Goal: Task Accomplishment & Management: Complete application form

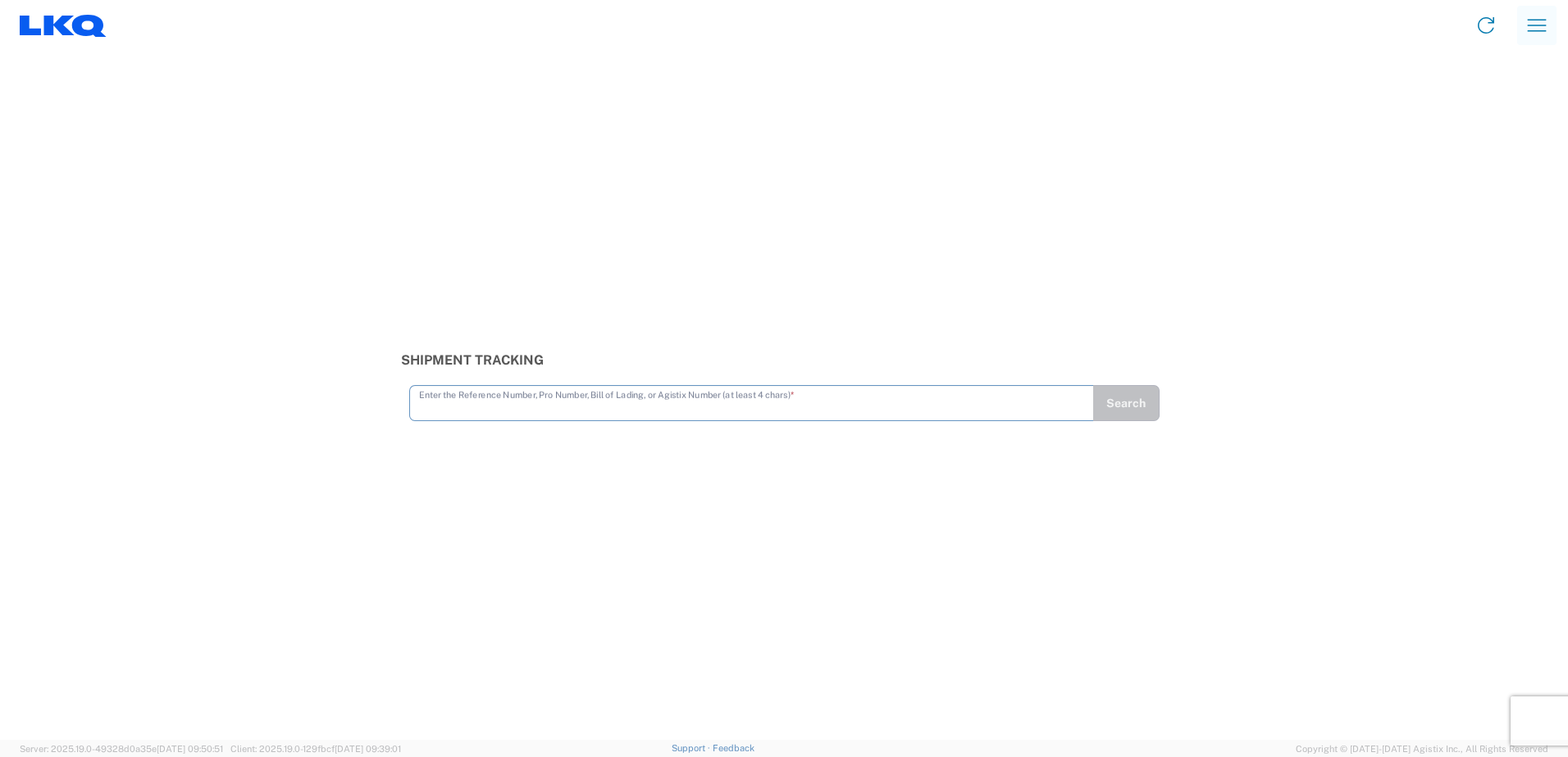
click at [1529, 28] on icon "button" at bounding box center [1536, 25] width 26 height 26
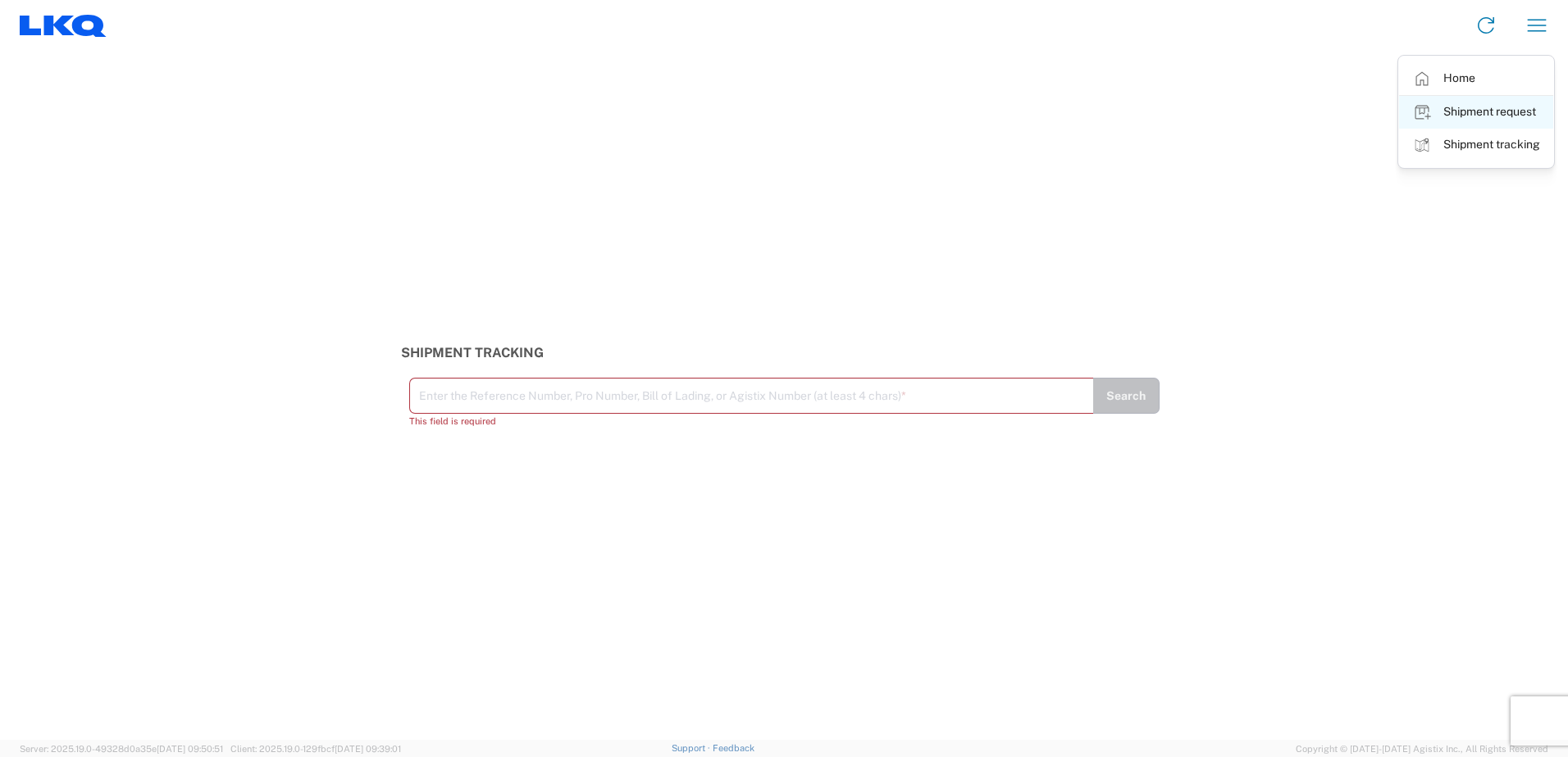
click at [1476, 117] on link "Shipment request" at bounding box center [1475, 111] width 154 height 33
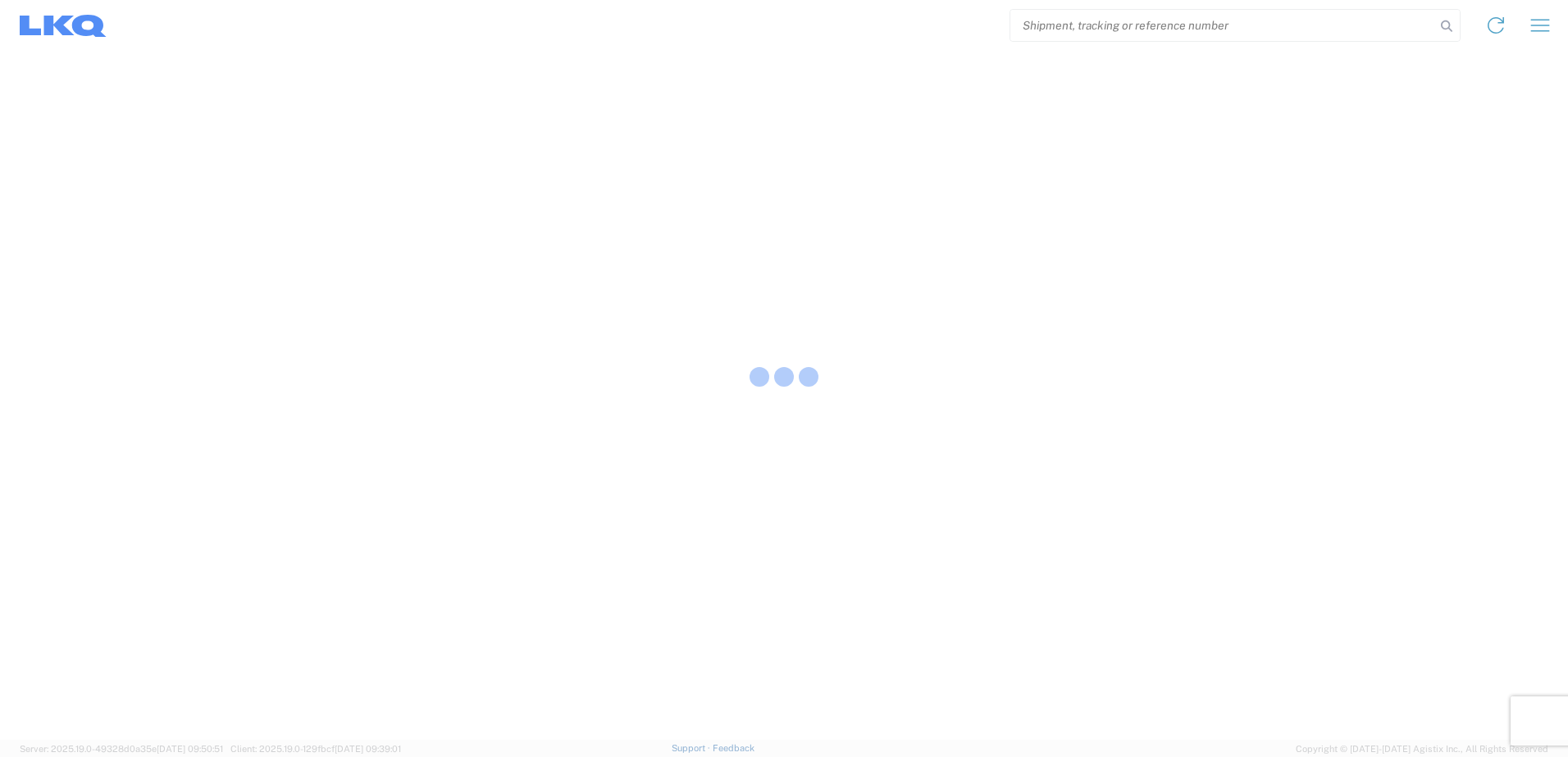
select select "FULL"
select select "LBS"
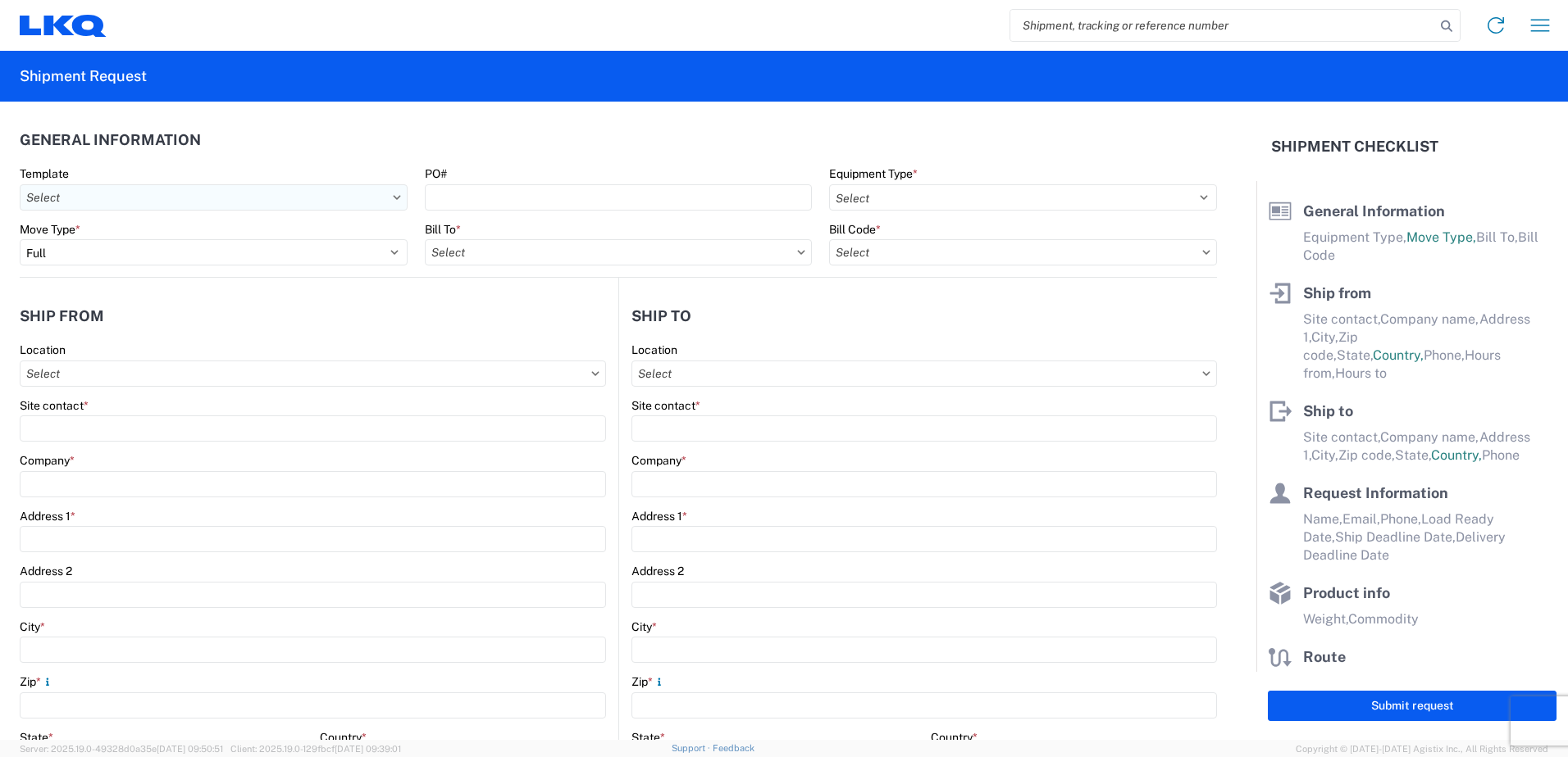
click at [220, 206] on input "text" at bounding box center [214, 198] width 388 height 26
click at [392, 200] on input "text" at bounding box center [214, 198] width 388 height 26
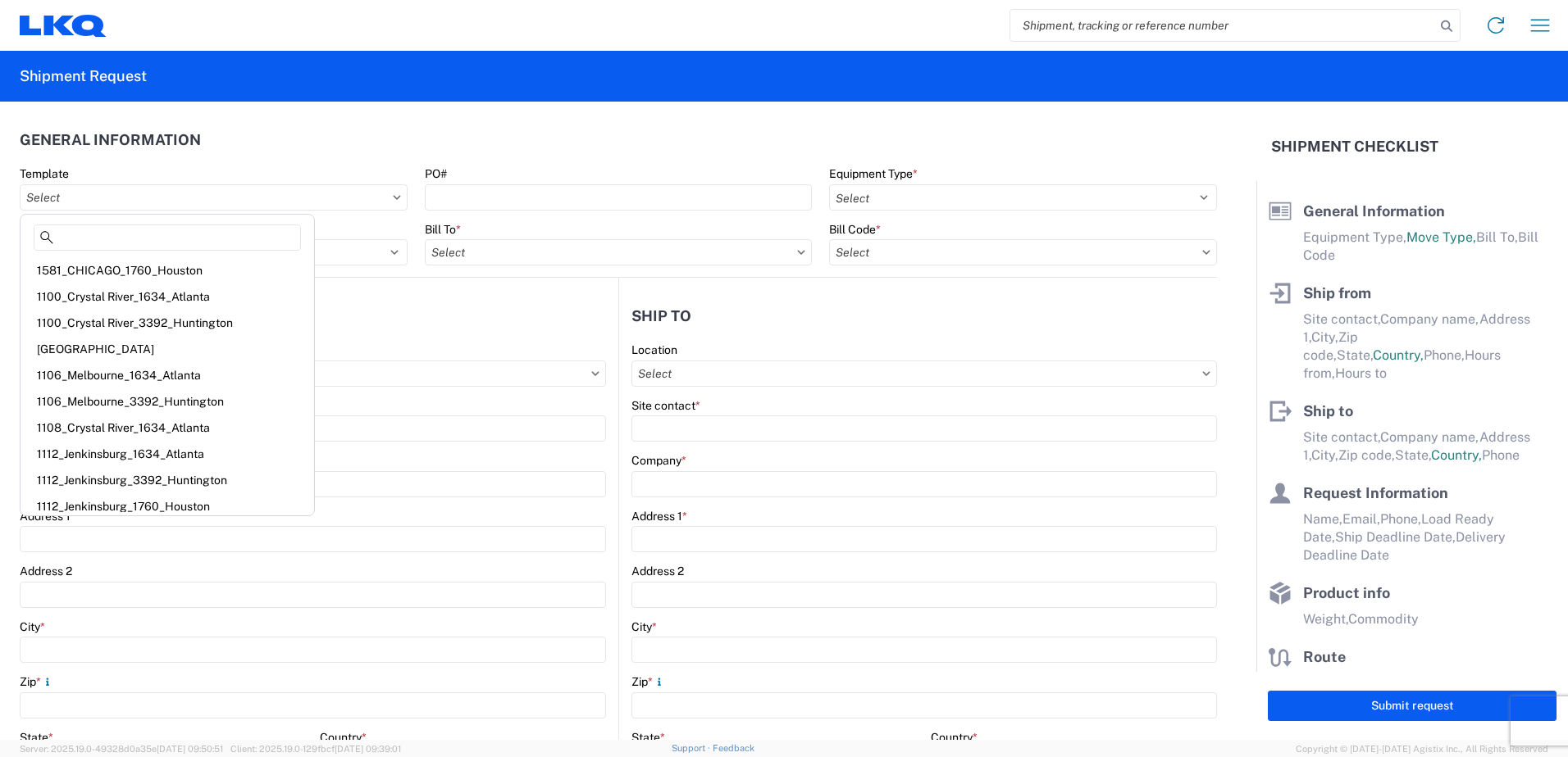
click at [366, 218] on agx-form-control-wrapper-v2 "Template" at bounding box center [214, 194] width 405 height 55
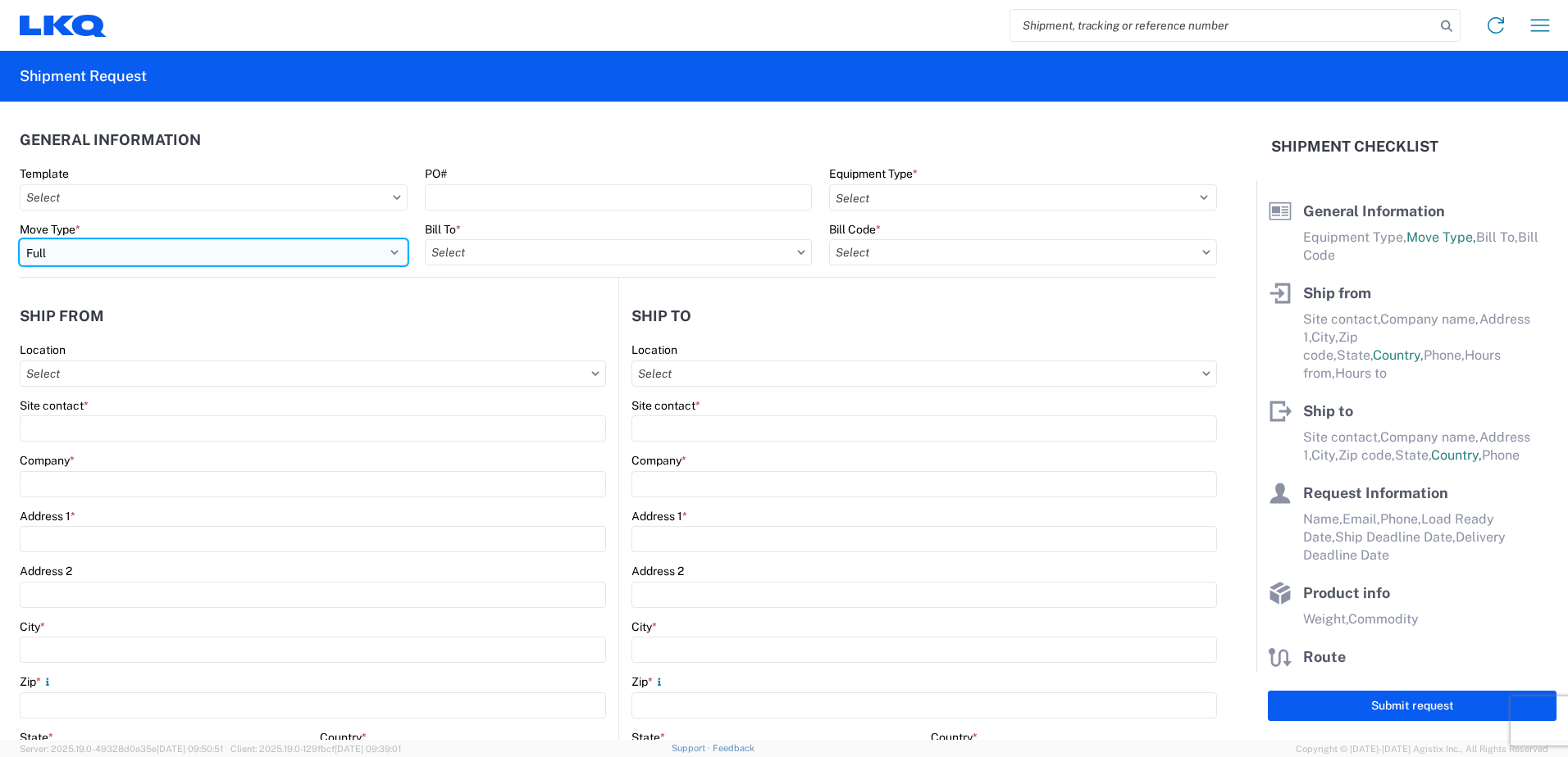
click at [297, 250] on select "Select Full Partial TL" at bounding box center [214, 252] width 388 height 26
select select "PARTIAL_TL"
click at [20, 239] on select "Select Full Partial TL" at bounding box center [214, 252] width 388 height 26
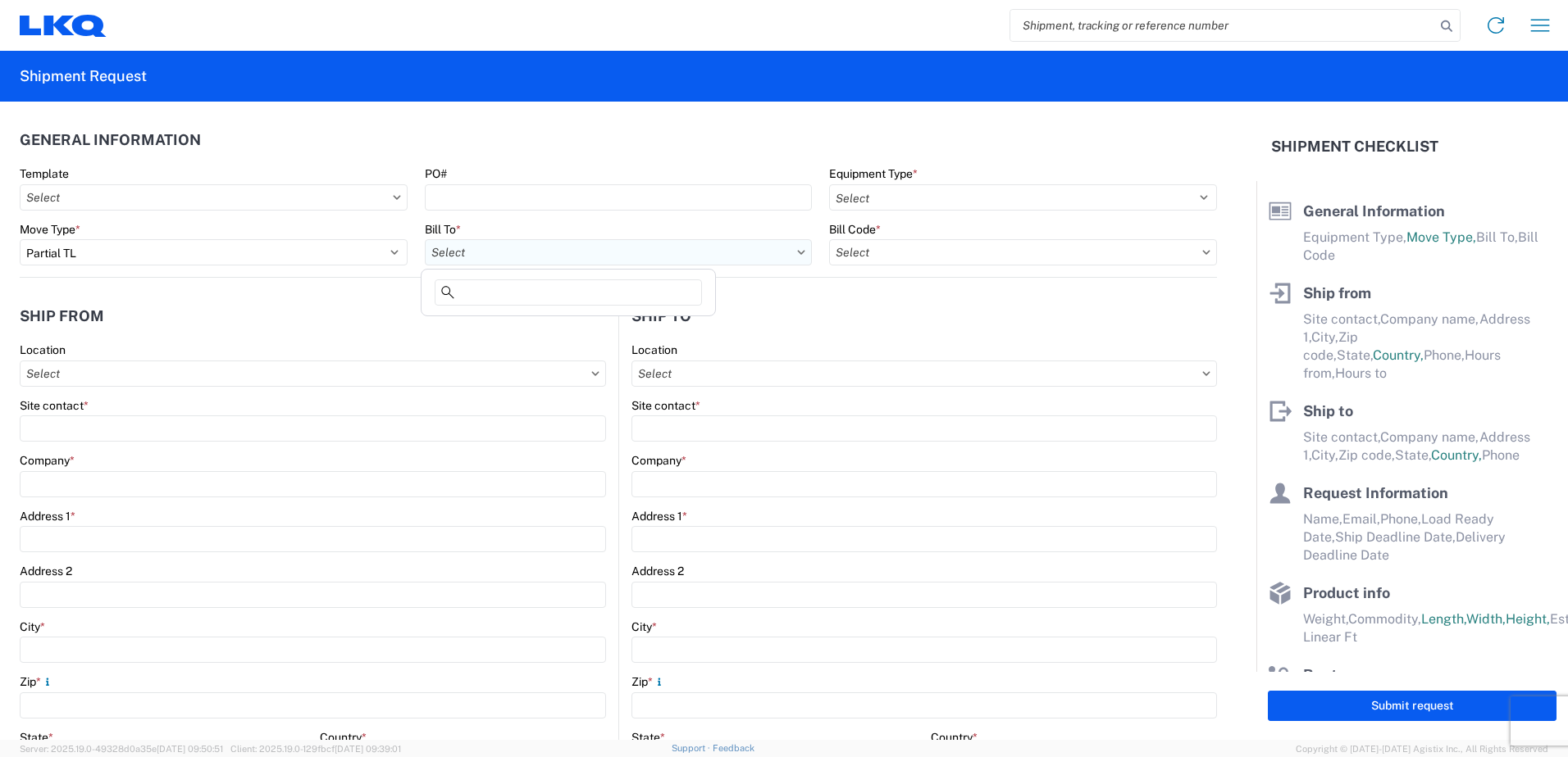
click at [458, 249] on input "text" at bounding box center [619, 252] width 388 height 26
type input "3486"
drag, startPoint x: 500, startPoint y: 326, endPoint x: 520, endPoint y: 322, distance: 20.4
click at [500, 325] on div "3486 - Adel" at bounding box center [568, 325] width 287 height 26
type input "3486 - Adel"
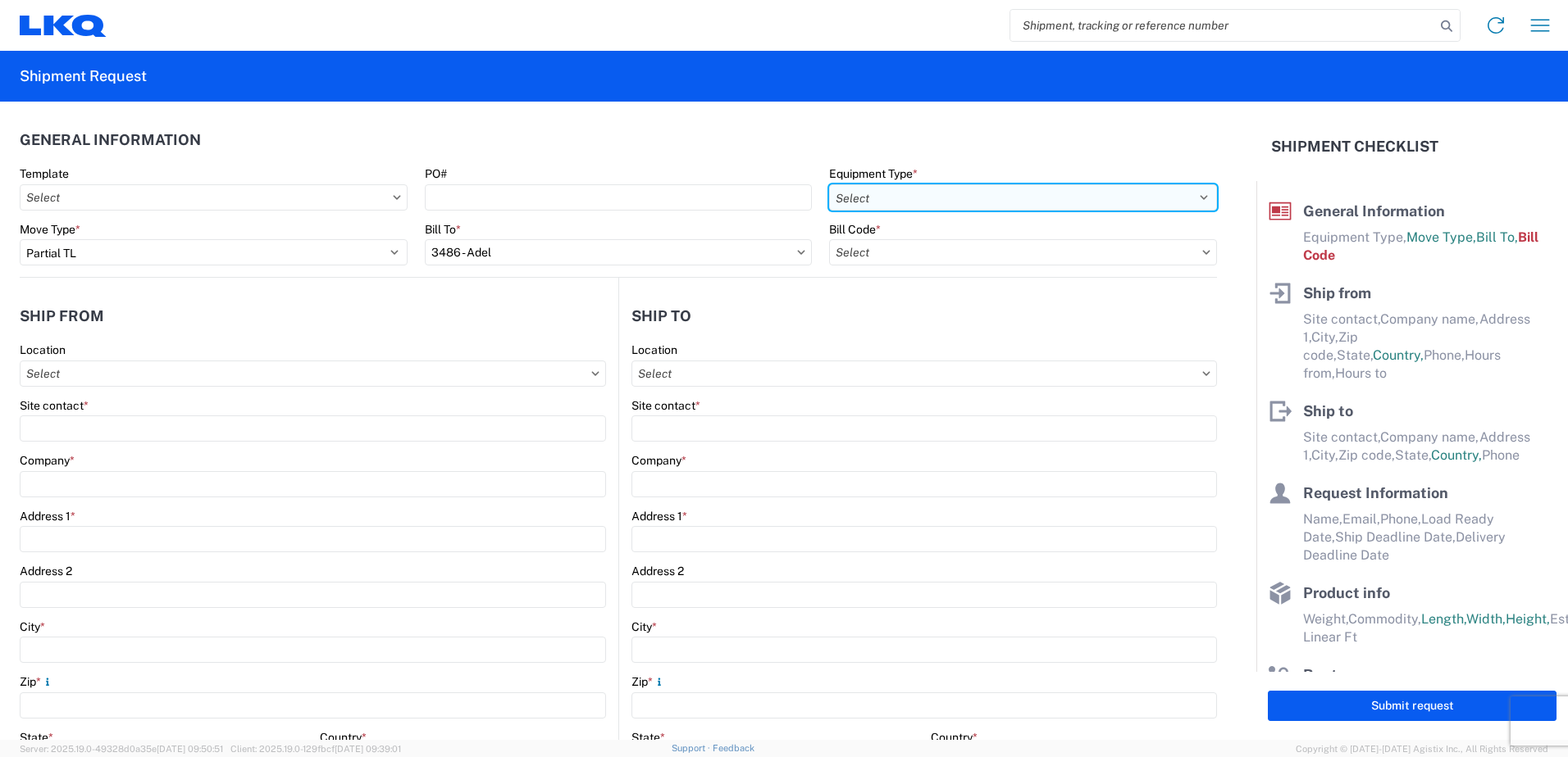
click at [933, 197] on select "Select 53’ Dry Van Flatbed Dropdeck (van) Lowboy (flatbed) Rail" at bounding box center [1023, 198] width 388 height 26
select select "STDV"
click at [829, 185] on select "Select 53’ Dry Van Flatbed Dropdeck (van) Lowboy (flatbed) Rail" at bounding box center [1023, 198] width 388 height 26
click at [911, 245] on input "text" at bounding box center [1023, 252] width 388 height 26
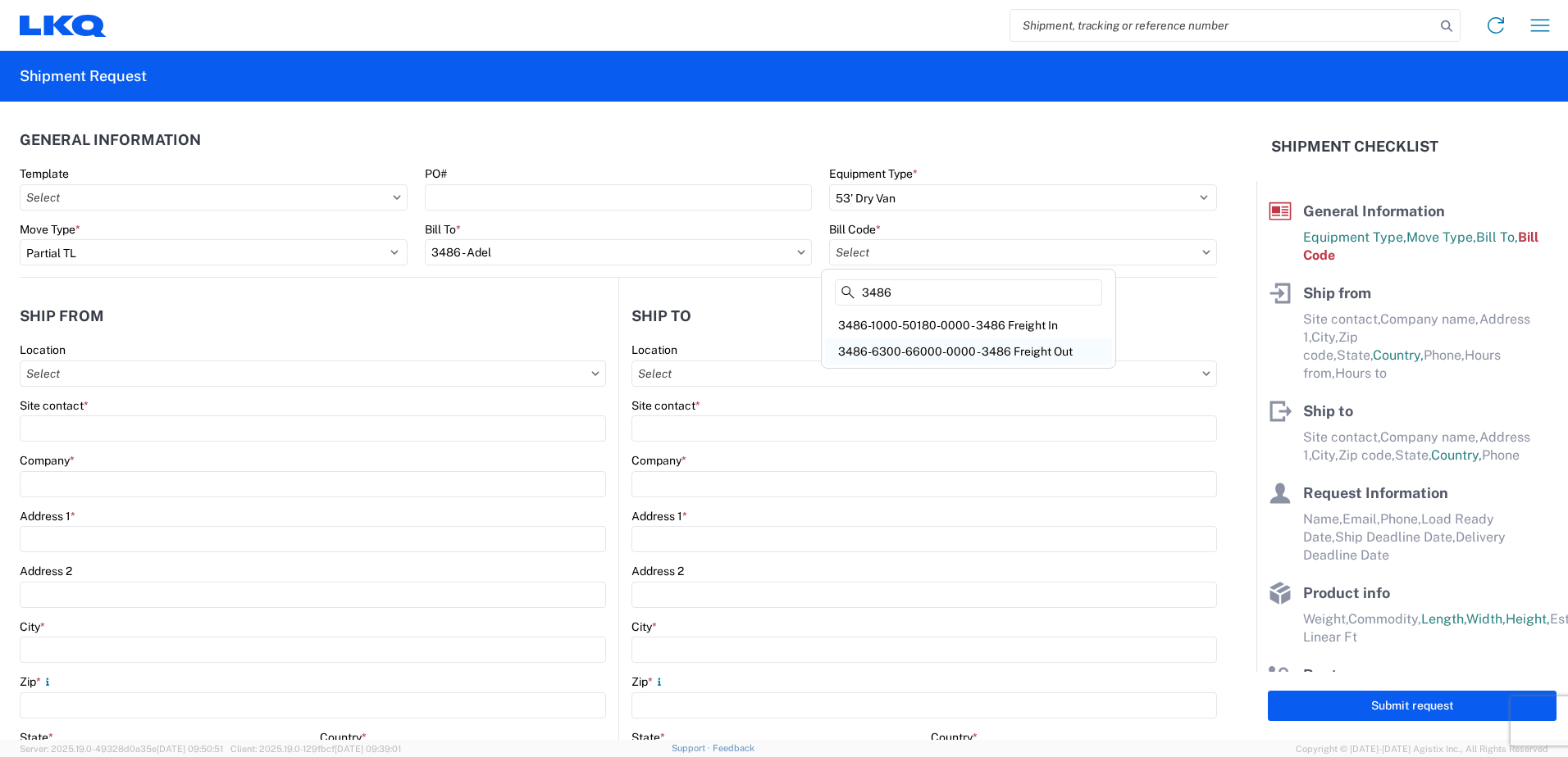
type input "3486"
click at [890, 341] on div "3486-6300-66000-0000 - 3486 Freight Out" at bounding box center [968, 351] width 287 height 26
type input "3486-6300-66000-0000 - 3486 Freight Out"
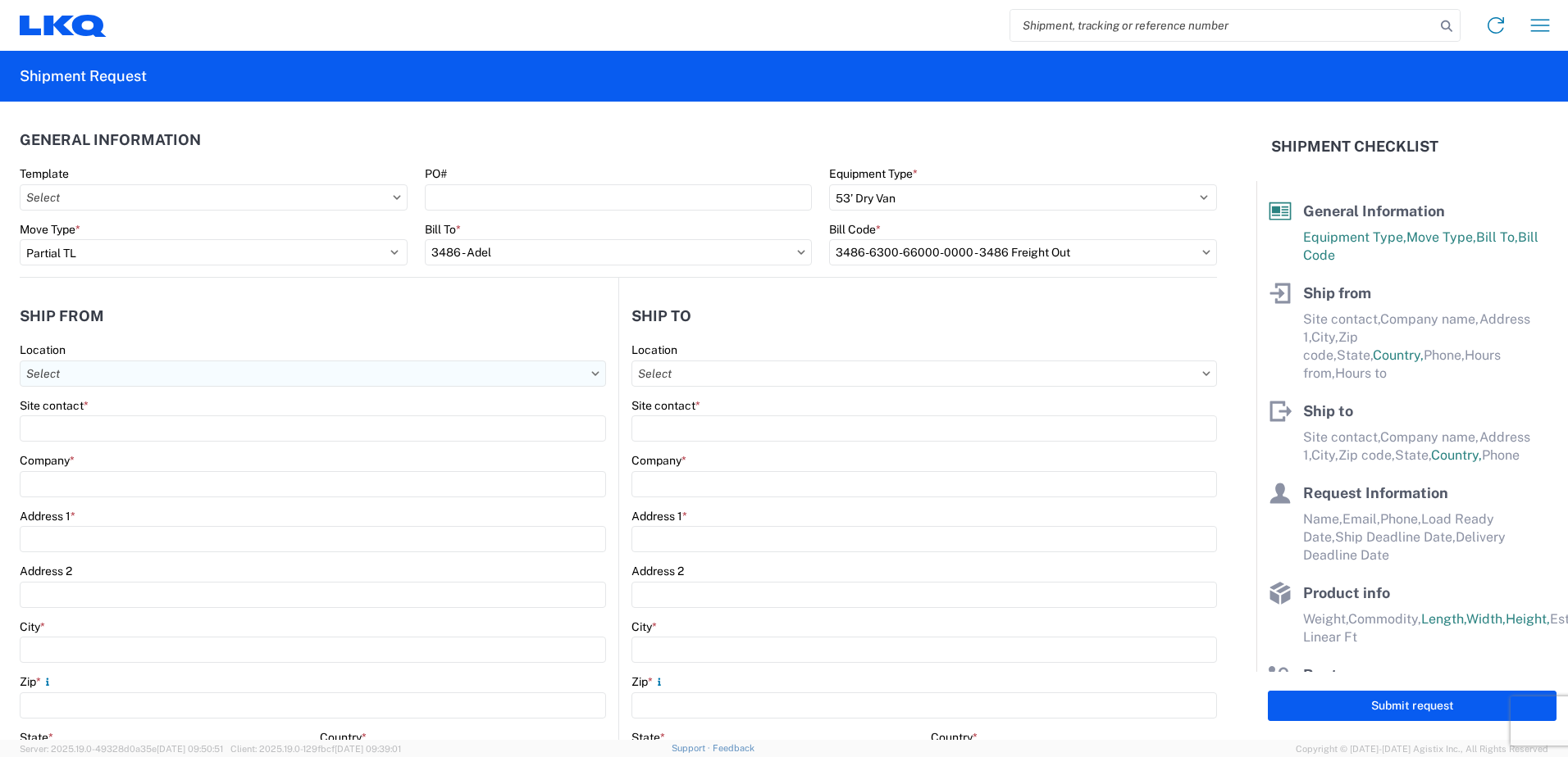
click at [124, 384] on input "text" at bounding box center [312, 374] width 586 height 26
type input "3486"
click at [63, 443] on div "3486 - Adel" at bounding box center [167, 447] width 287 height 26
type input "3486 - Adel"
type input "FinishMaster Adel"
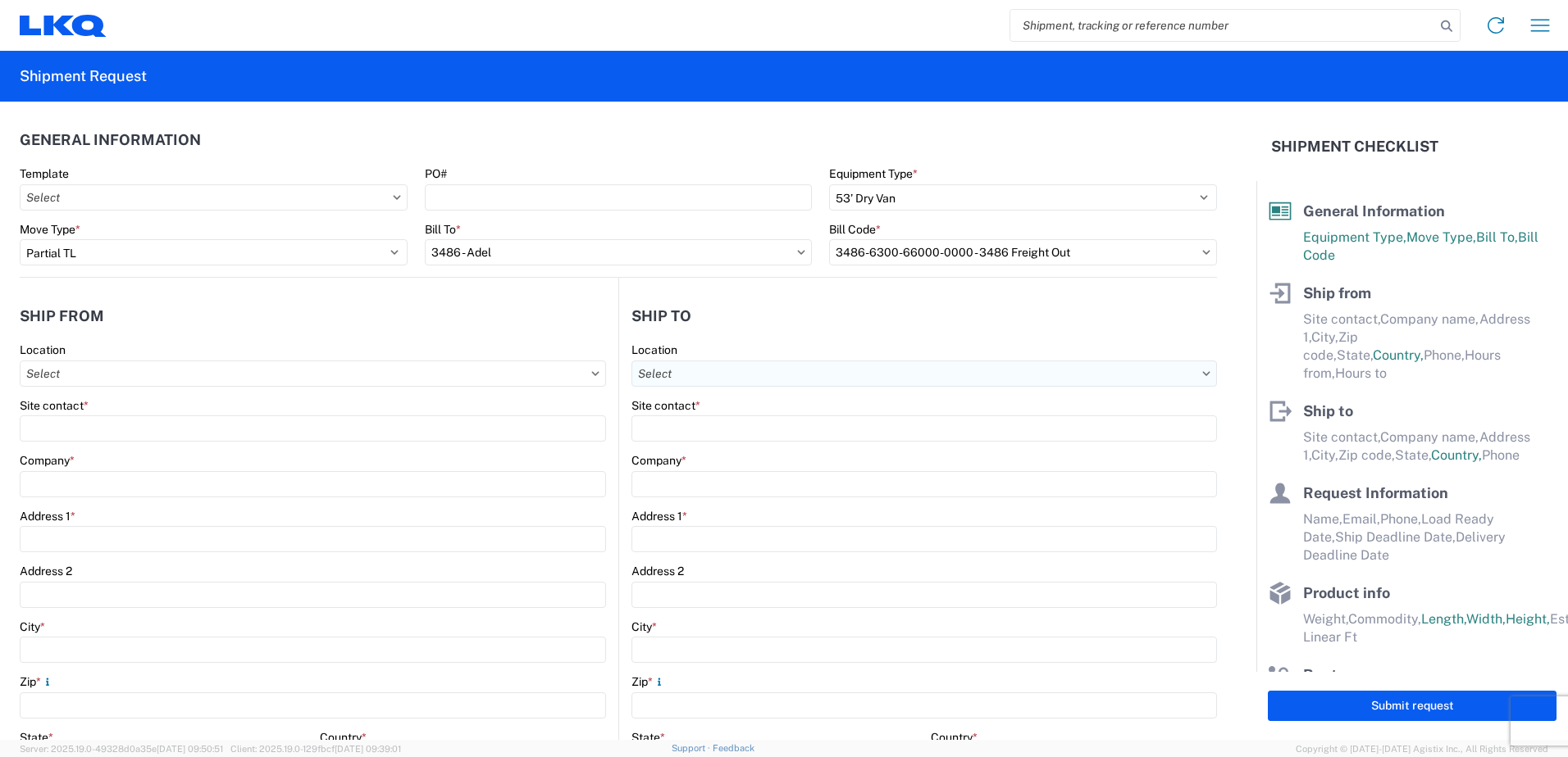
type input "[STREET_ADDRESS]"
type input "Adel"
type input "31620"
select select "GA"
select select "US"
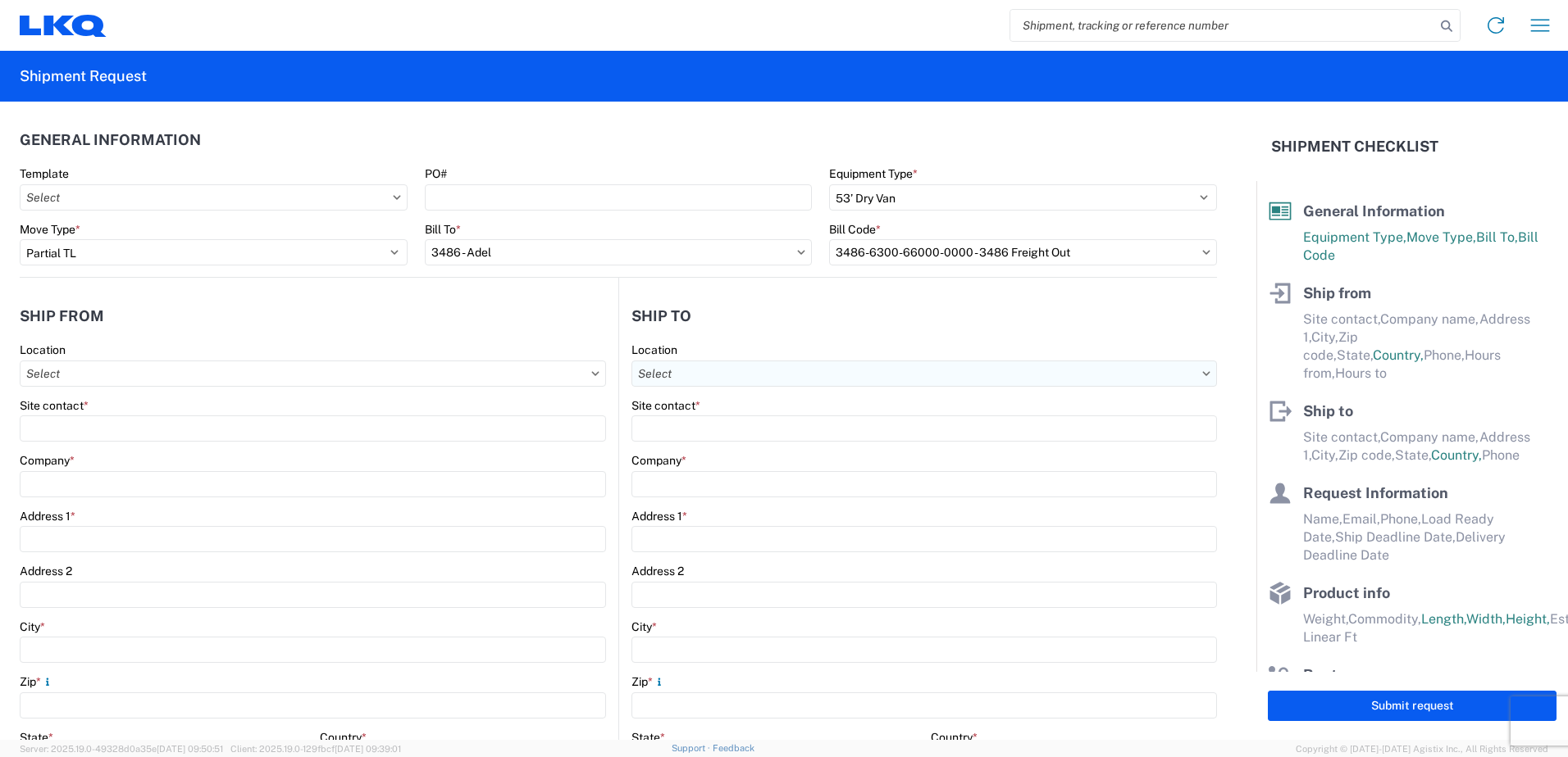
type input "00:00"
click at [699, 365] on input "text" at bounding box center [924, 374] width 586 height 26
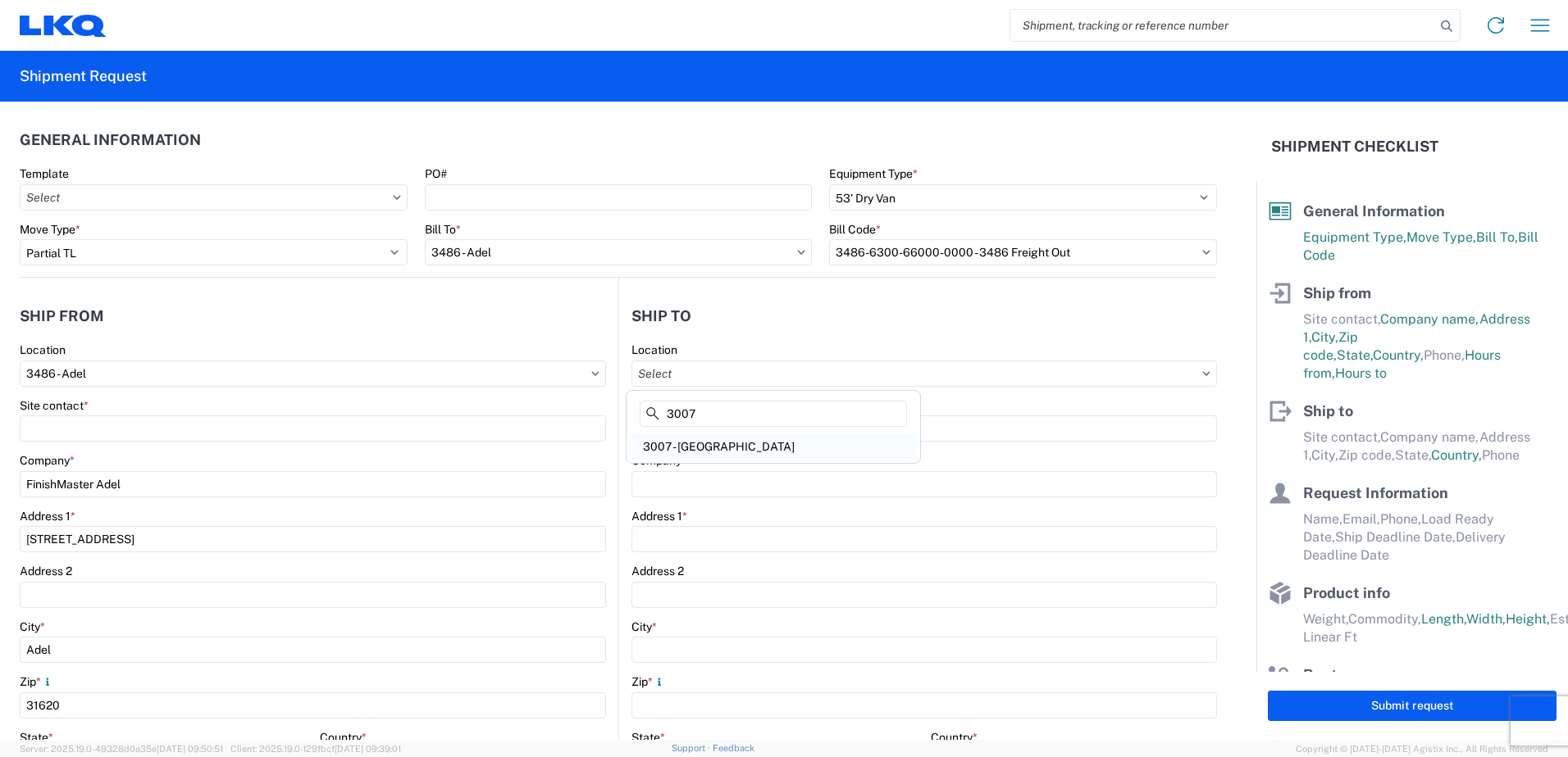
type input "3007"
click at [677, 454] on div "3007 - [GEOGRAPHIC_DATA]" at bounding box center [773, 447] width 287 height 26
type input "3007 - [GEOGRAPHIC_DATA]"
type input "LKQ Corporation"
type input "[STREET_ADDRESS][PERSON_NAME]"
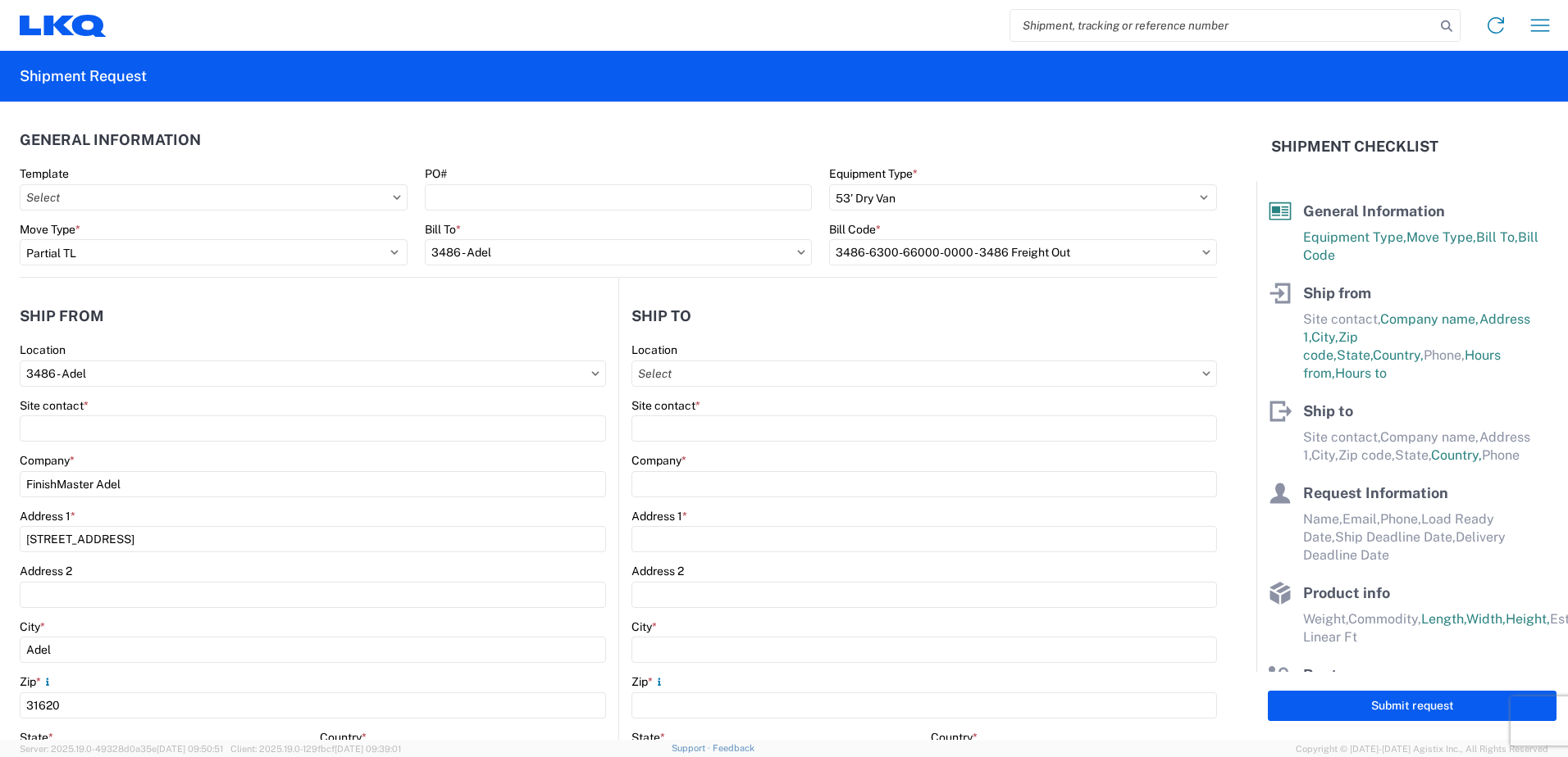
type input "[GEOGRAPHIC_DATA]"
type input "33619"
select select "US"
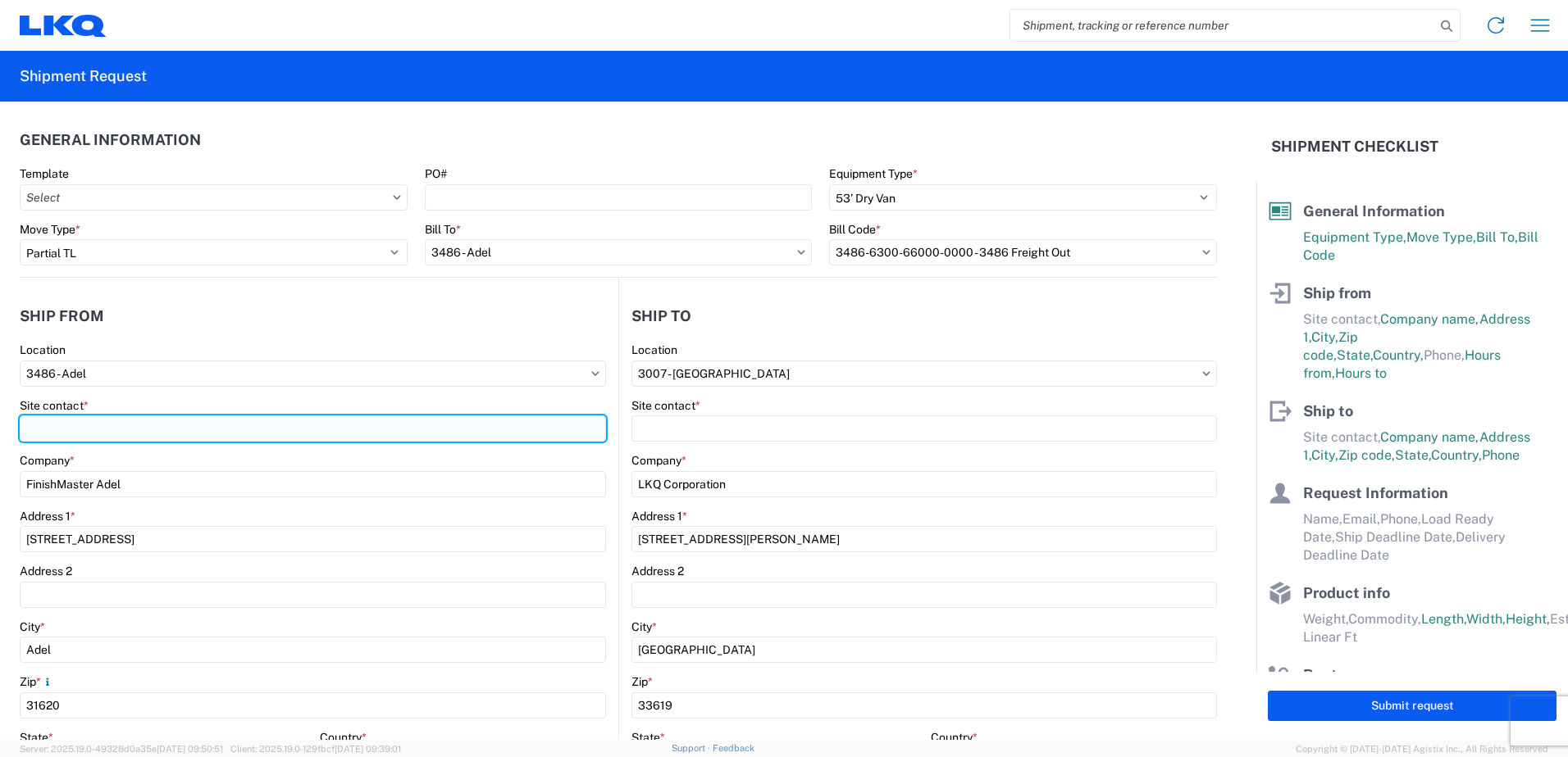
click at [238, 438] on input "Site contact *" at bounding box center [312, 429] width 586 height 26
type input "j"
type input "[PERSON_NAME]"
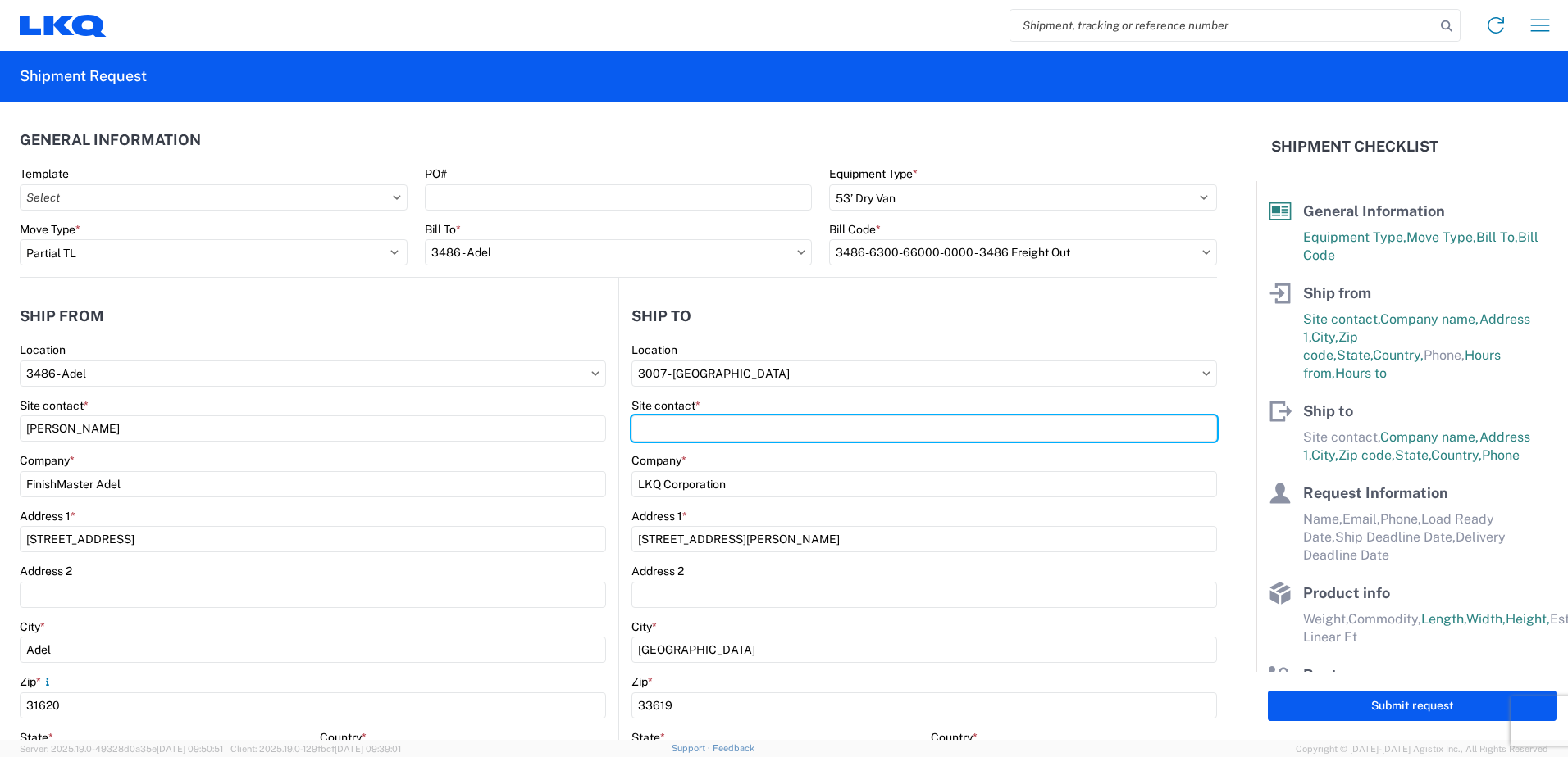
click at [654, 427] on input "Site contact *" at bounding box center [924, 429] width 586 height 26
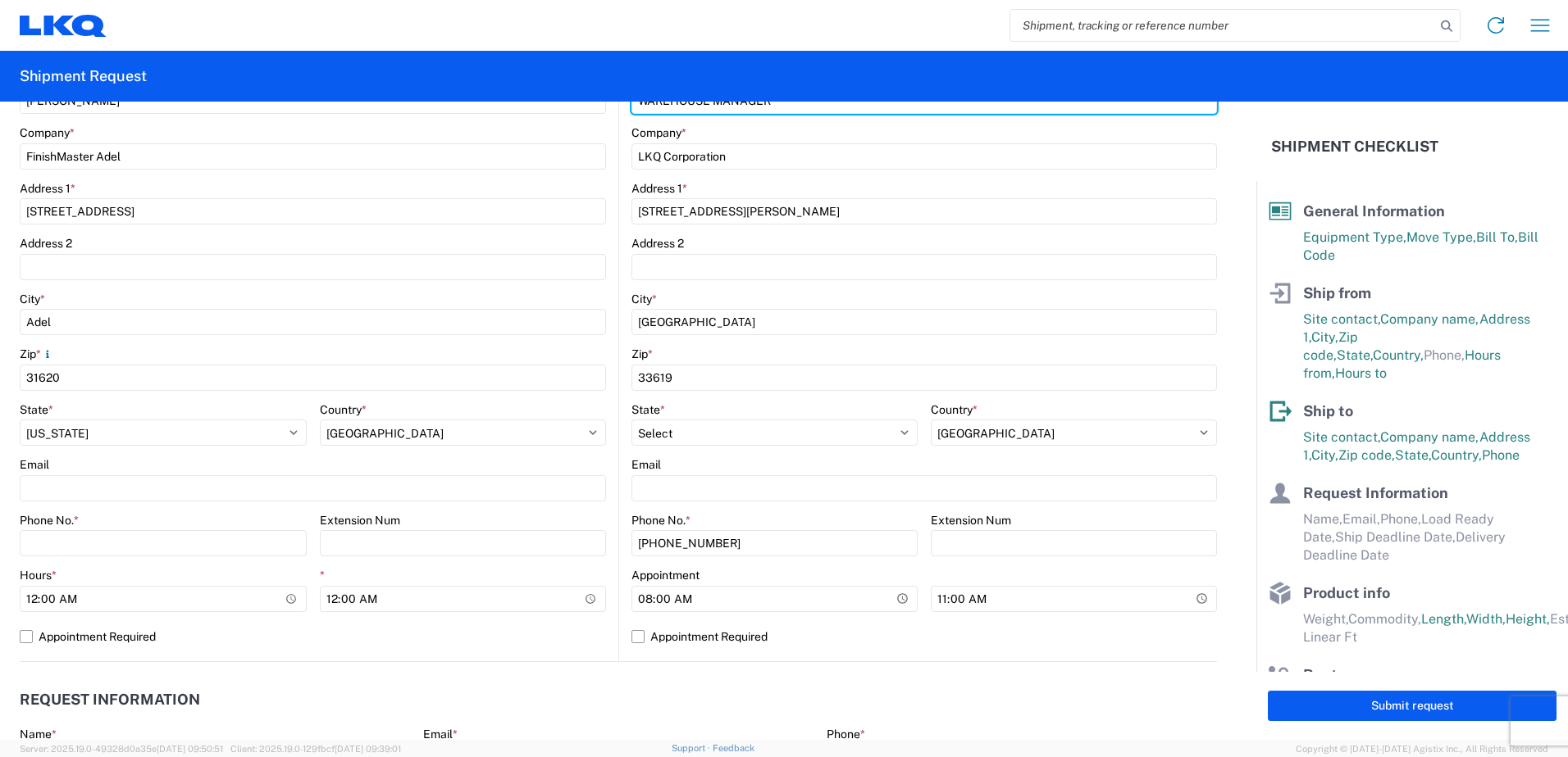
type input "WAREHOUSE MANAGER"
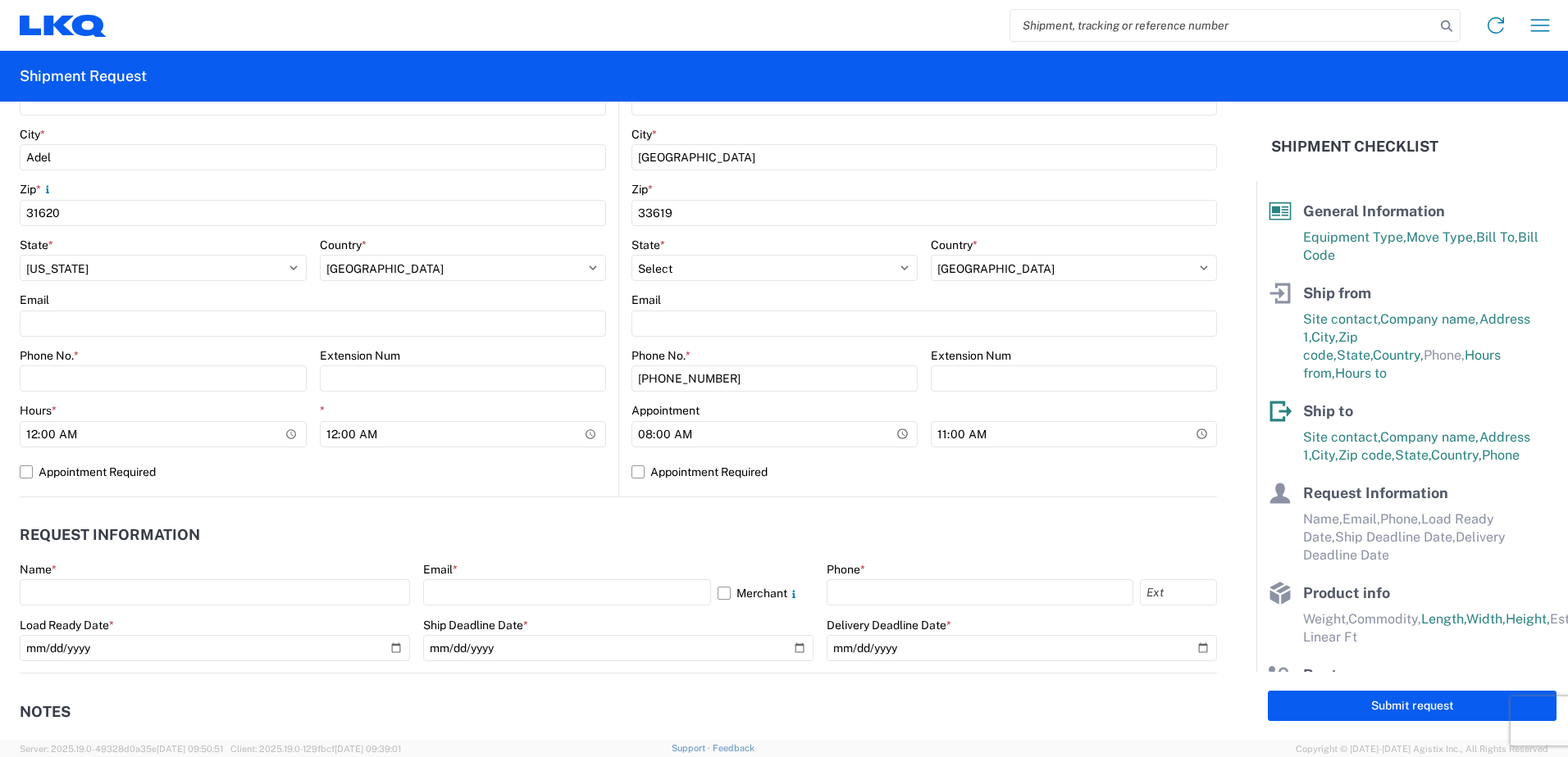
scroll to position [492, 0]
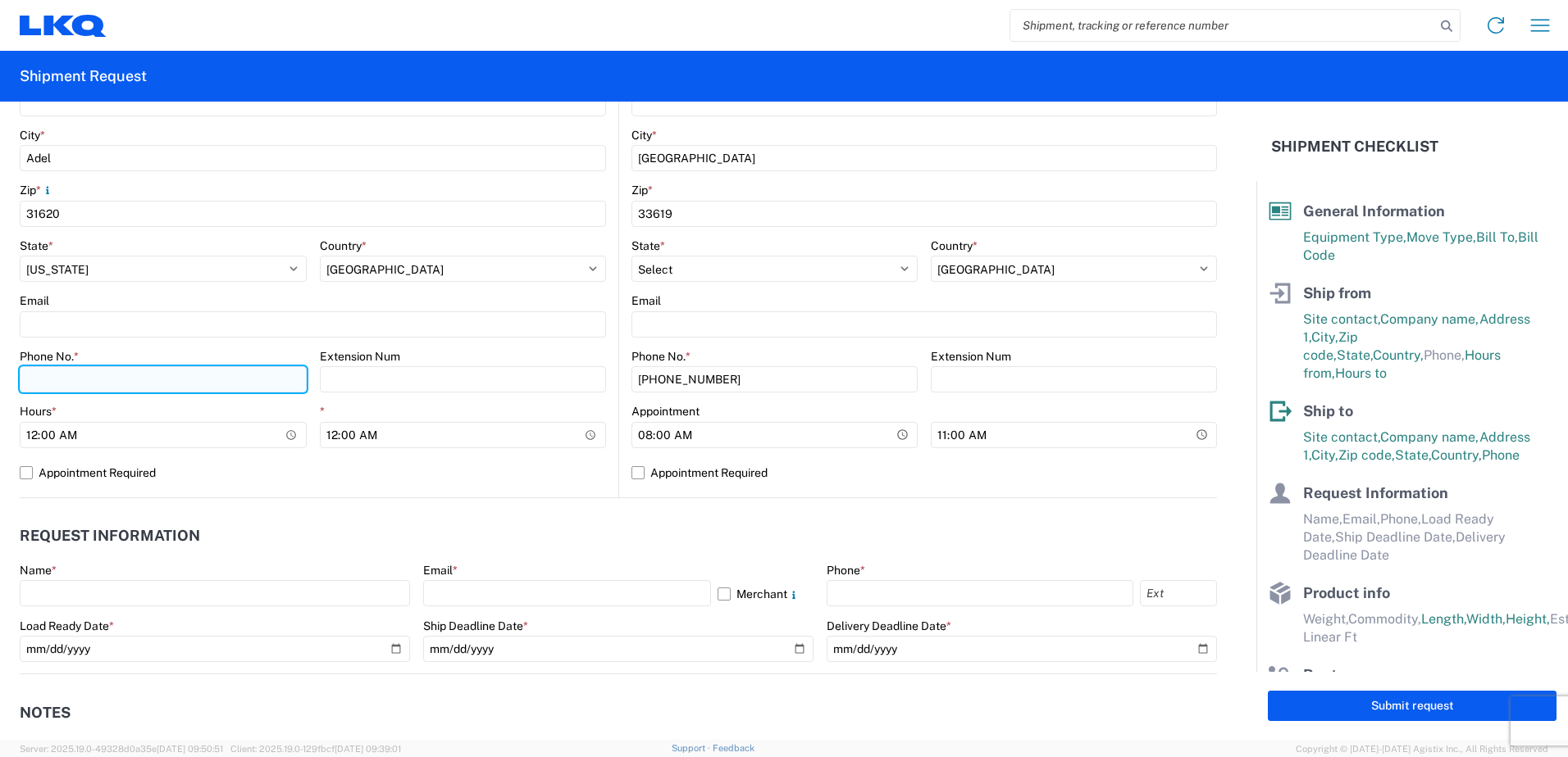
click at [110, 392] on input "Phone No. *" at bounding box center [163, 379] width 287 height 26
type input "3374232388"
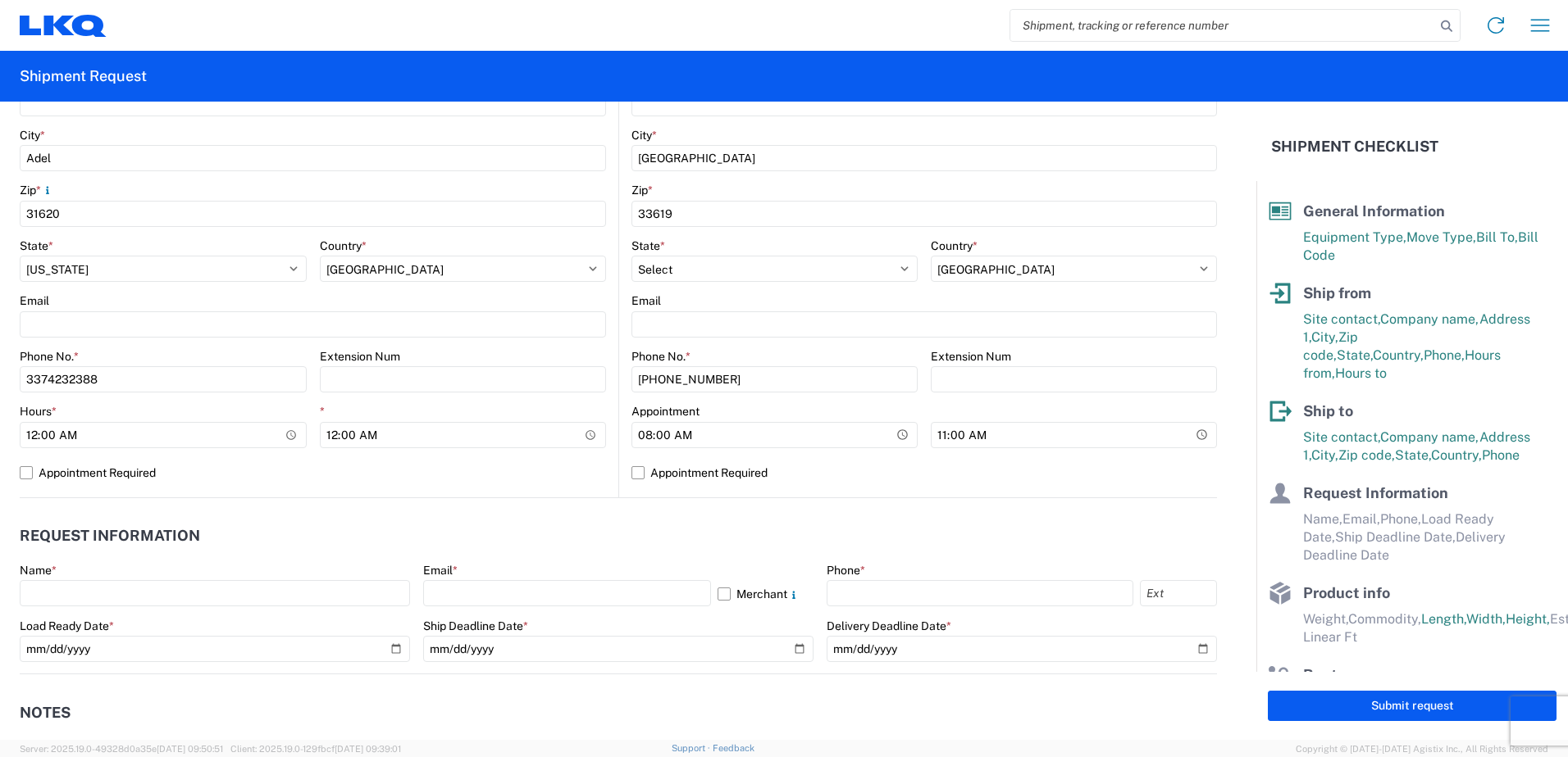
click at [401, 411] on div "*" at bounding box center [463, 411] width 287 height 15
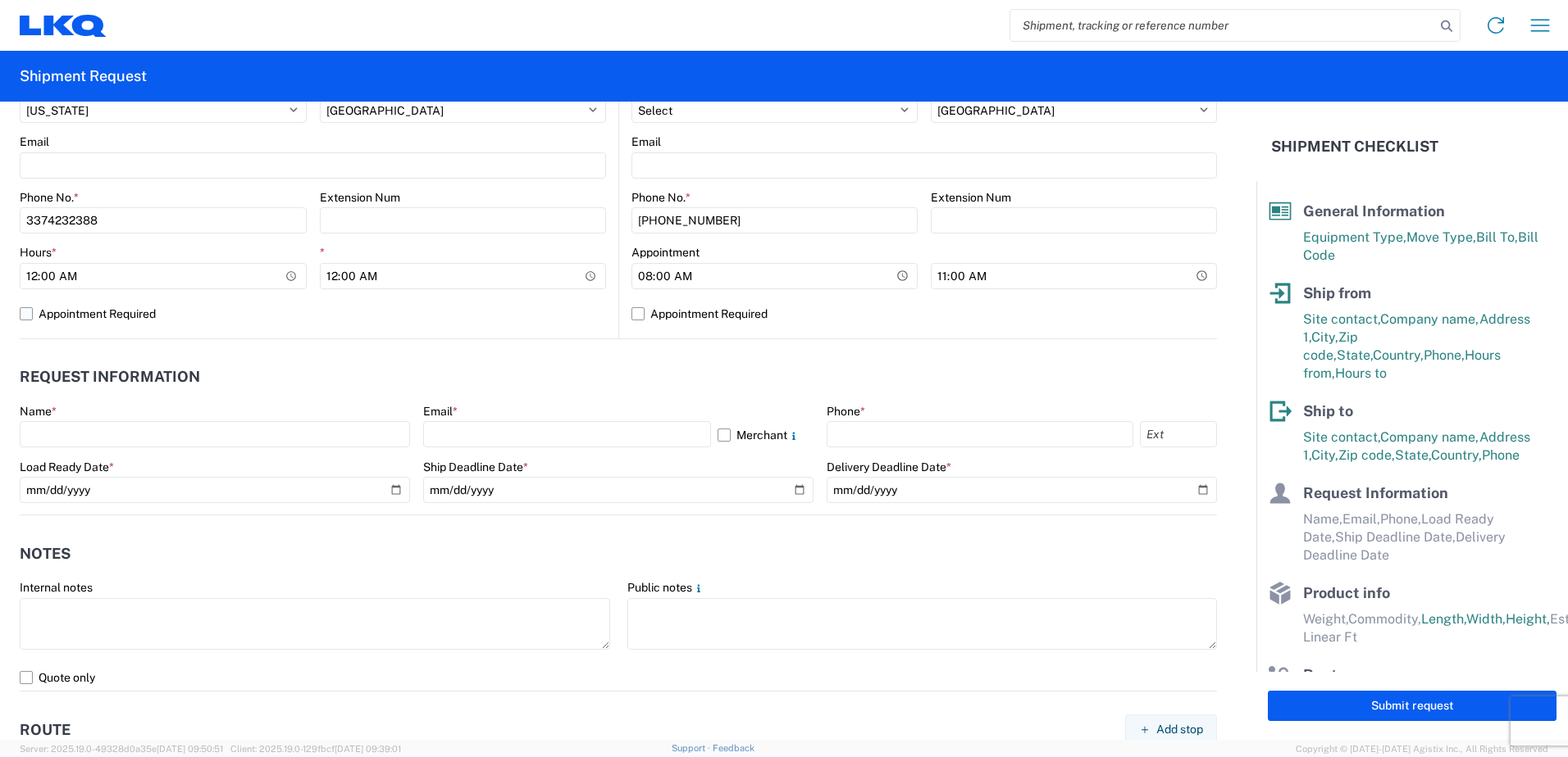
scroll to position [656, 0]
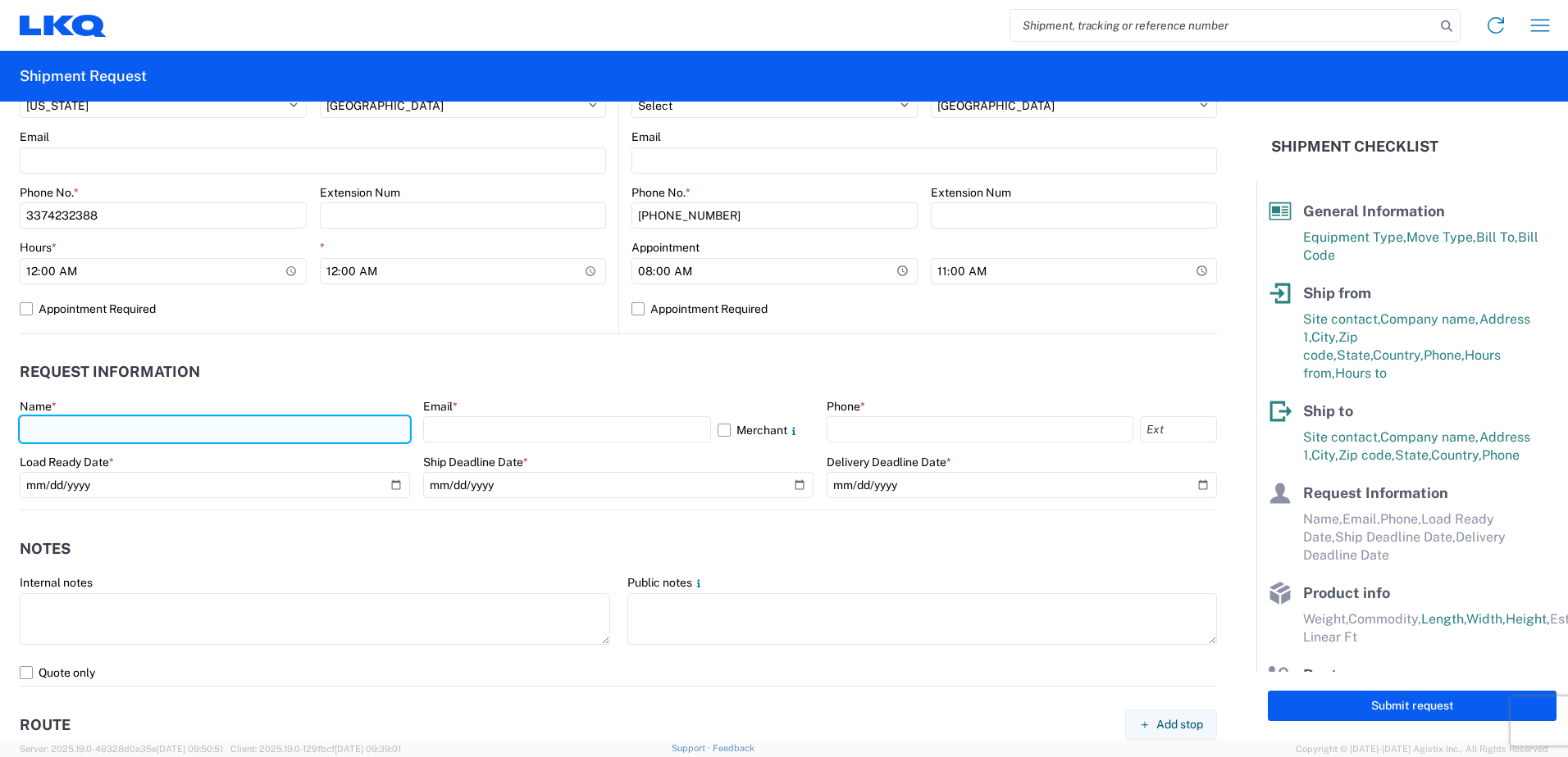
click at [134, 440] on input "text" at bounding box center [215, 429] width 390 height 26
type input "j"
type input "[PERSON_NAME]"
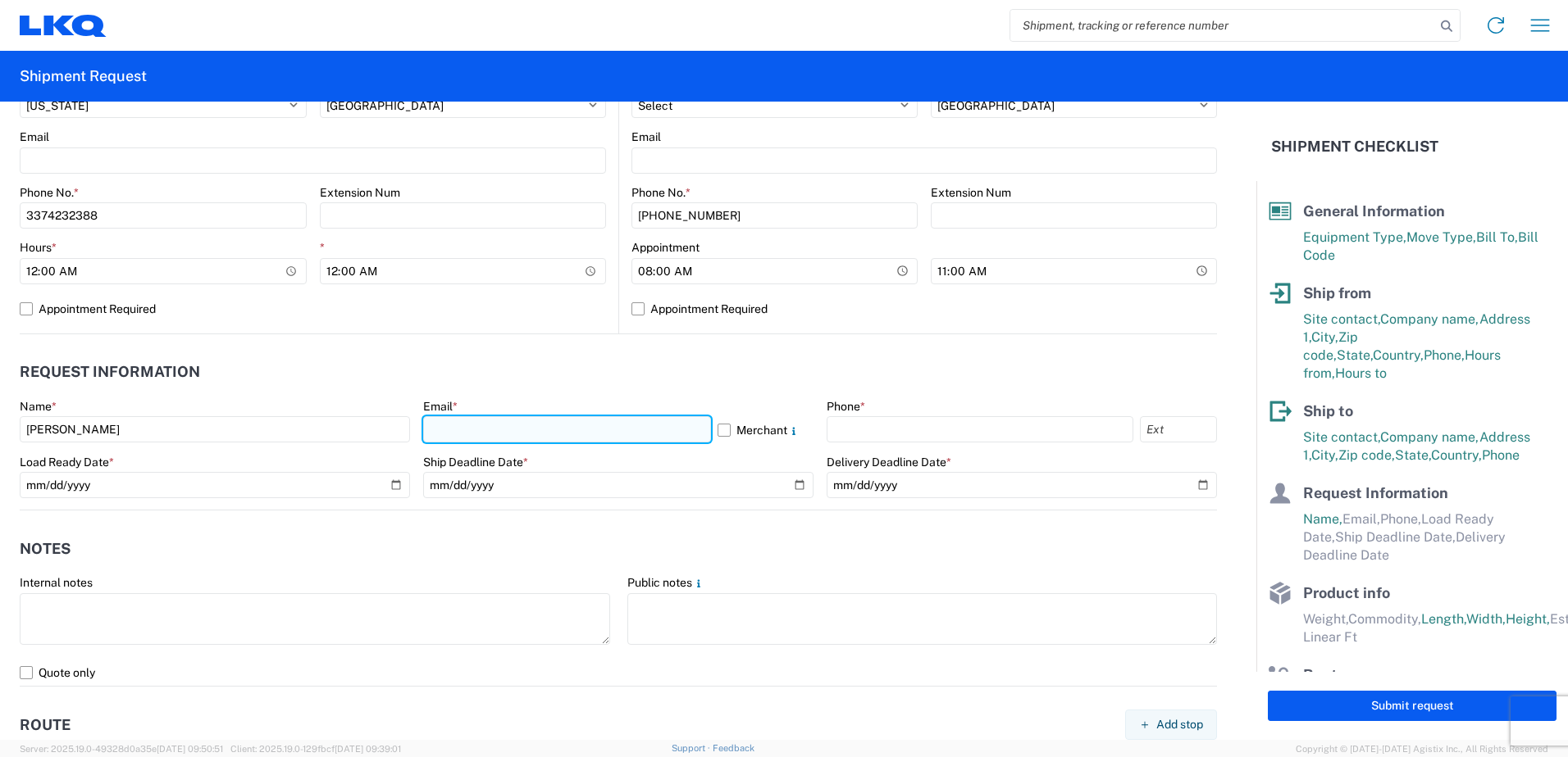
click at [560, 435] on input "text" at bounding box center [566, 429] width 288 height 26
type input "[EMAIL_ADDRESS][DOMAIN_NAME]"
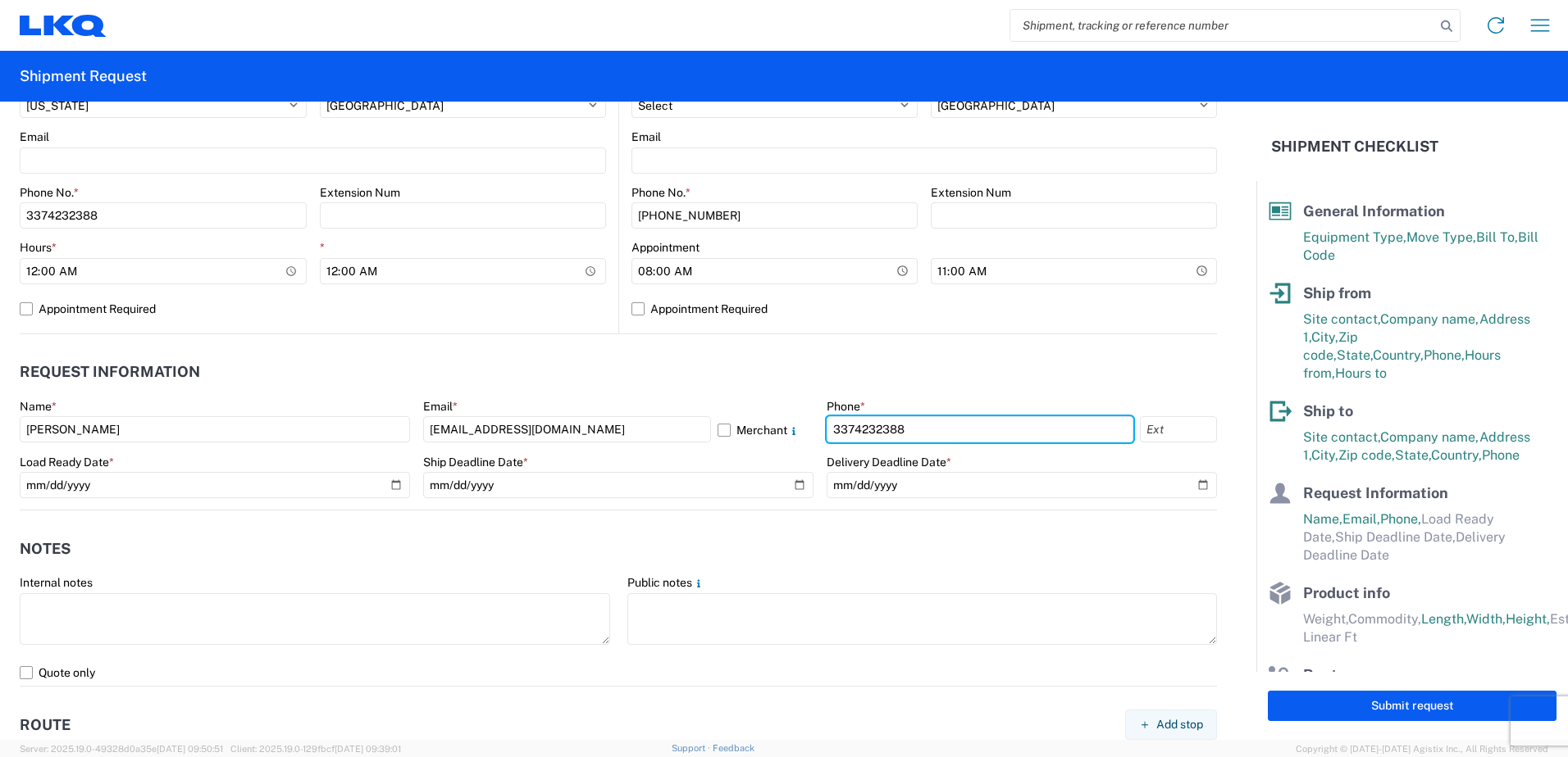
type input "3374232388"
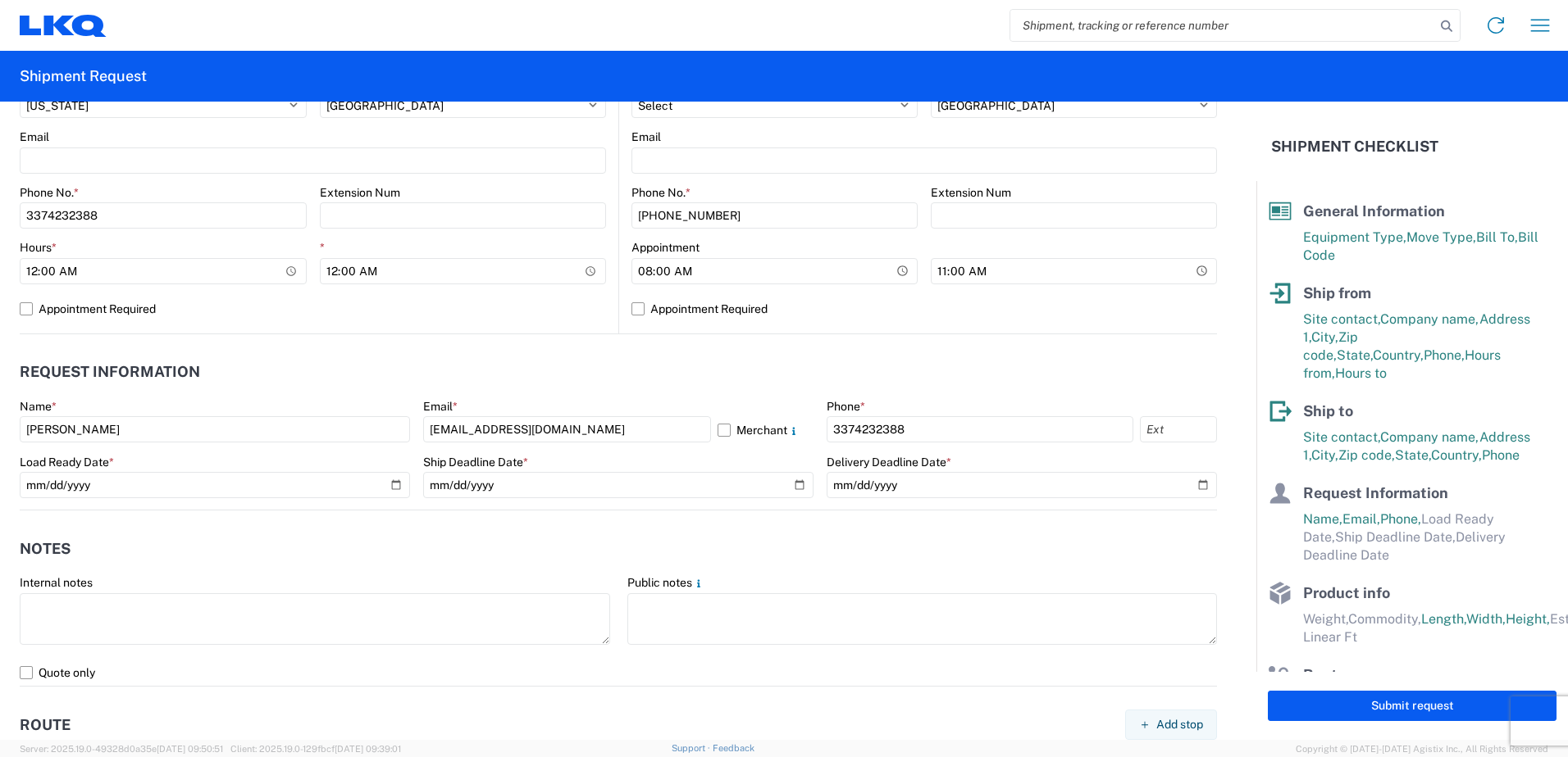
click at [813, 364] on header "Request Information" at bounding box center [618, 372] width 1197 height 37
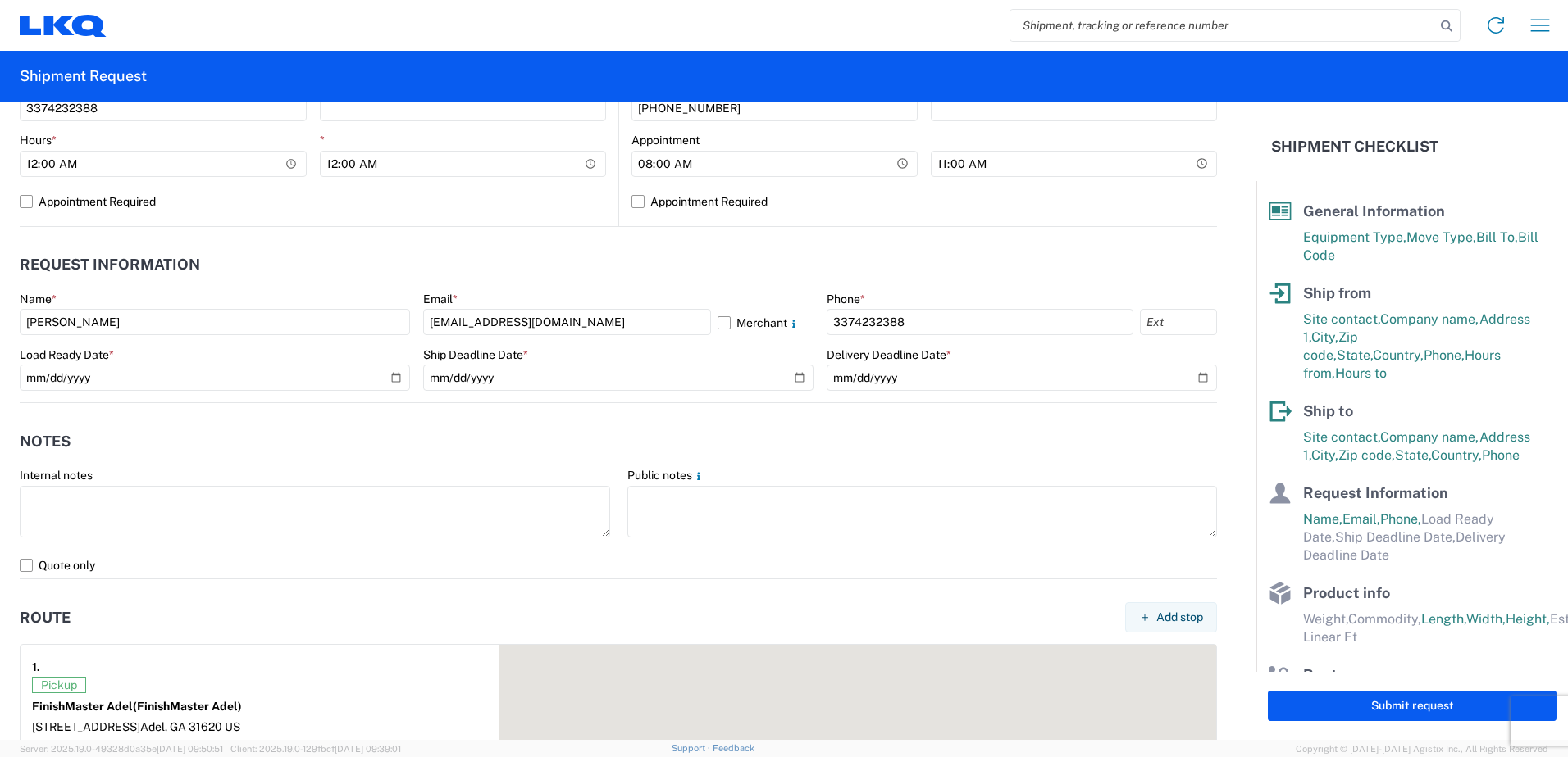
scroll to position [820, 0]
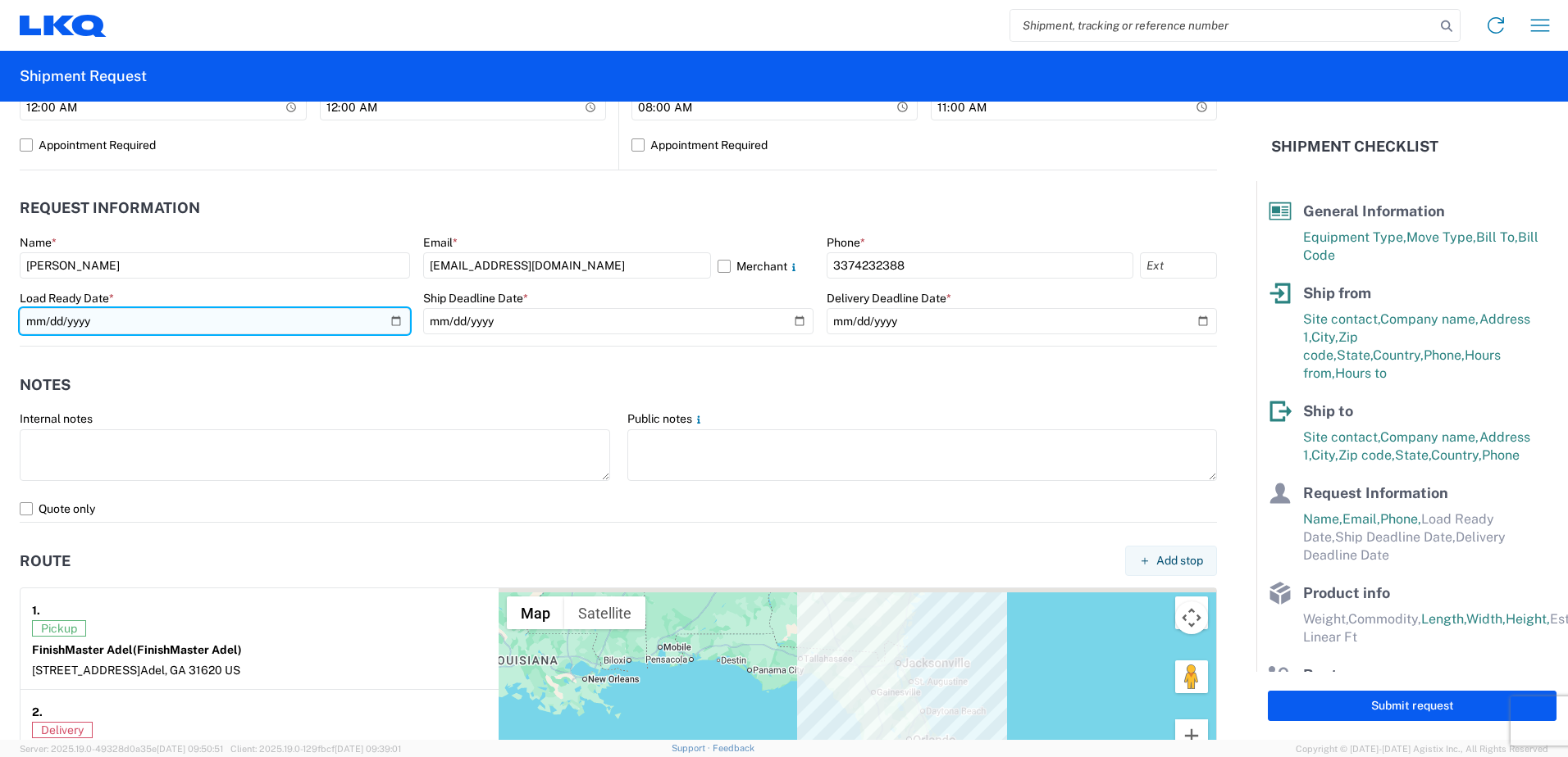
click at [396, 326] on input "date" at bounding box center [215, 321] width 390 height 26
type input "[DATE]"
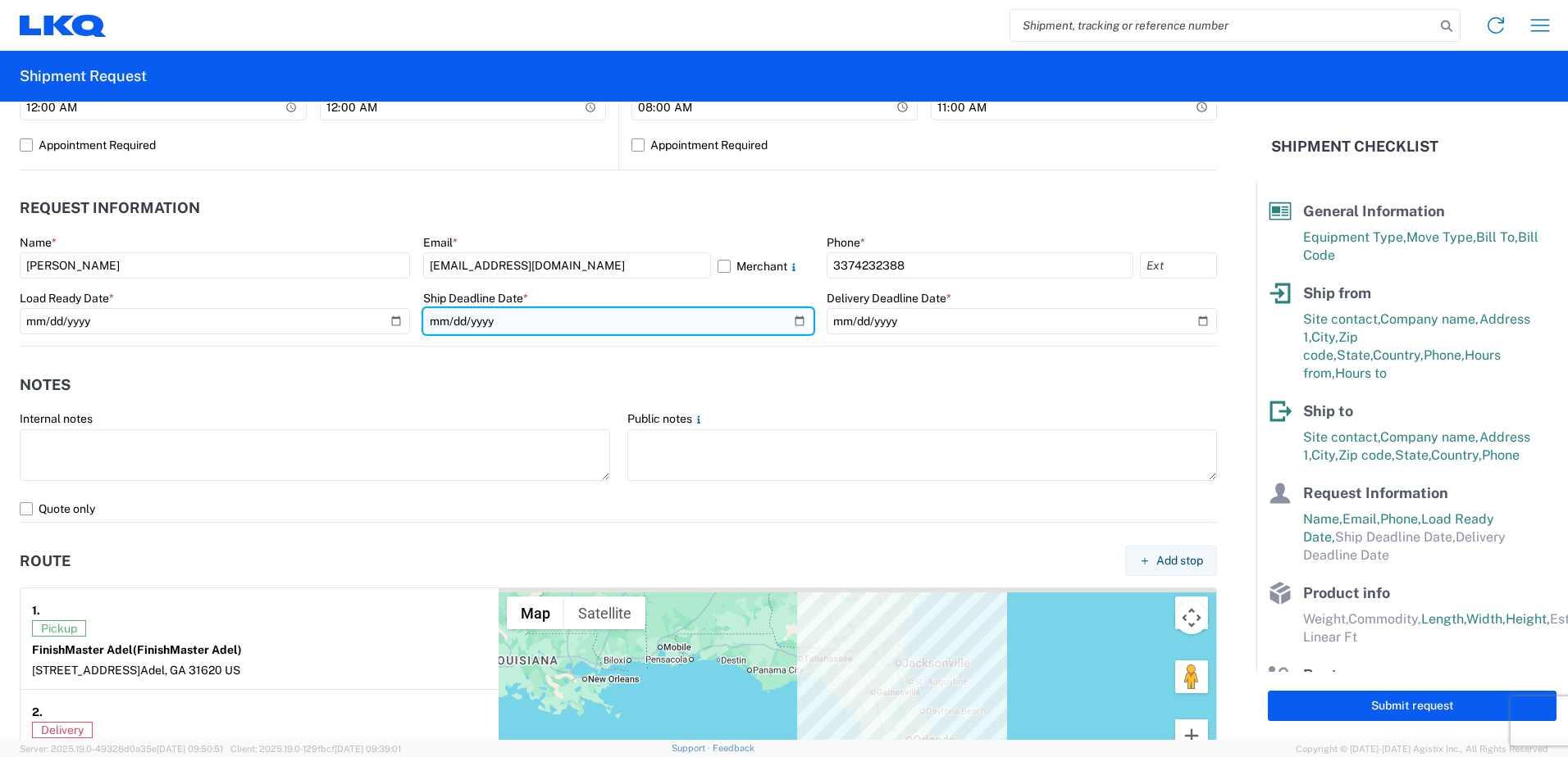
click at [789, 319] on input "date" at bounding box center [618, 321] width 390 height 26
type input "[DATE]"
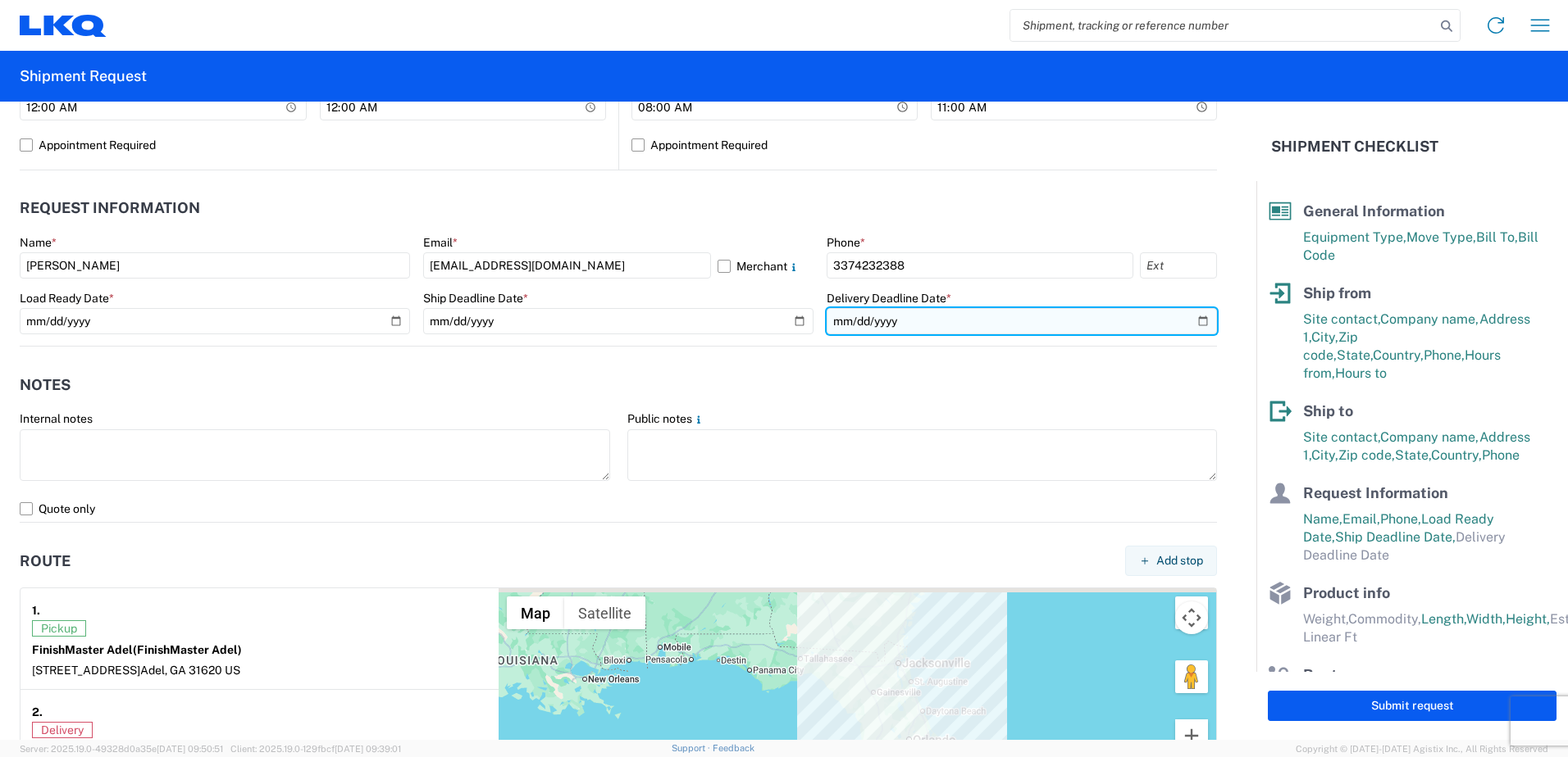
click at [1188, 320] on input "date" at bounding box center [1022, 321] width 390 height 26
type input "[DATE]"
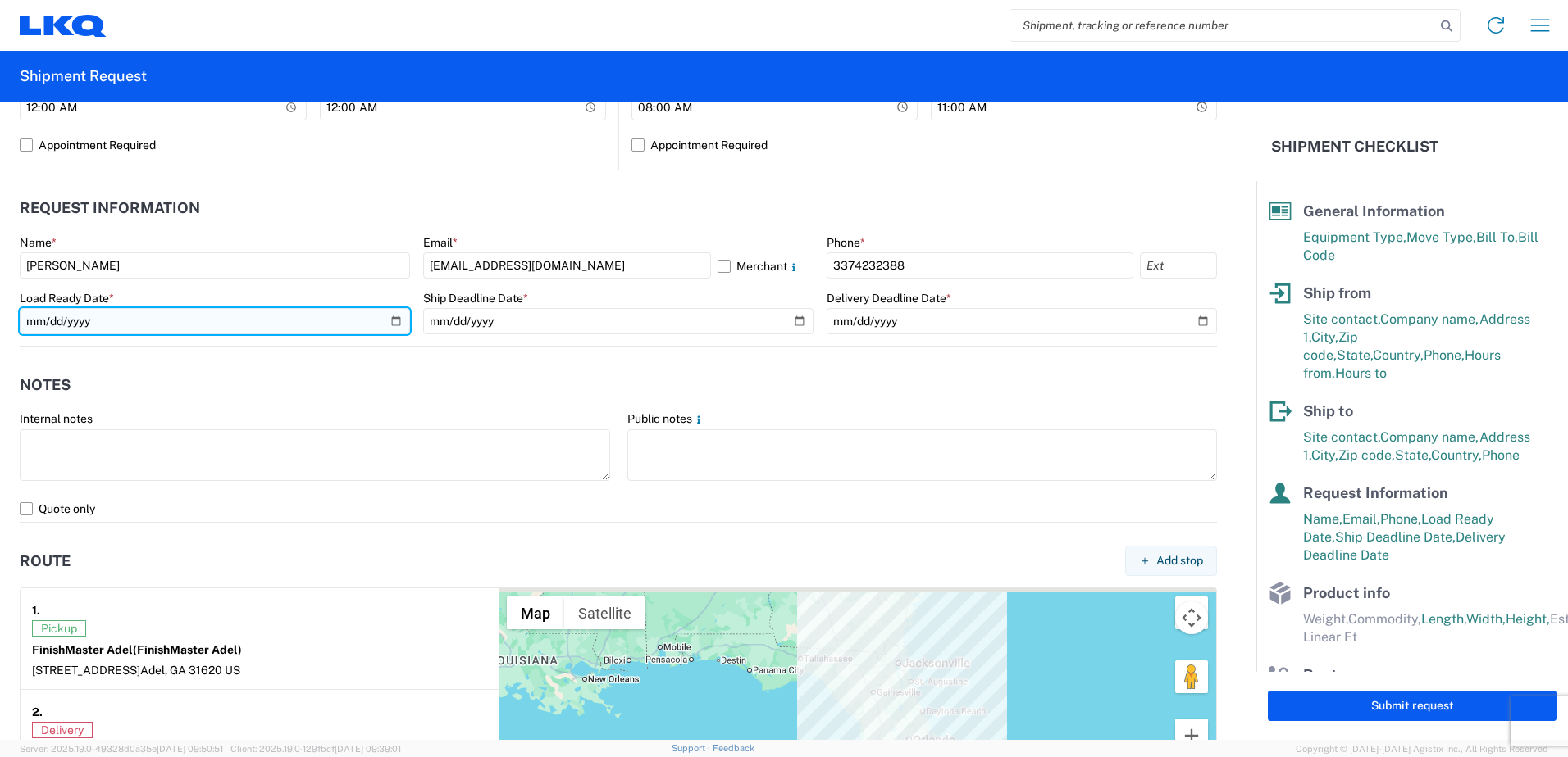
click at [392, 320] on input "[DATE]" at bounding box center [215, 321] width 390 height 26
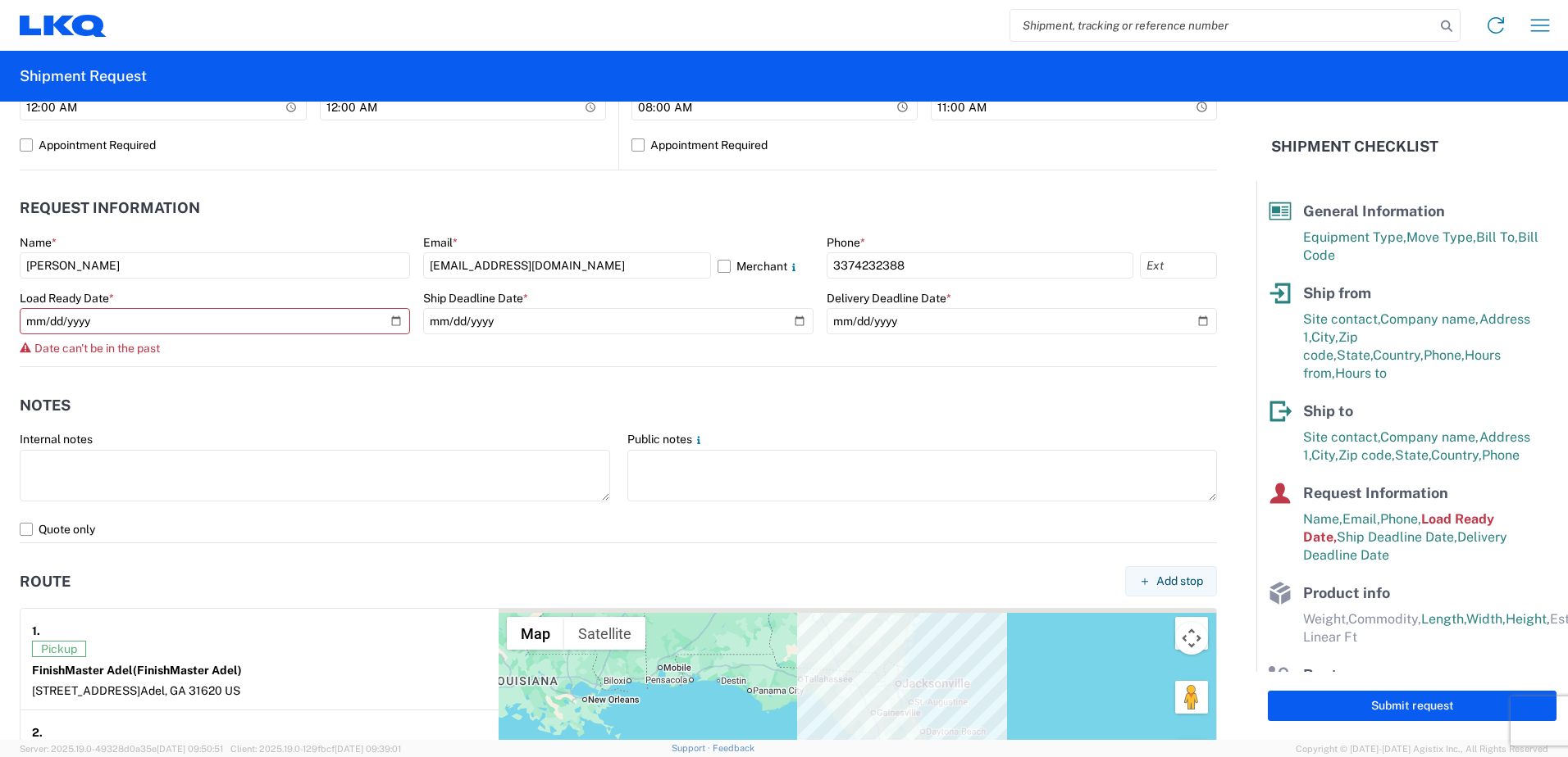
click at [262, 360] on agx-form-control-wrapper-v2 "Load Ready Date * [DATE] Date can't be in the past" at bounding box center [215, 329] width 390 height 76
click at [275, 344] on div "Date can't be in the past" at bounding box center [215, 349] width 390 height 13
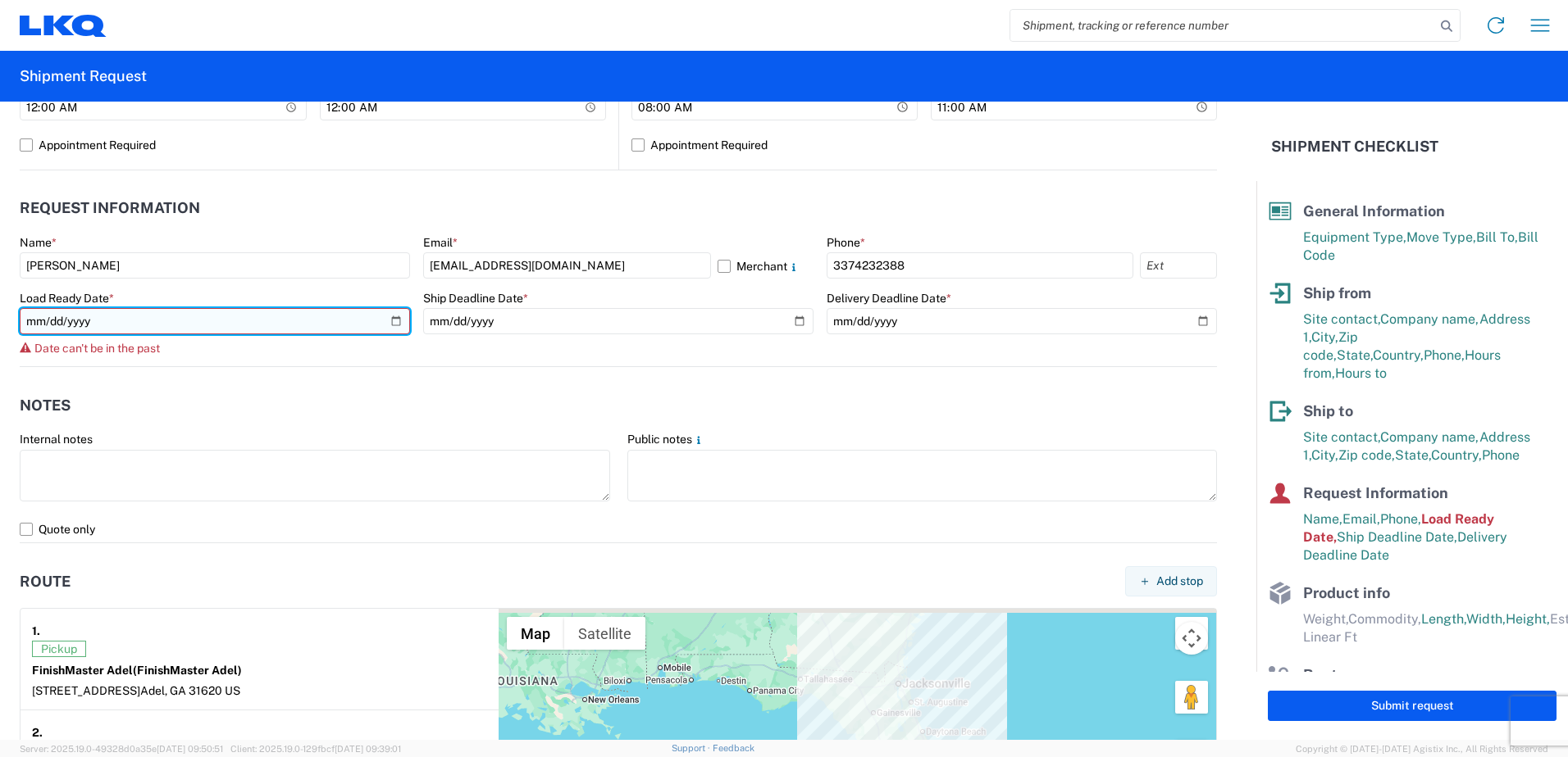
click at [393, 324] on input "[DATE]" at bounding box center [215, 321] width 390 height 26
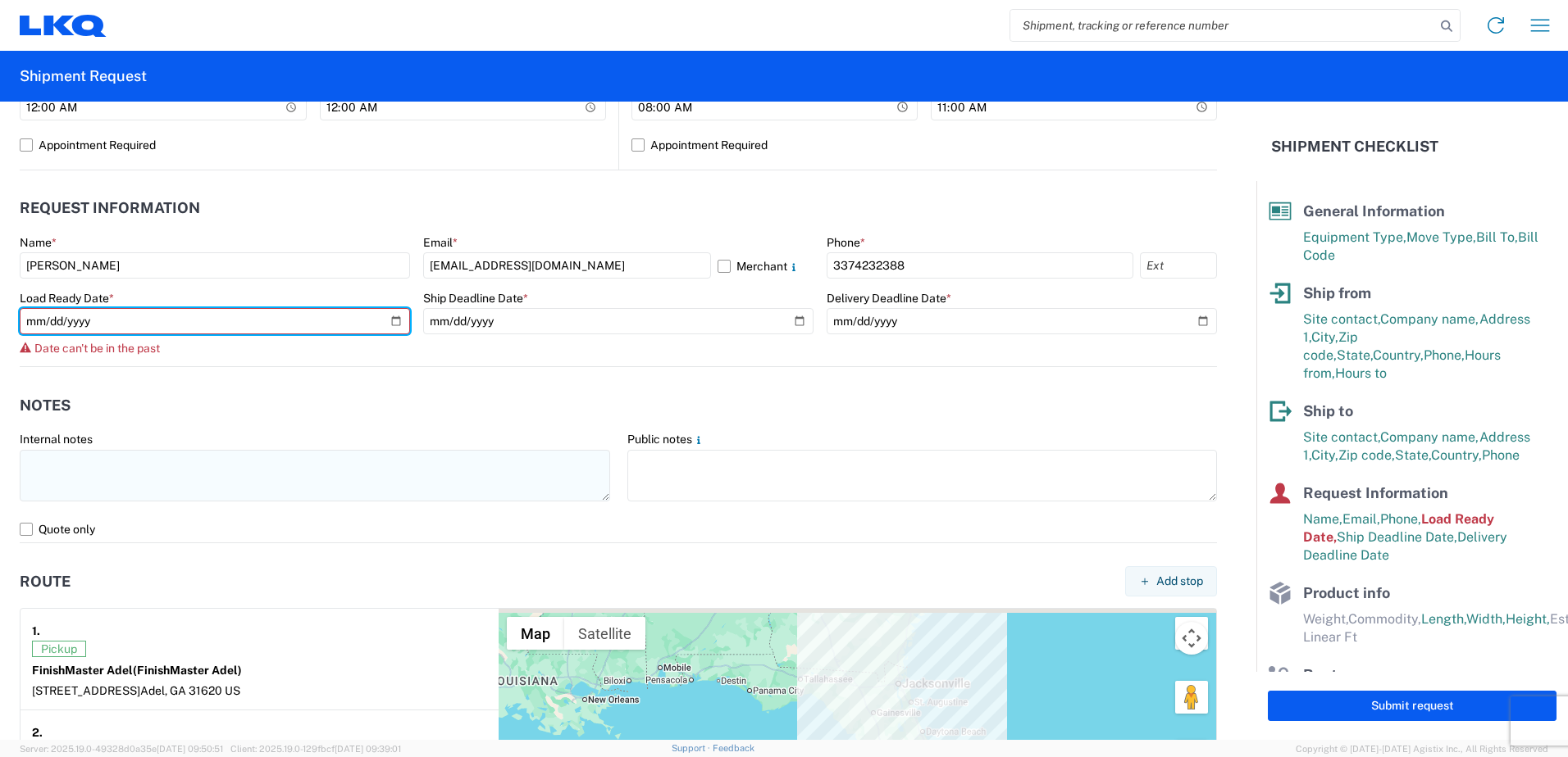
type input "[DATE]"
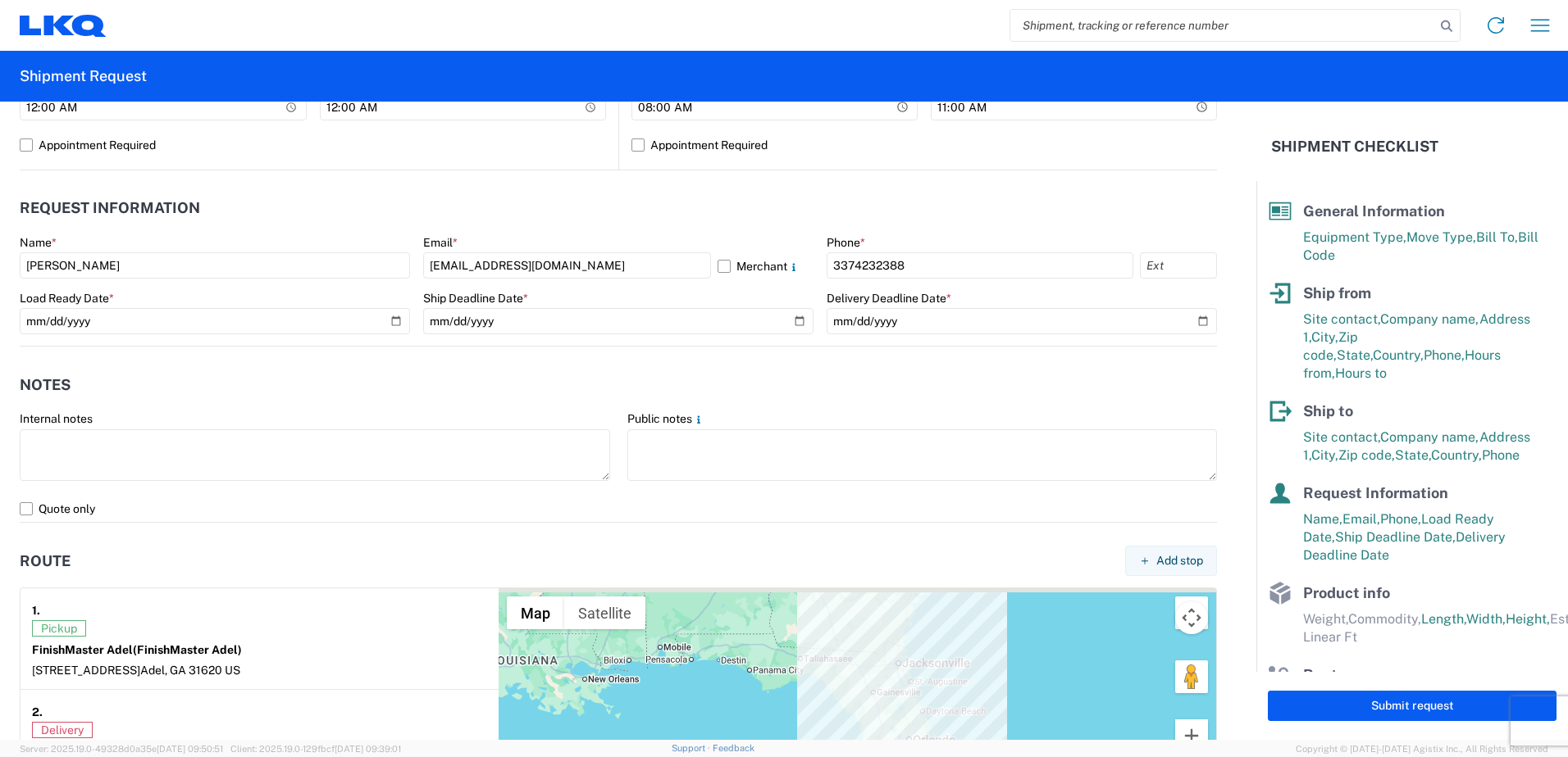
click at [240, 372] on header "Notes" at bounding box center [618, 384] width 1197 height 37
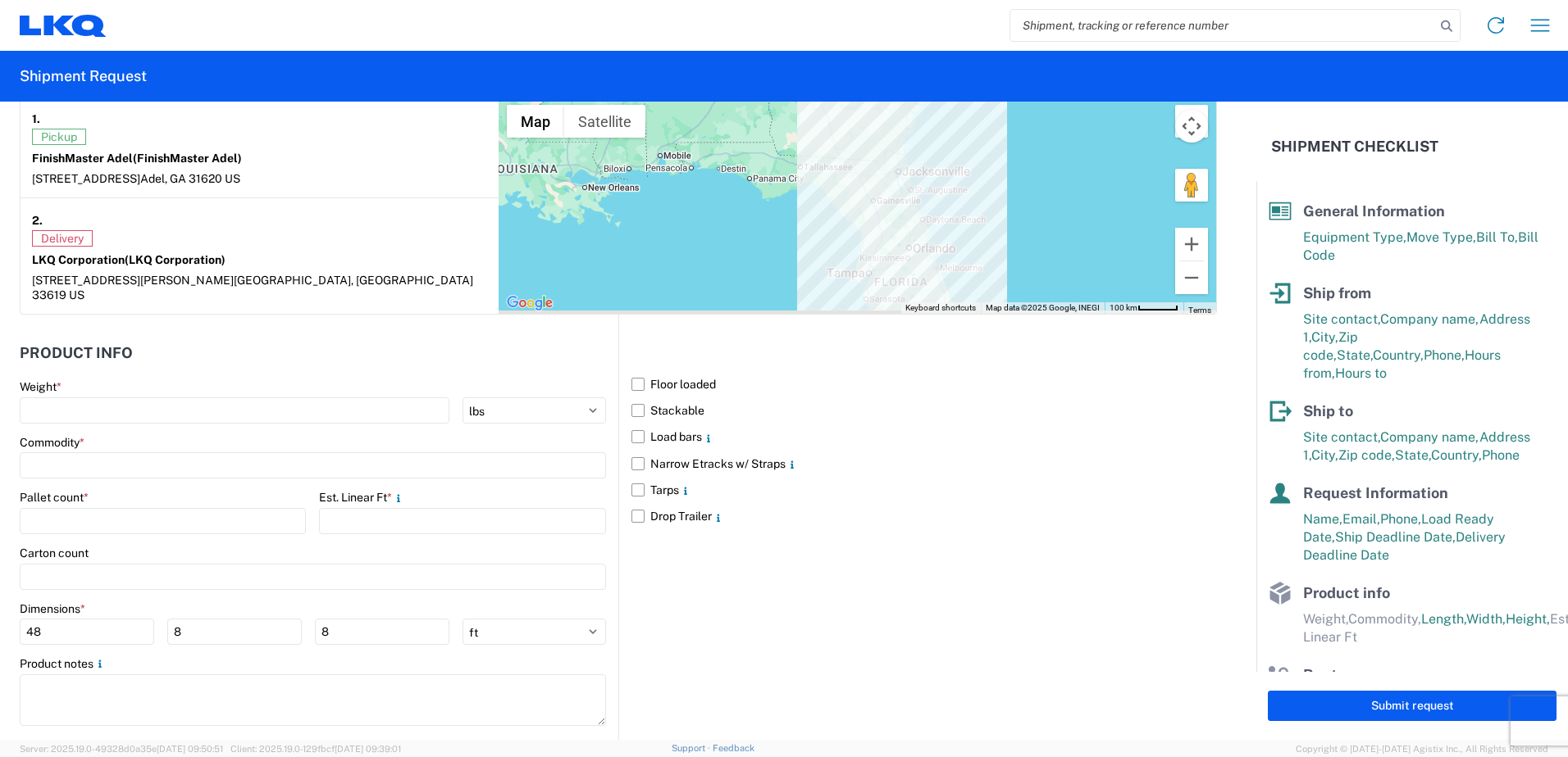
scroll to position [1328, 0]
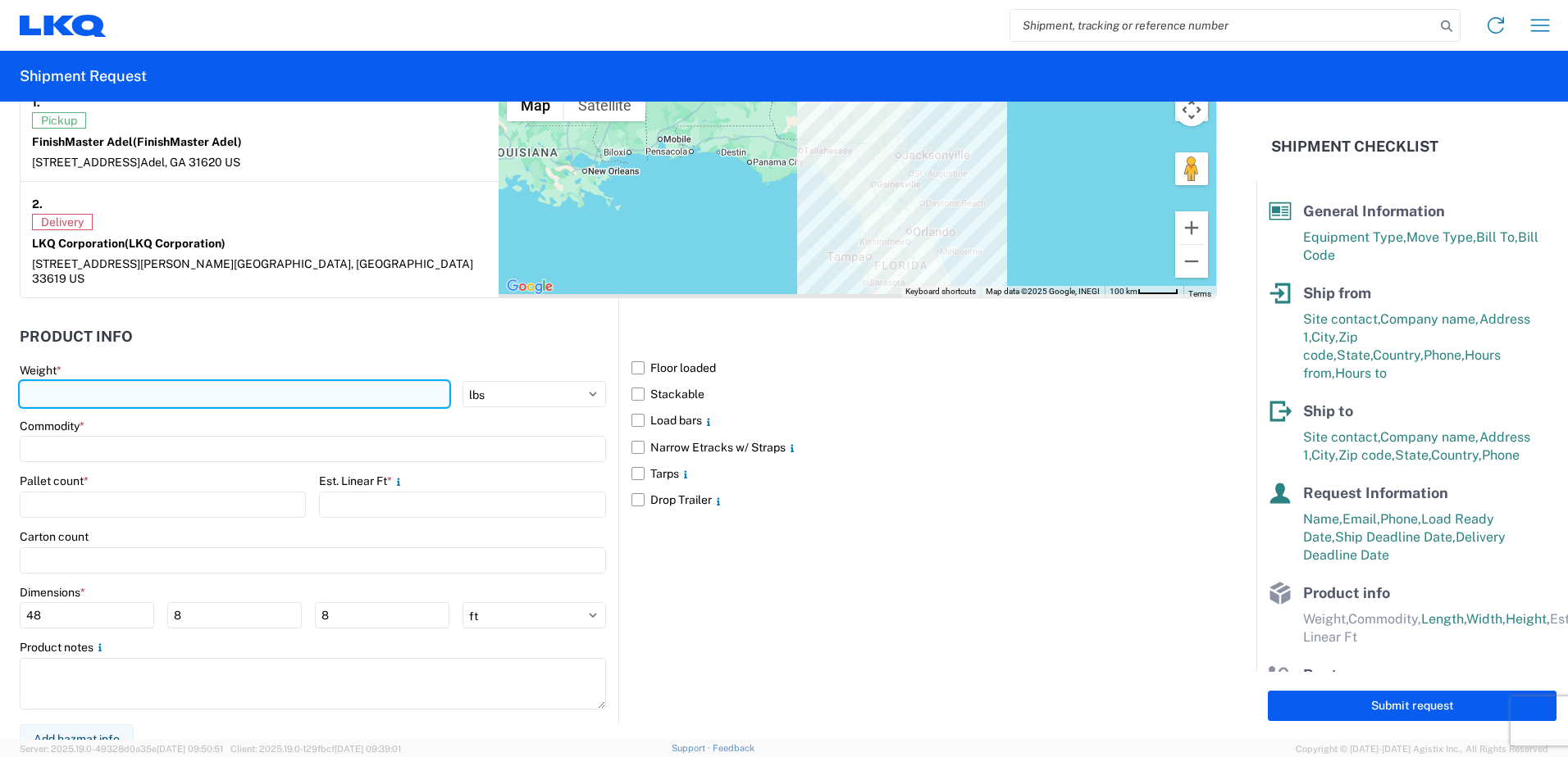
click at [231, 390] on input "number" at bounding box center [234, 394] width 429 height 26
type input "15000"
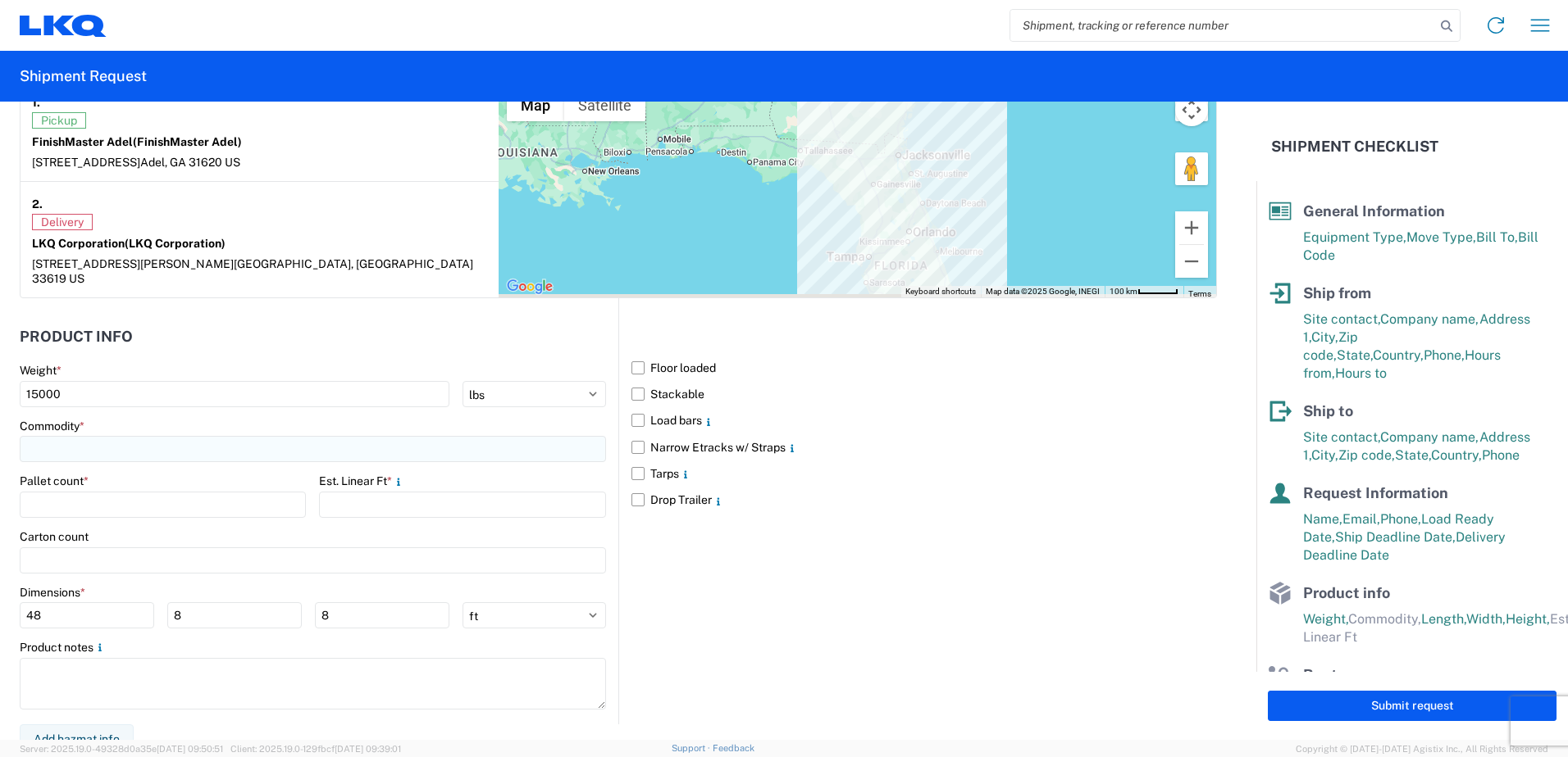
click at [469, 436] on input at bounding box center [312, 449] width 586 height 26
click at [461, 436] on input at bounding box center [312, 449] width 586 height 26
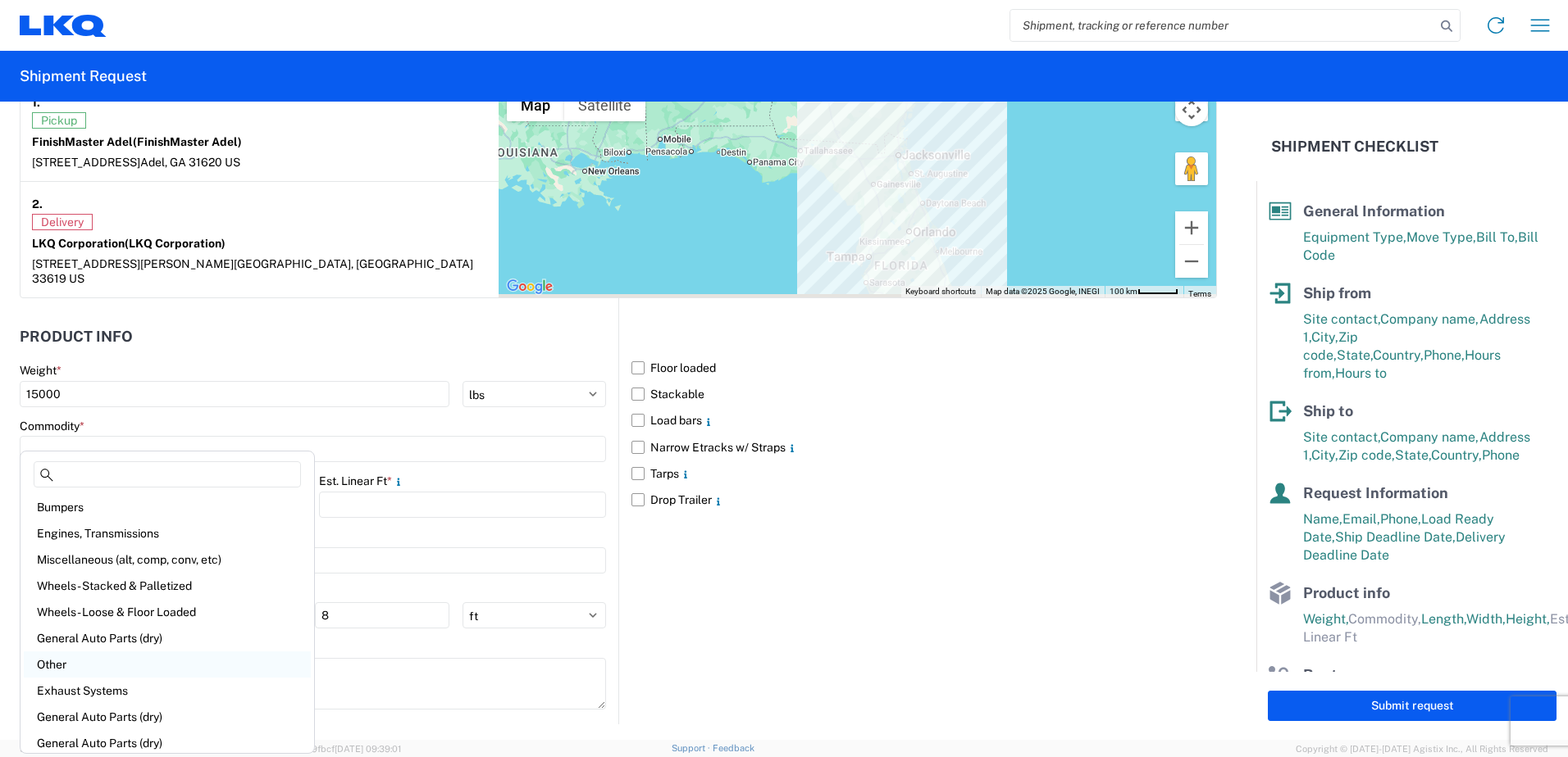
click at [199, 665] on div "Other" at bounding box center [167, 664] width 287 height 26
type input "Other"
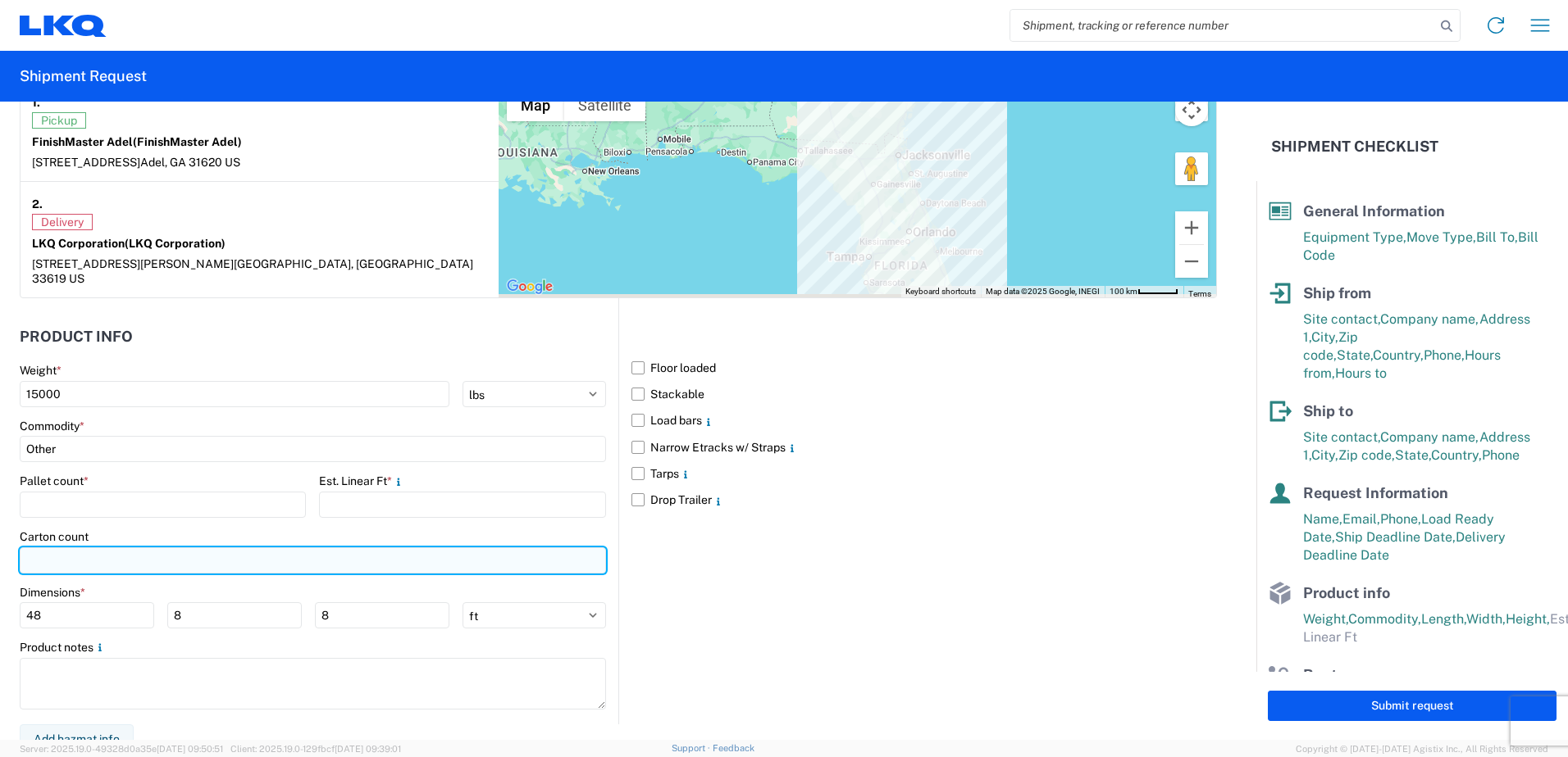
click at [104, 557] on input "number" at bounding box center [312, 560] width 586 height 26
type input "200"
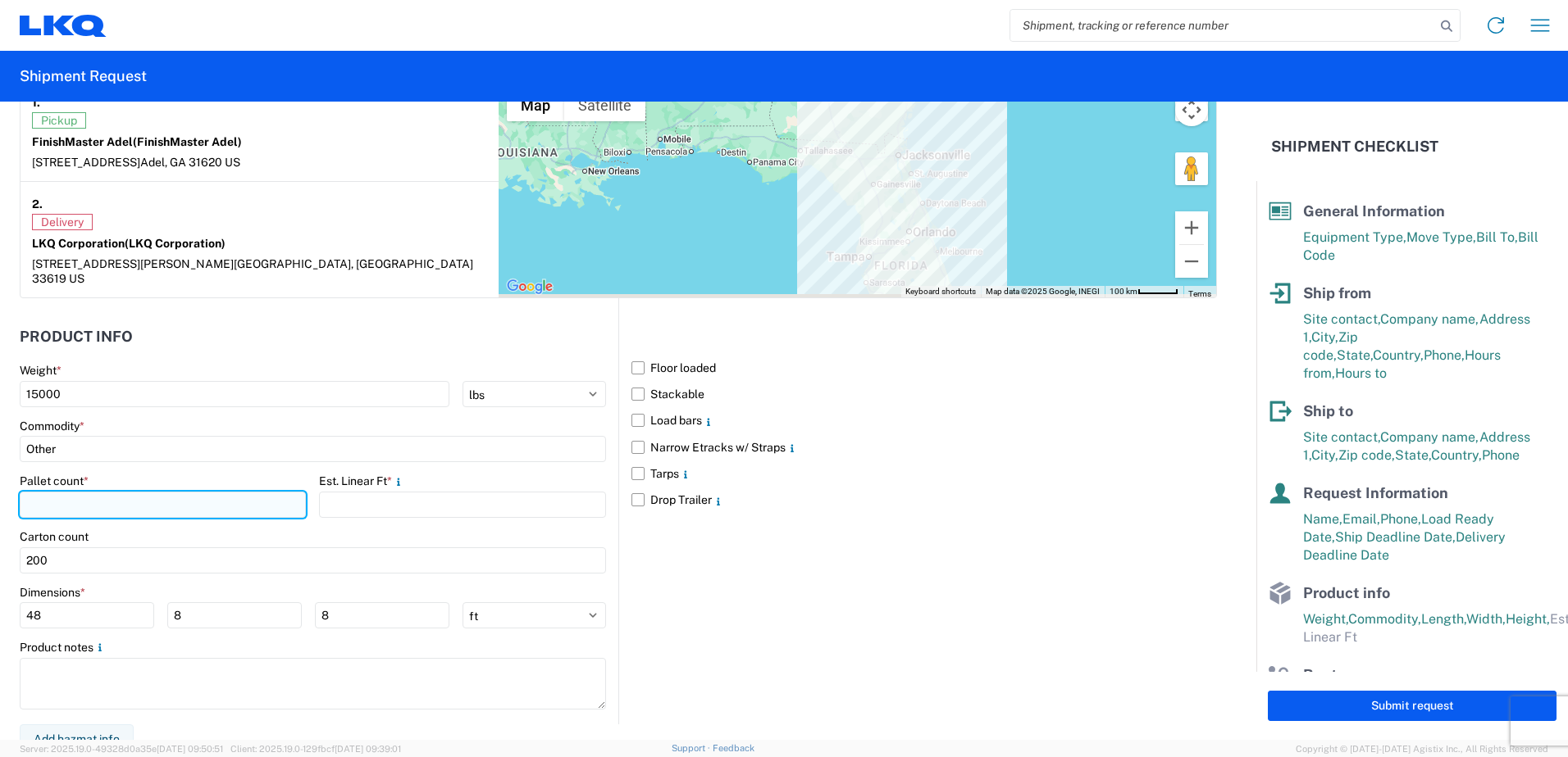
click at [94, 492] on input "number" at bounding box center [162, 505] width 286 height 26
type input "15"
click at [313, 454] on main "Weight * 15000 kgs lbs Commodity * Other Pallet count * 15 Est. Linear Ft * Car…" at bounding box center [319, 544] width 599 height 362
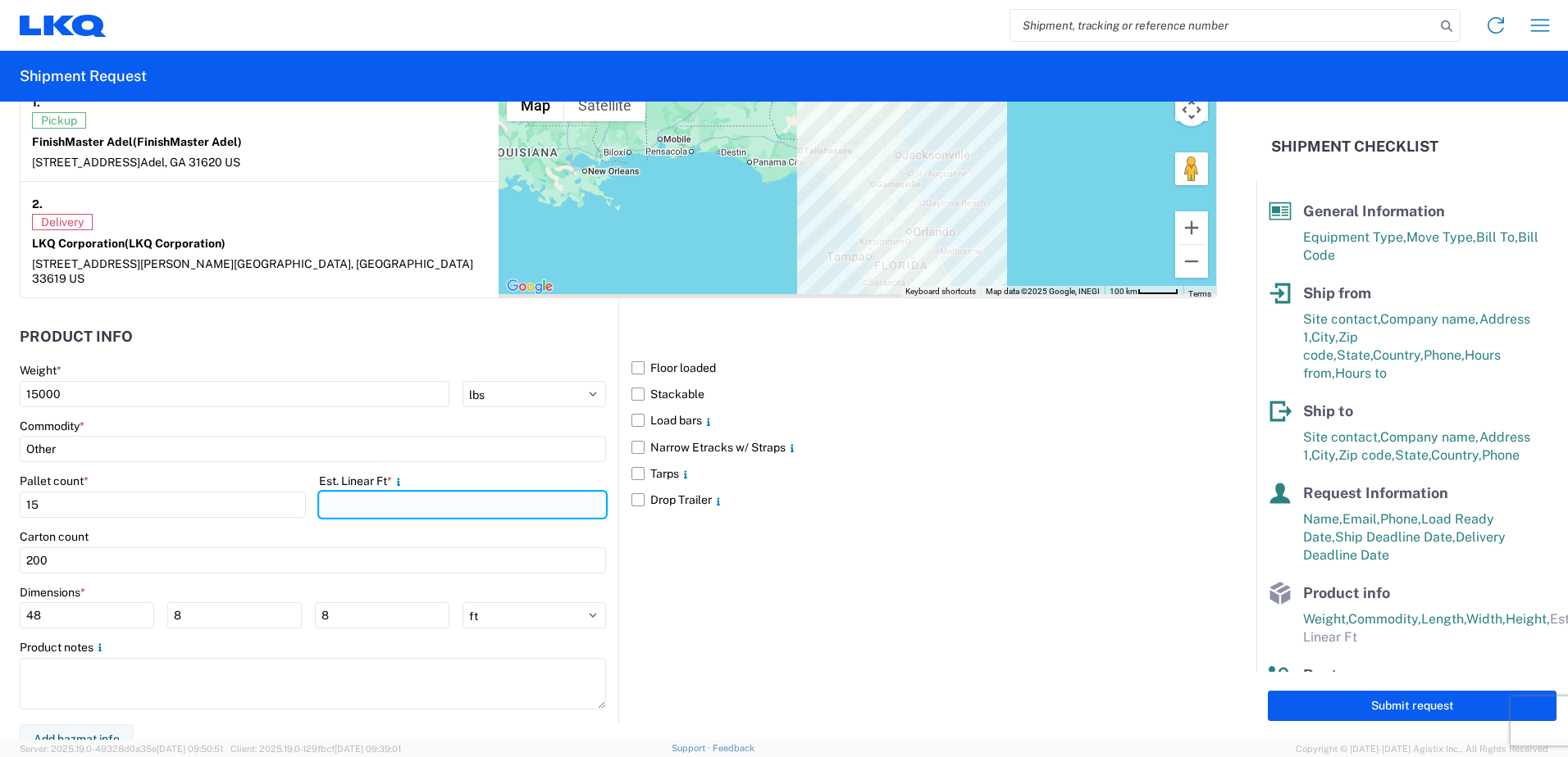
click at [327, 494] on input "number" at bounding box center [461, 505] width 286 height 26
type input "48"
click at [300, 474] on div "Pallet count *" at bounding box center [162, 482] width 286 height 15
click at [285, 529] on div "Carton count 200" at bounding box center [312, 551] width 586 height 44
click at [285, 529] on div "Carton count" at bounding box center [312, 537] width 586 height 15
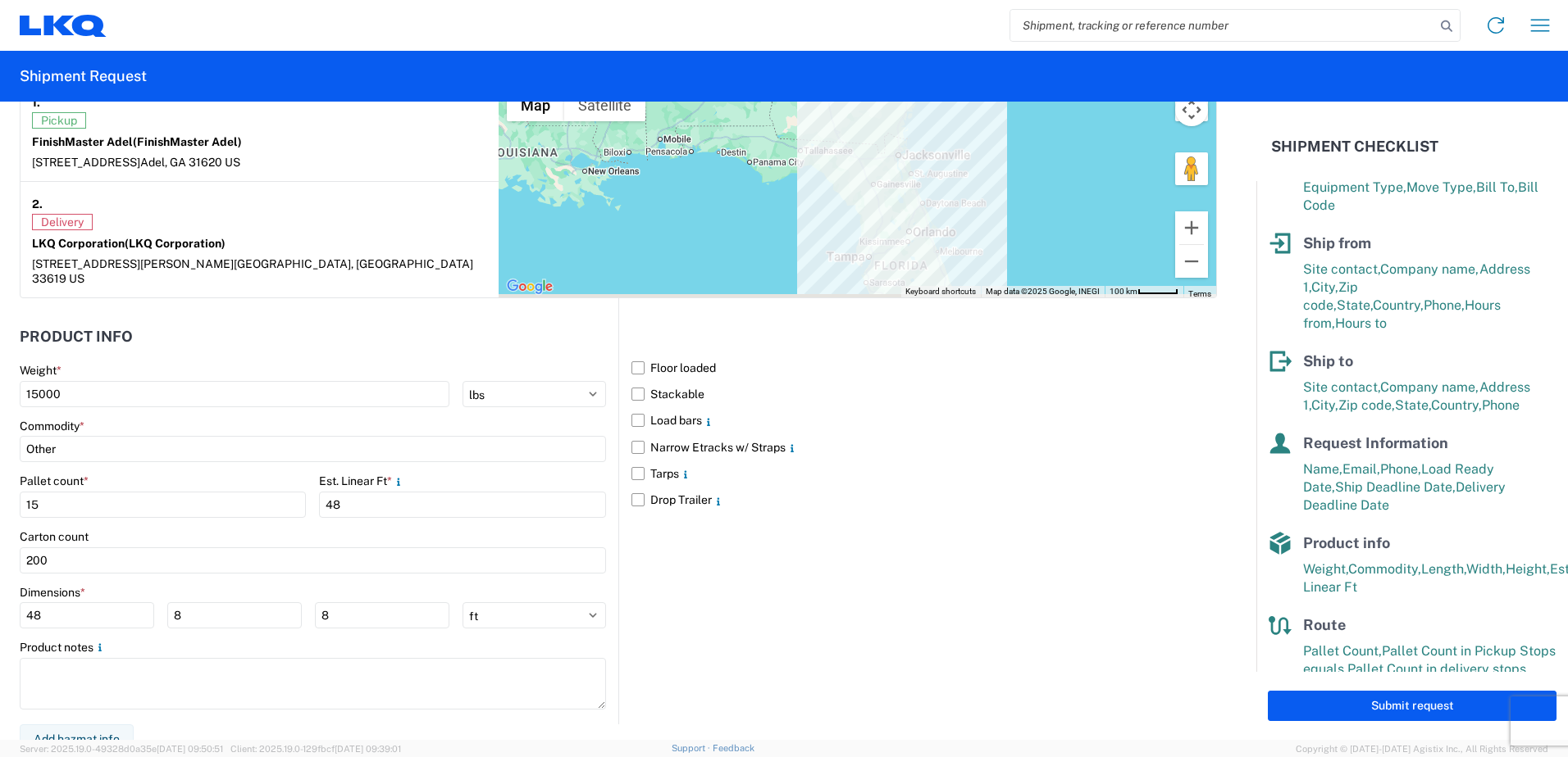
scroll to position [74, 0]
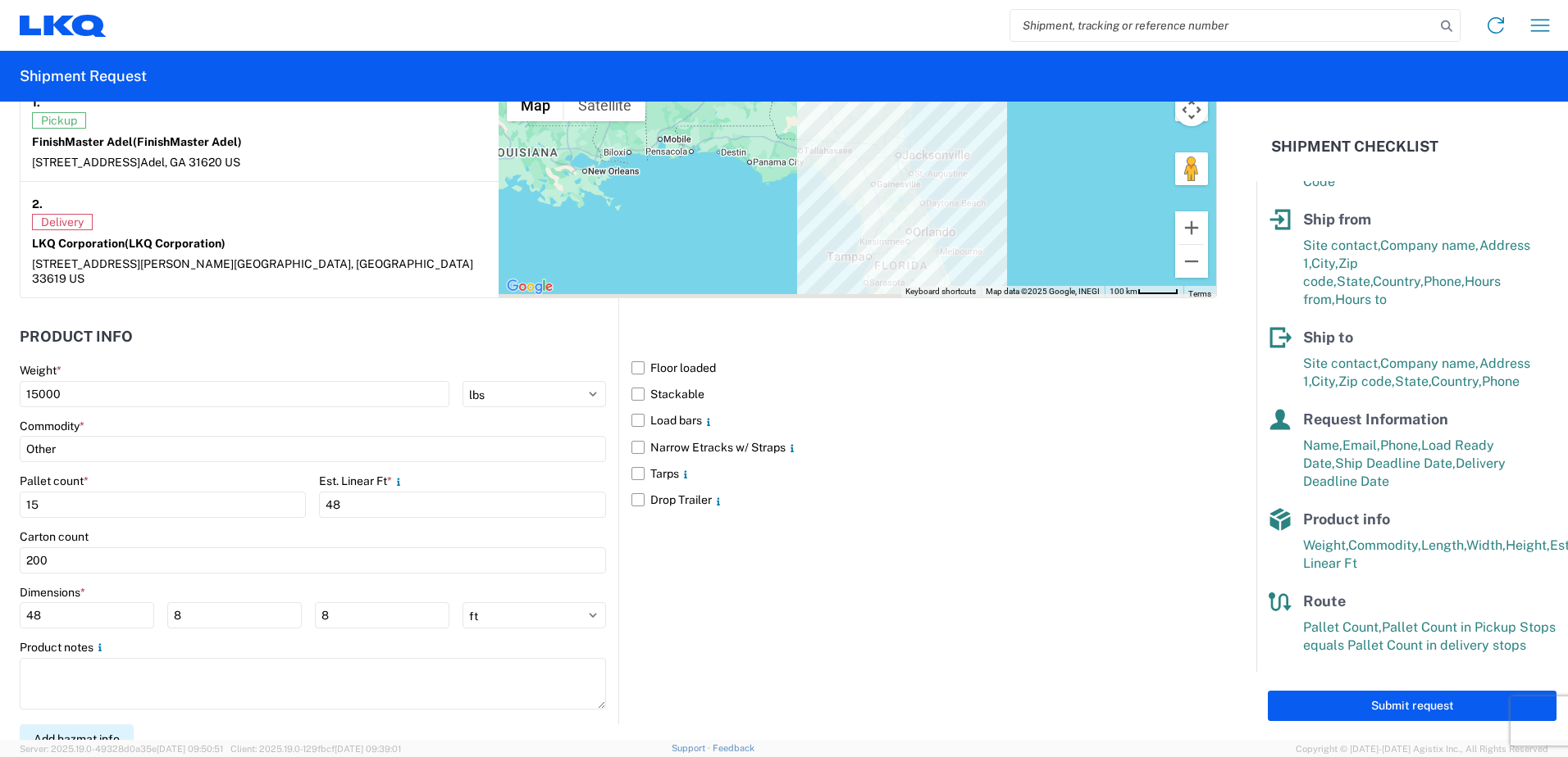
click at [116, 724] on button "Add hazmat info" at bounding box center [77, 739] width 114 height 30
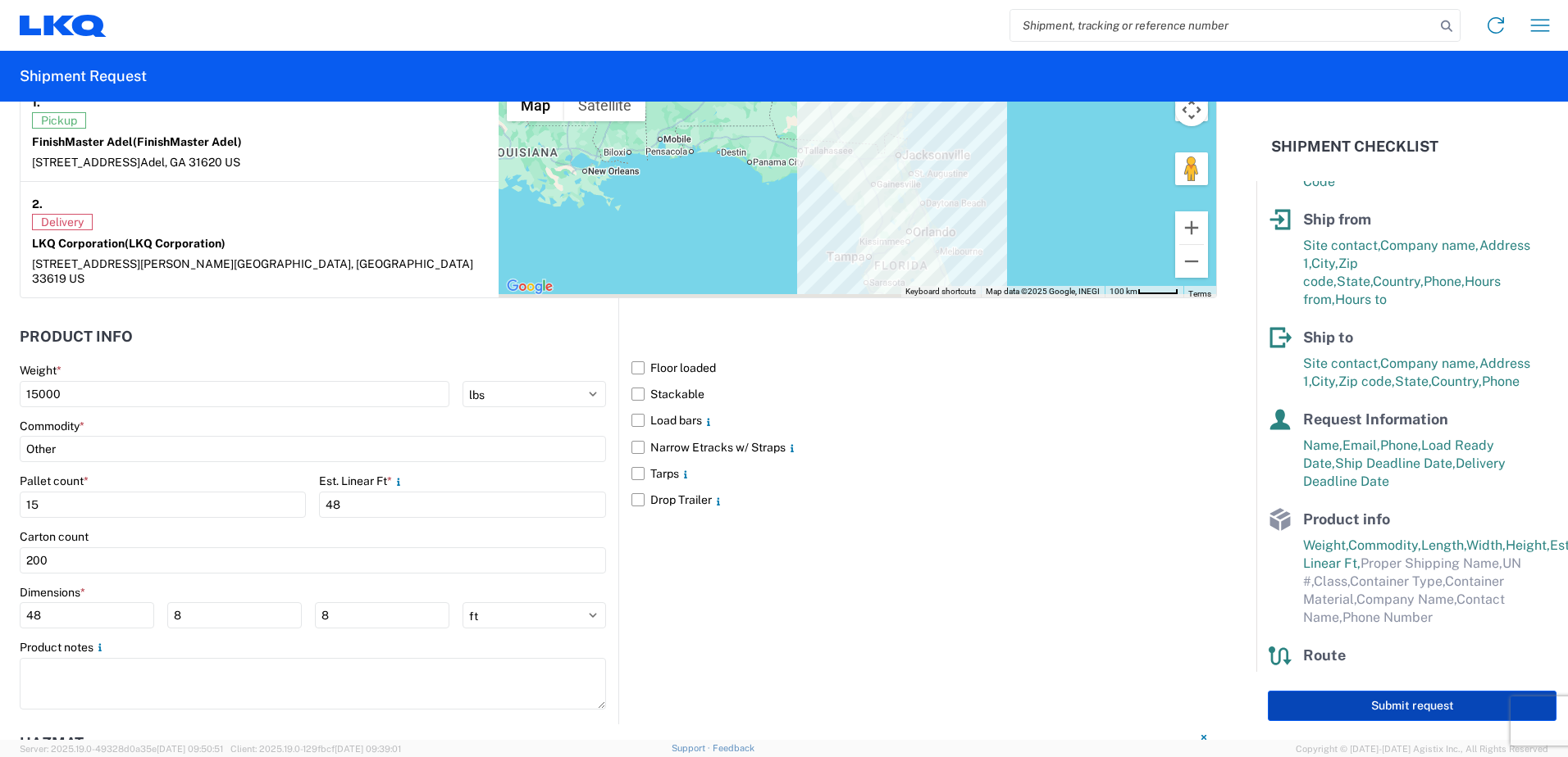
click at [1358, 704] on button "Submit request" at bounding box center [1411, 705] width 289 height 30
select select "US"
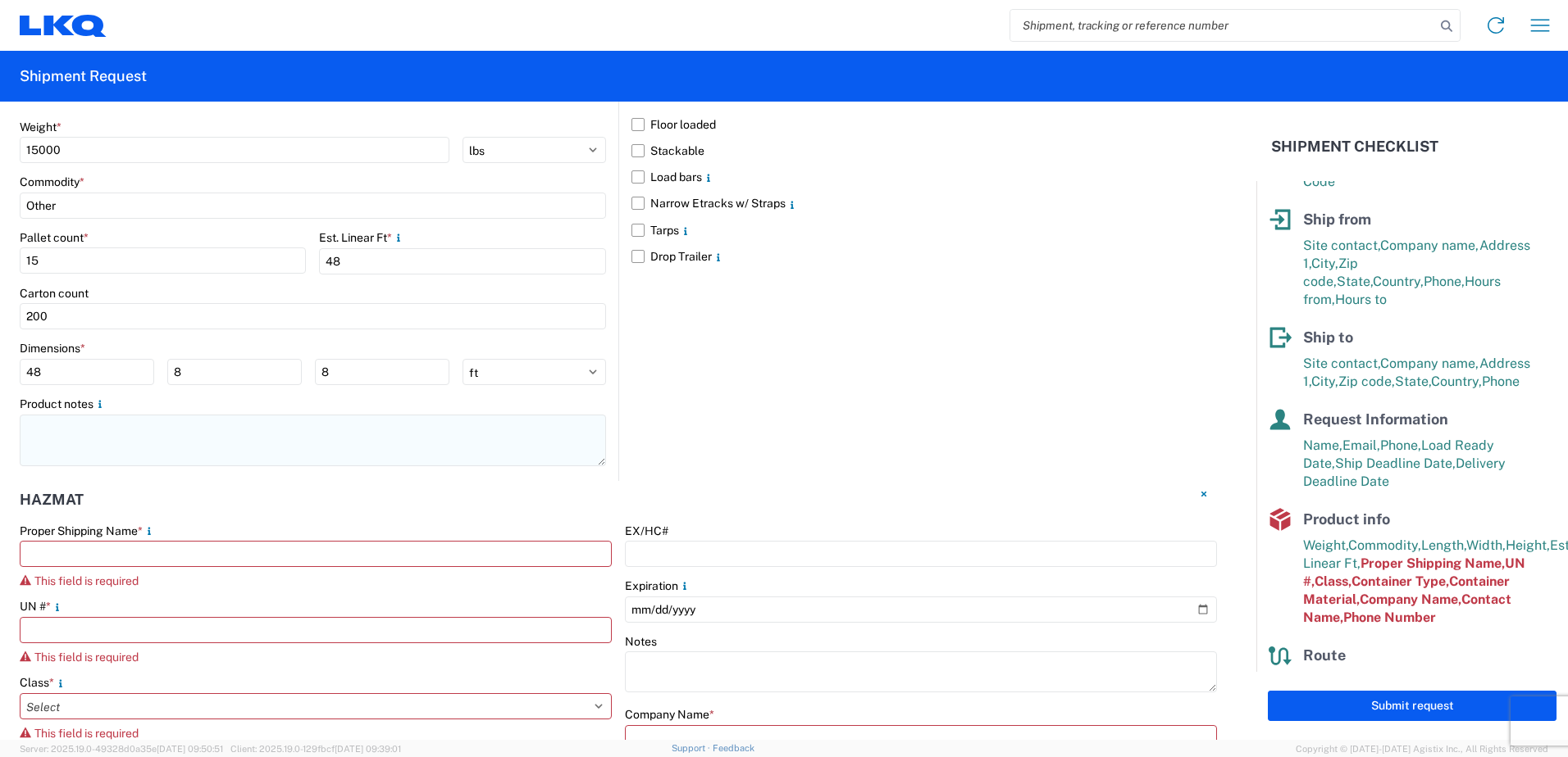
scroll to position [1655, 0]
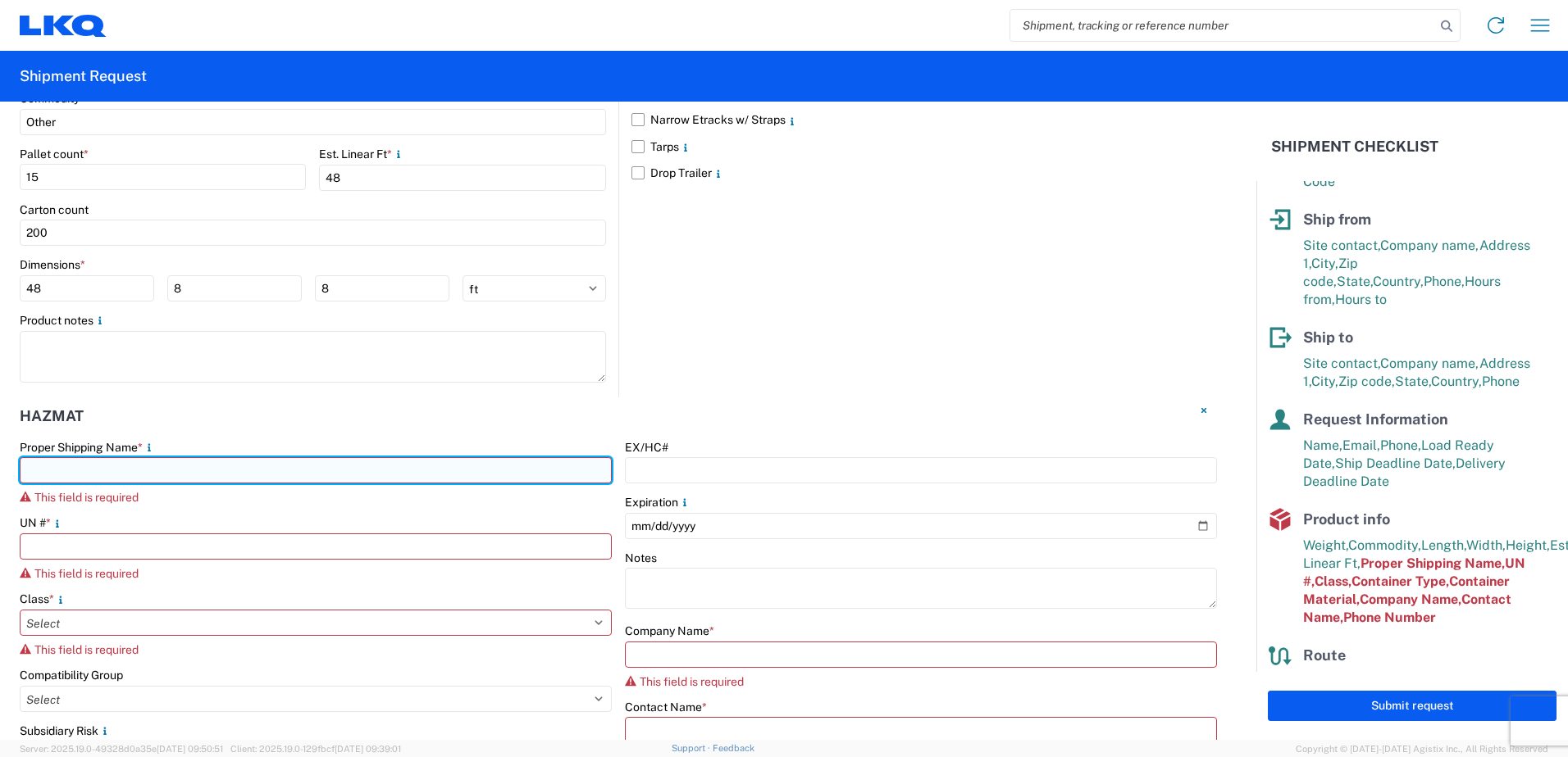
click at [81, 457] on input "text" at bounding box center [316, 470] width 592 height 26
type input "LKQ/REFINISH"
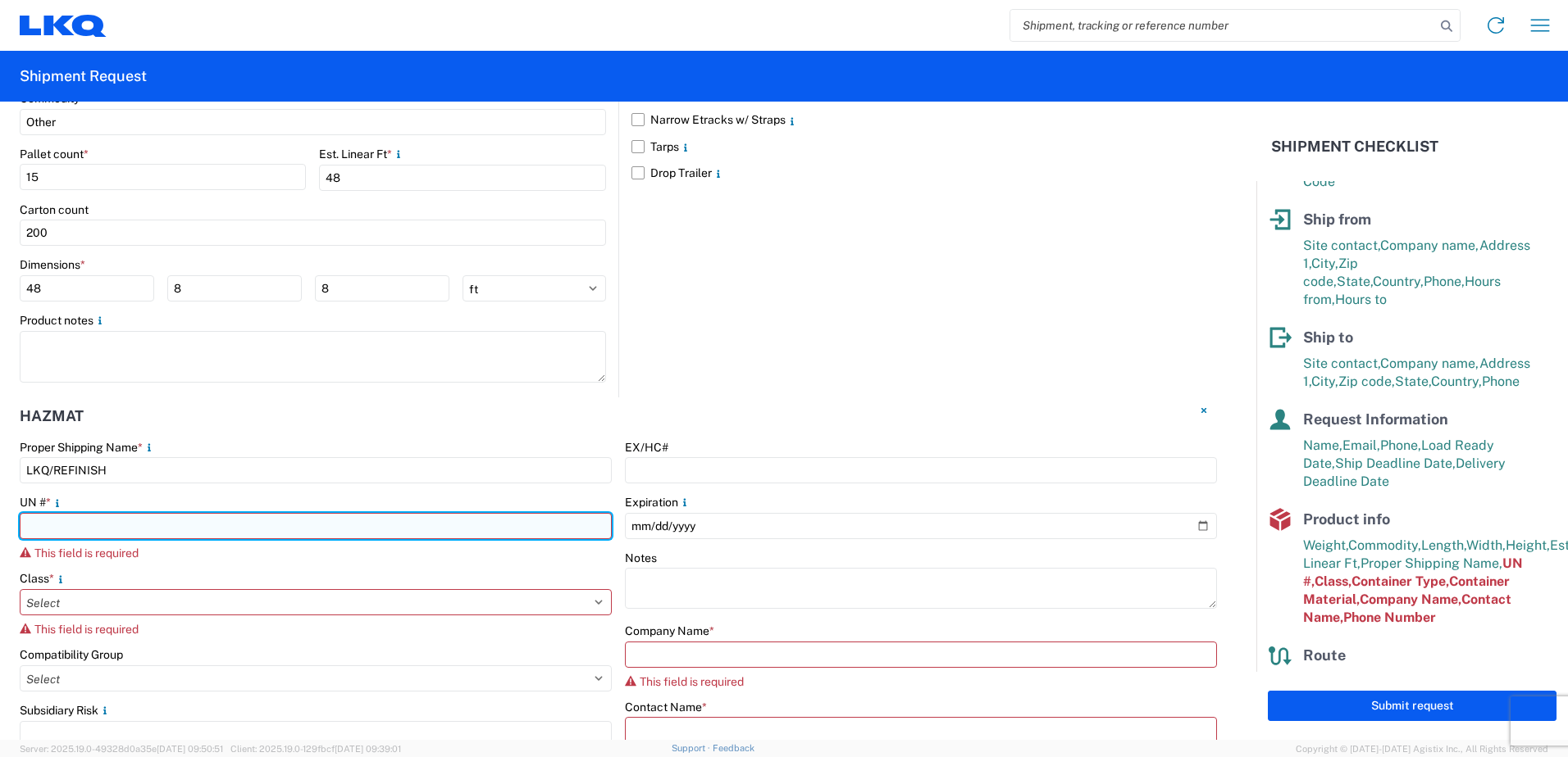
click at [67, 513] on input "number" at bounding box center [316, 527] width 592 height 26
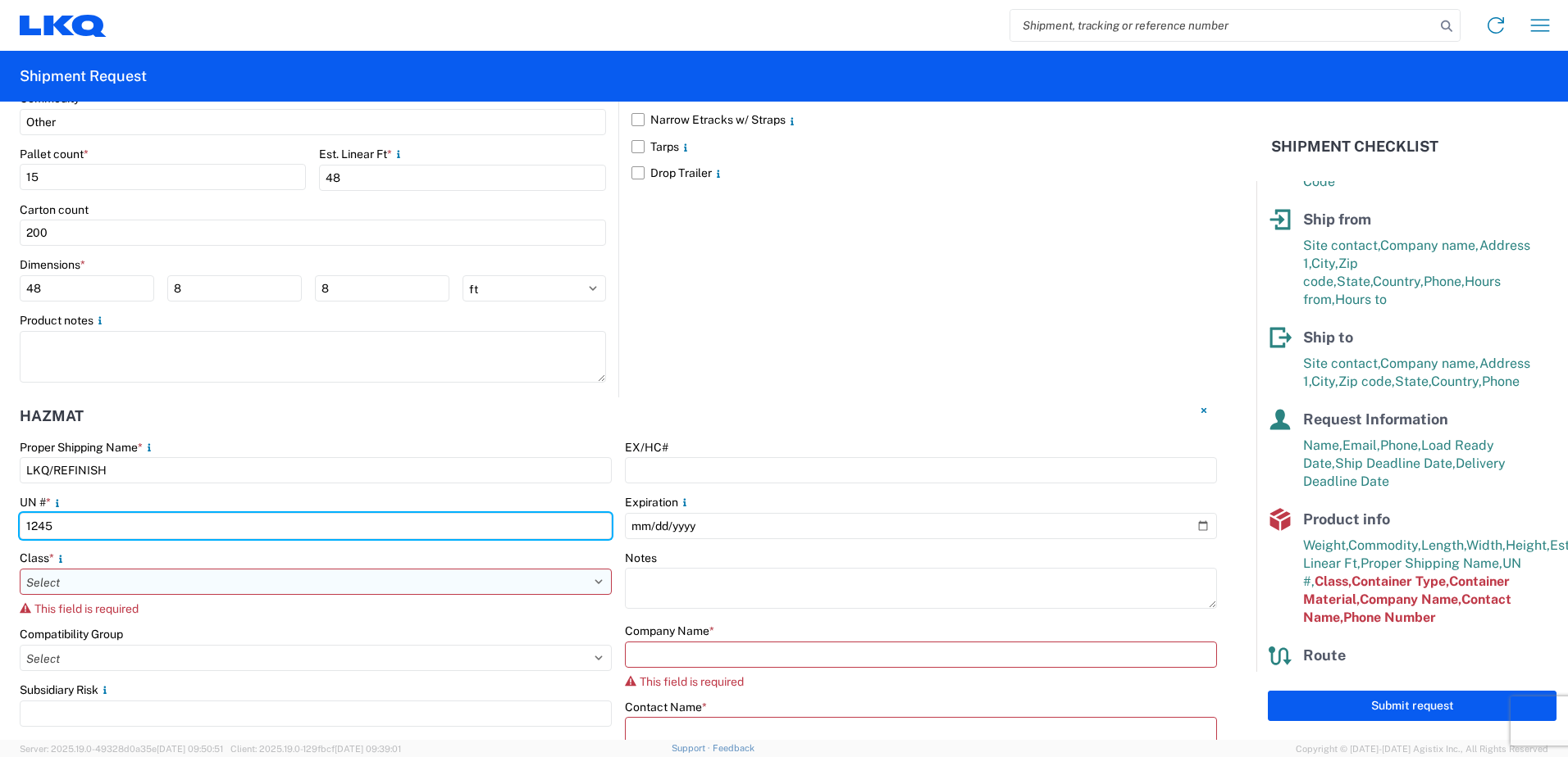
type input "1245"
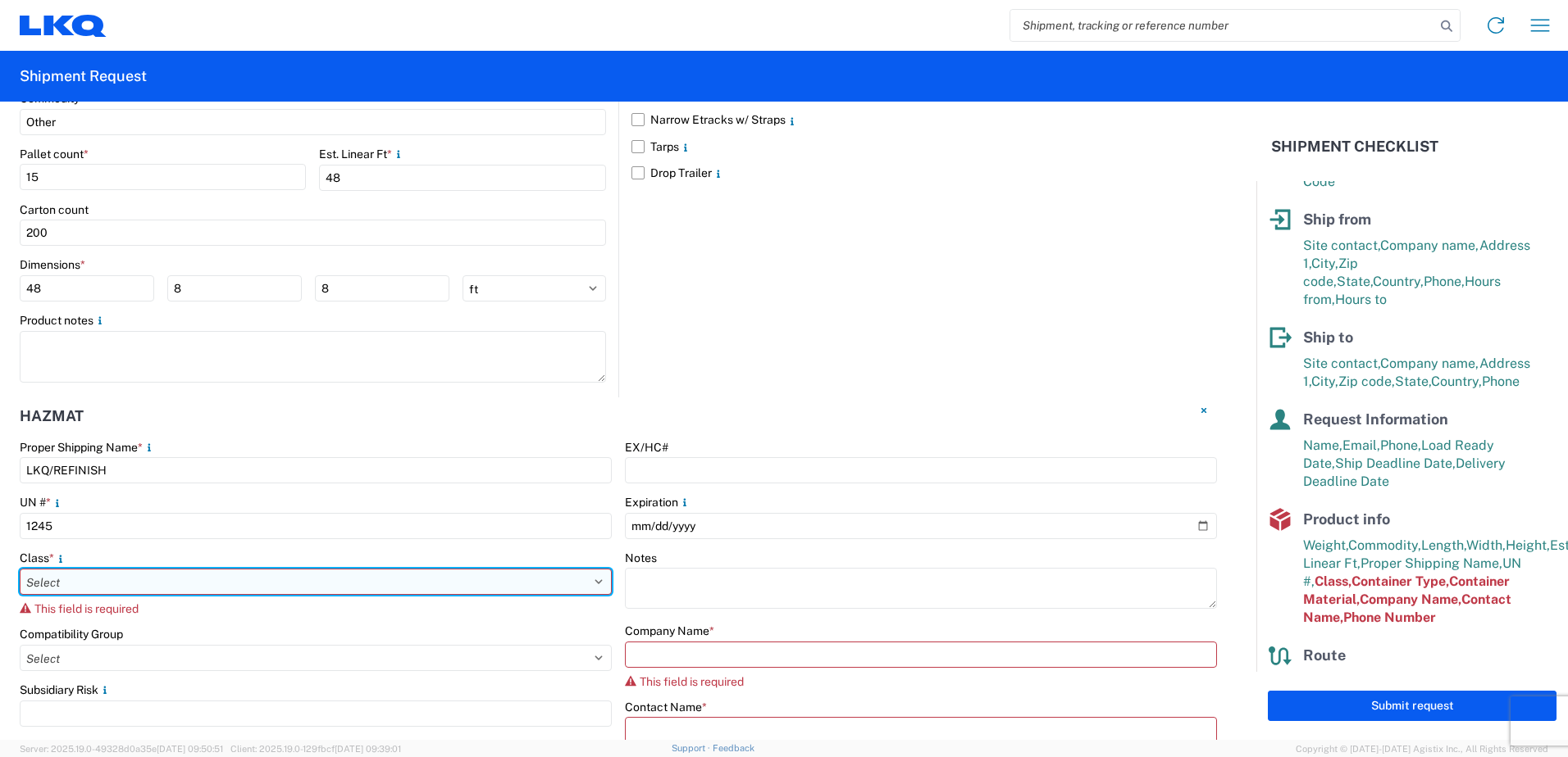
click at [85, 574] on select "Select 1 Explosive 1.1 Explosive 1.2 Explosive 1.3 Explosive 1.4 Explosive 1.5 …" at bounding box center [316, 582] width 592 height 26
select select "4.1 Flammable Solid"
click at [20, 569] on select "Select 1 Explosive 1.1 Explosive 1.2 Explosive 1.3 Explosive 1.4 Explosive 1.5 …" at bounding box center [316, 582] width 592 height 26
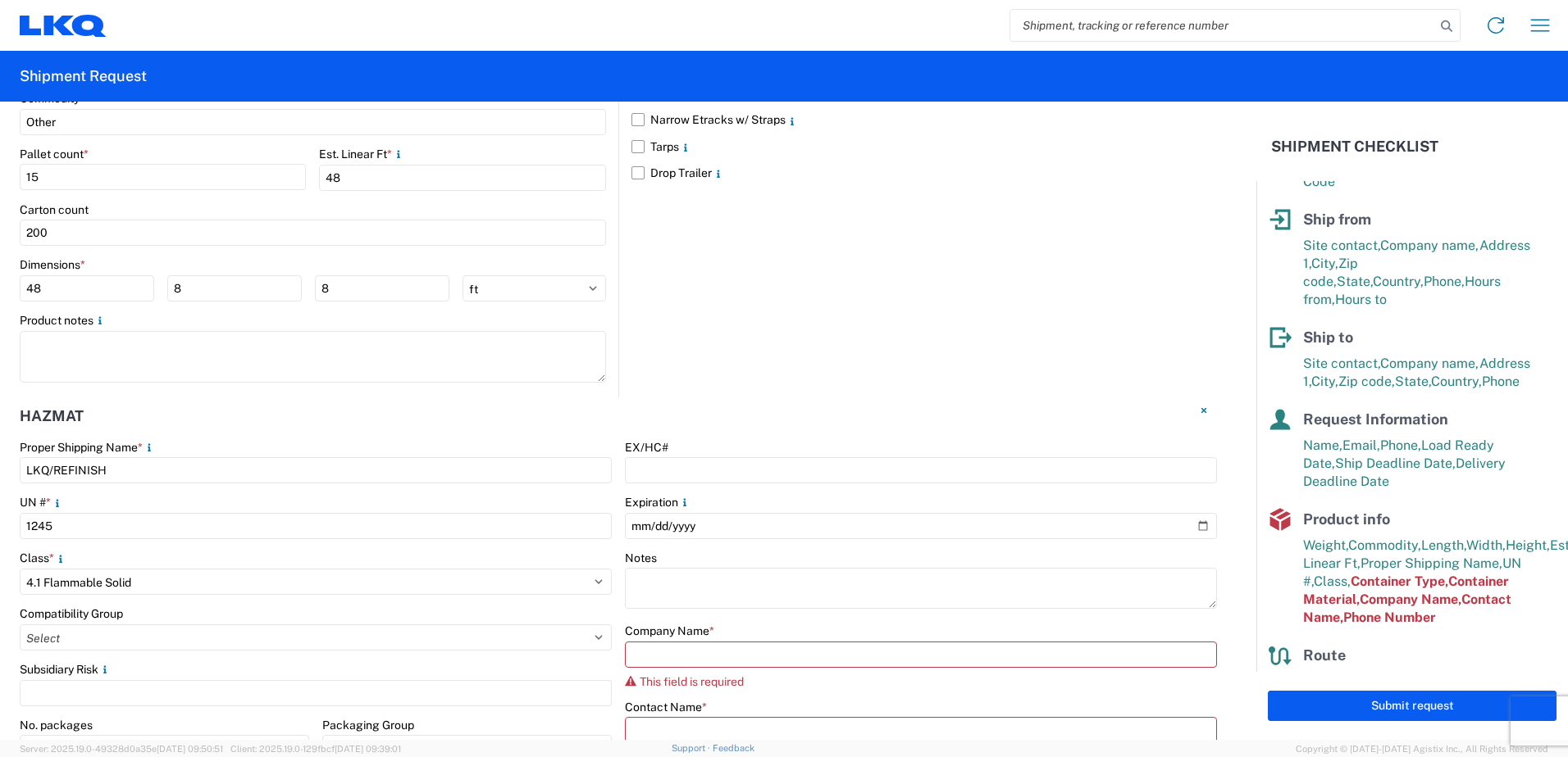
click at [134, 551] on div "Class *" at bounding box center [316, 558] width 592 height 15
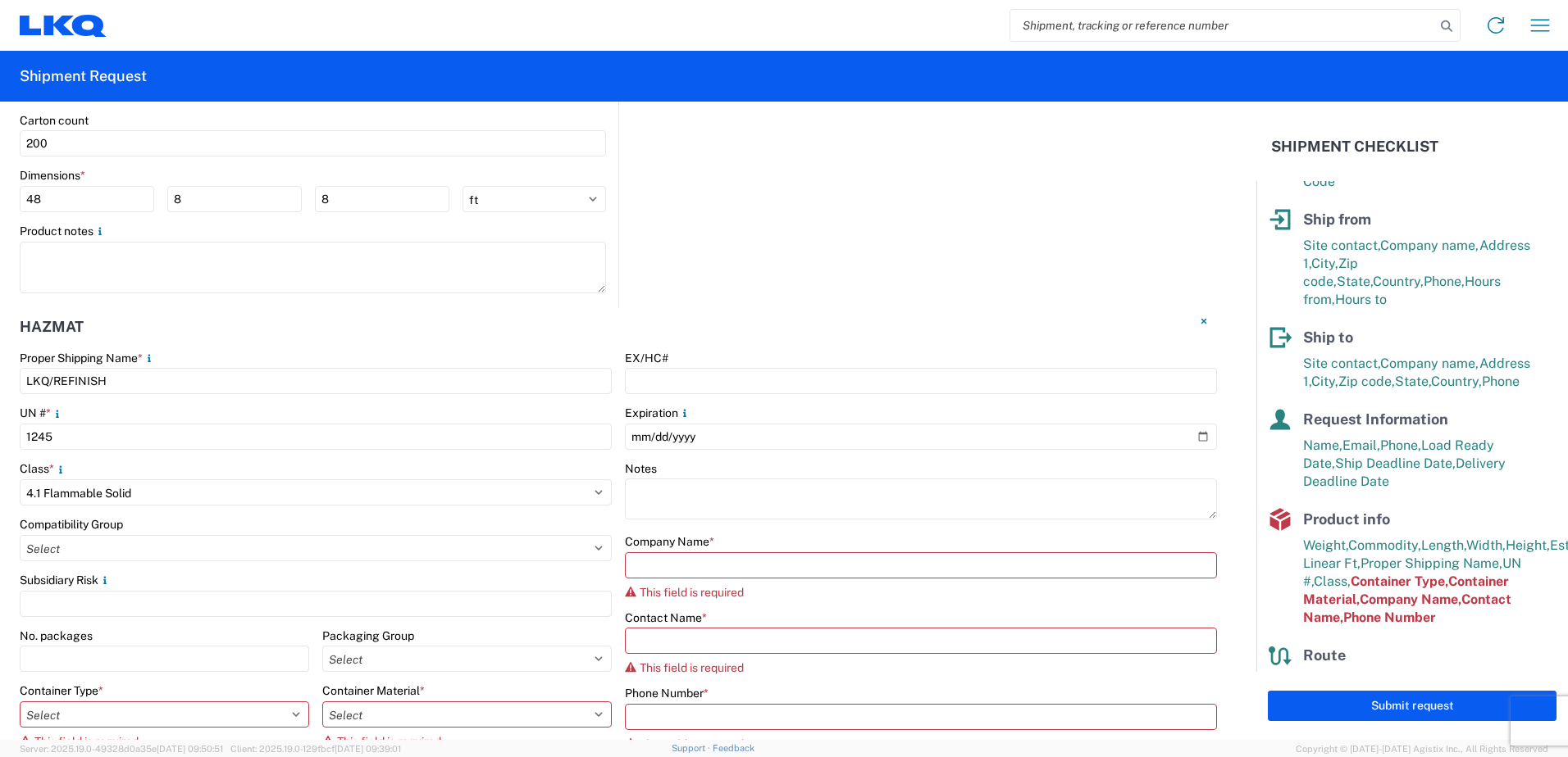
scroll to position [1901, 0]
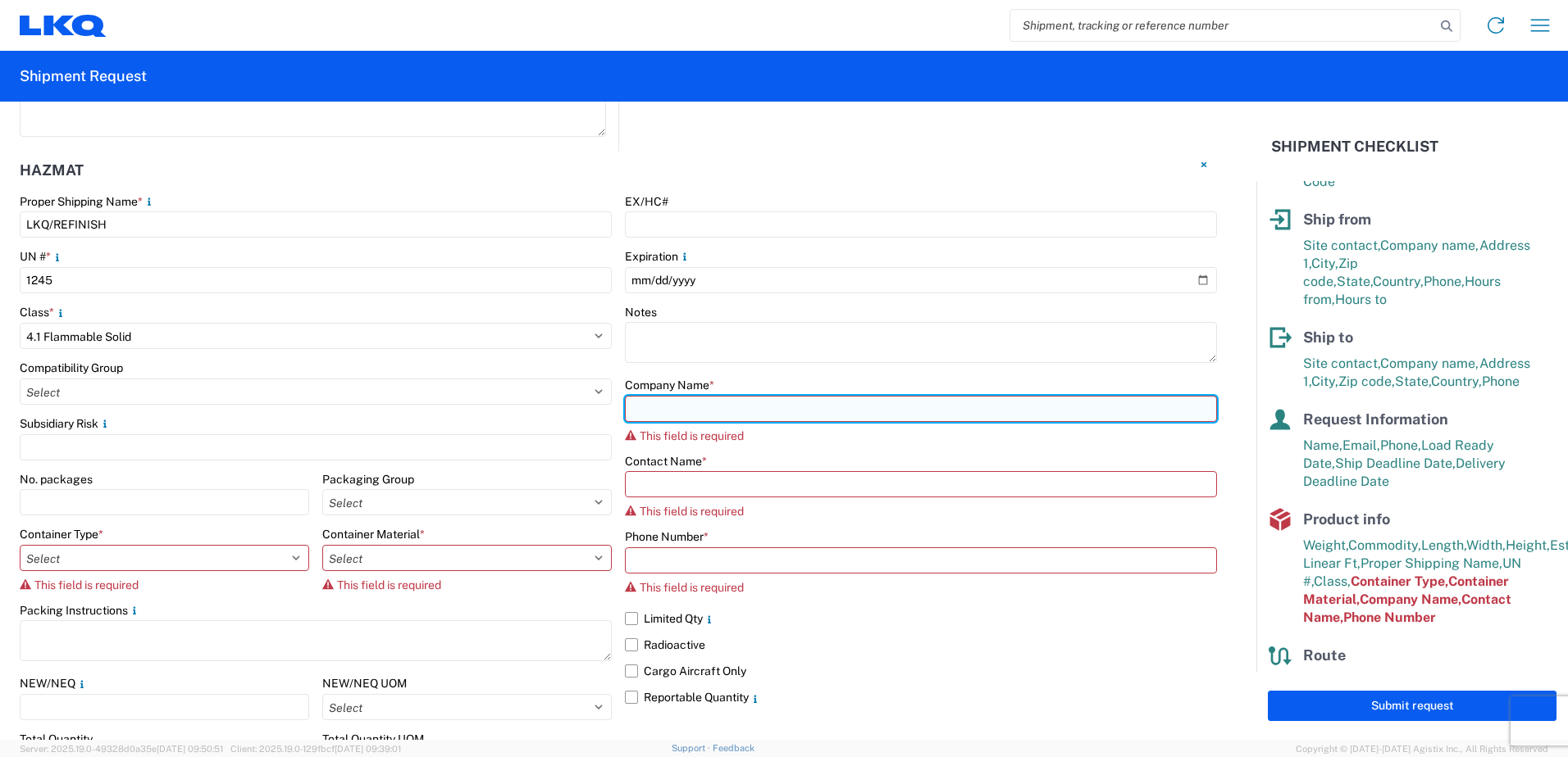
click at [678, 396] on input "text" at bounding box center [921, 409] width 592 height 26
type input "LKQ/[PERSON_NAME][GEOGRAPHIC_DATA]"
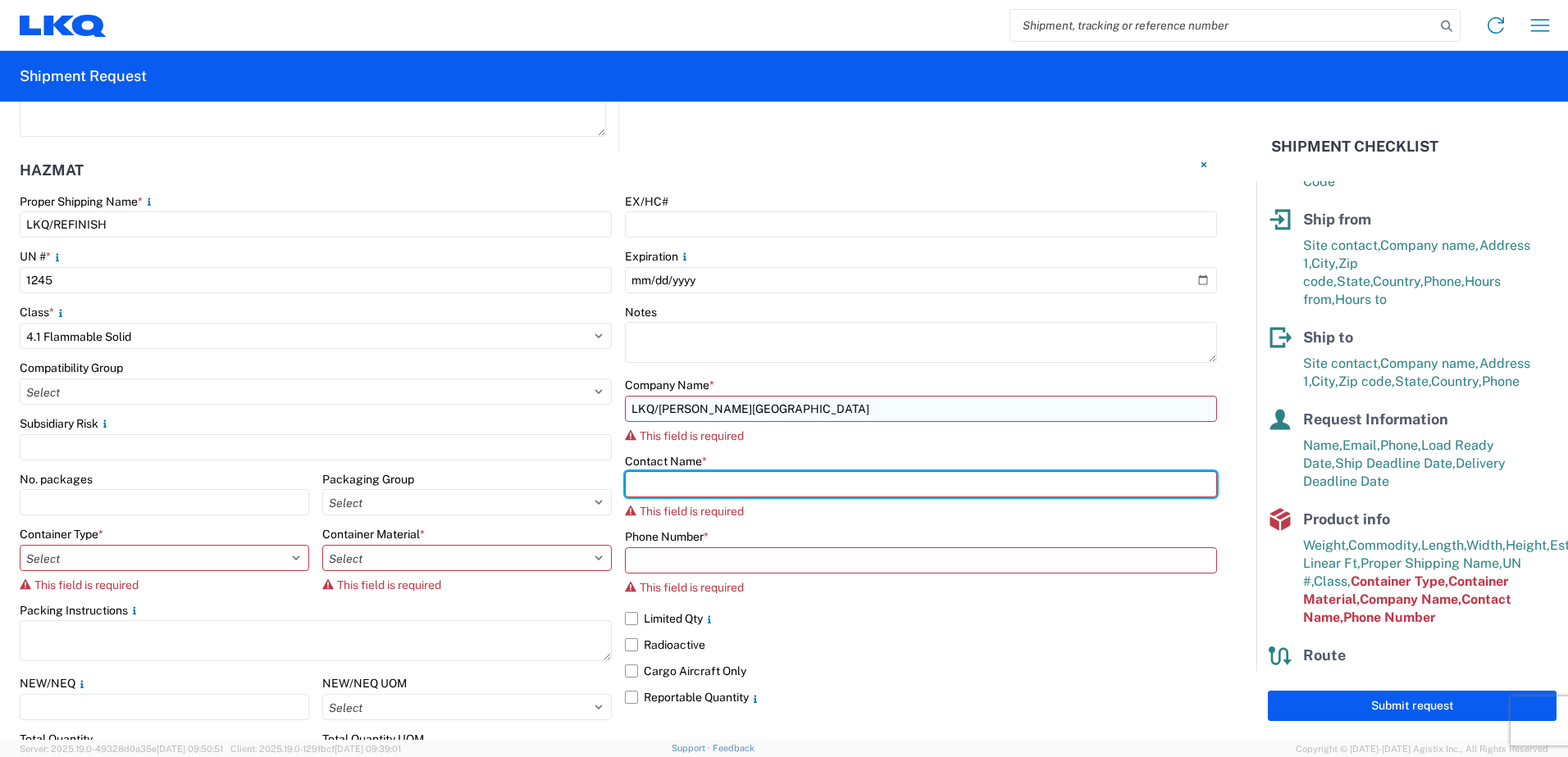
type input "[PERSON_NAME]"
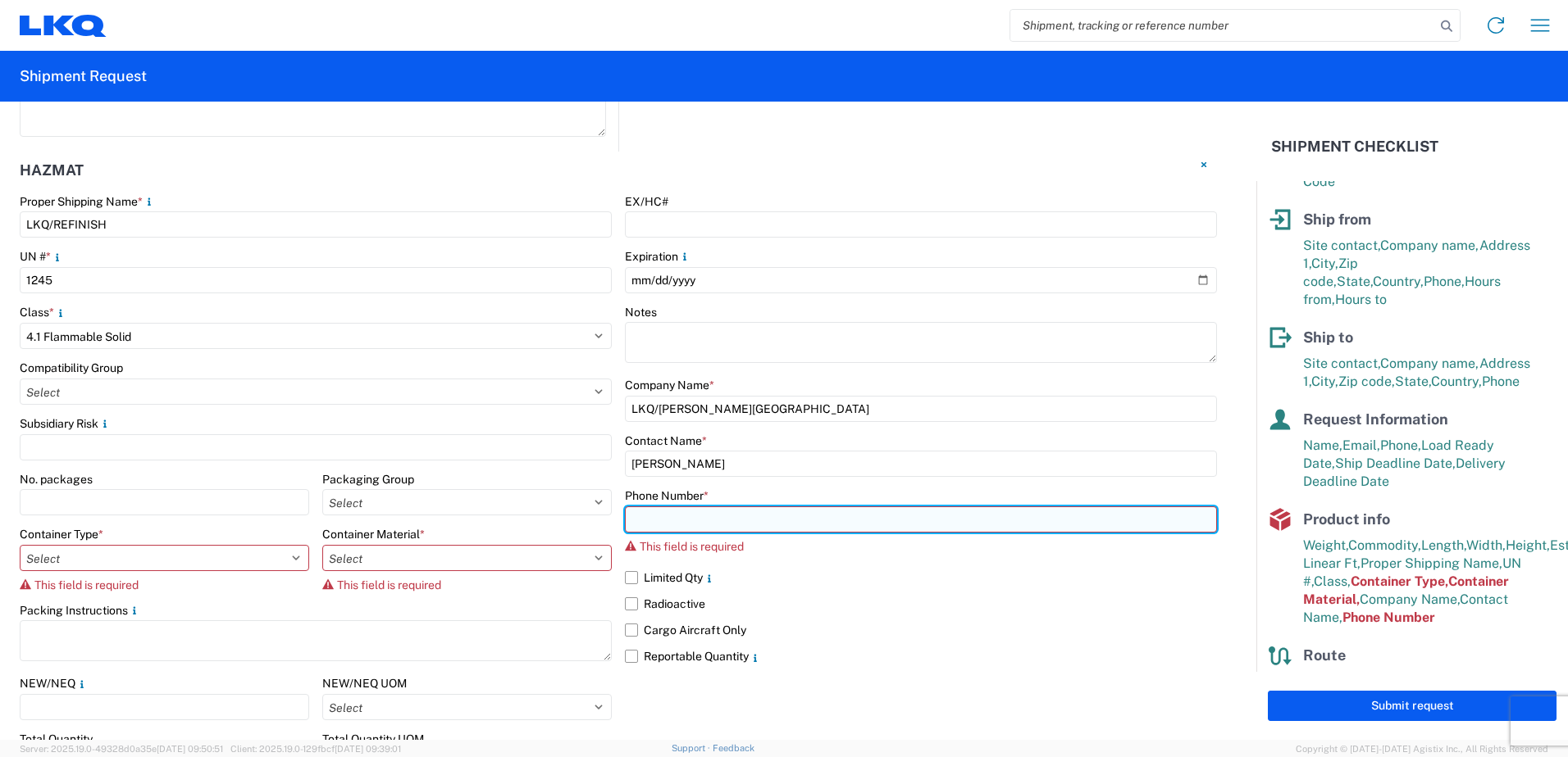
click at [653, 507] on input "text" at bounding box center [921, 520] width 592 height 26
type input "2298967735"
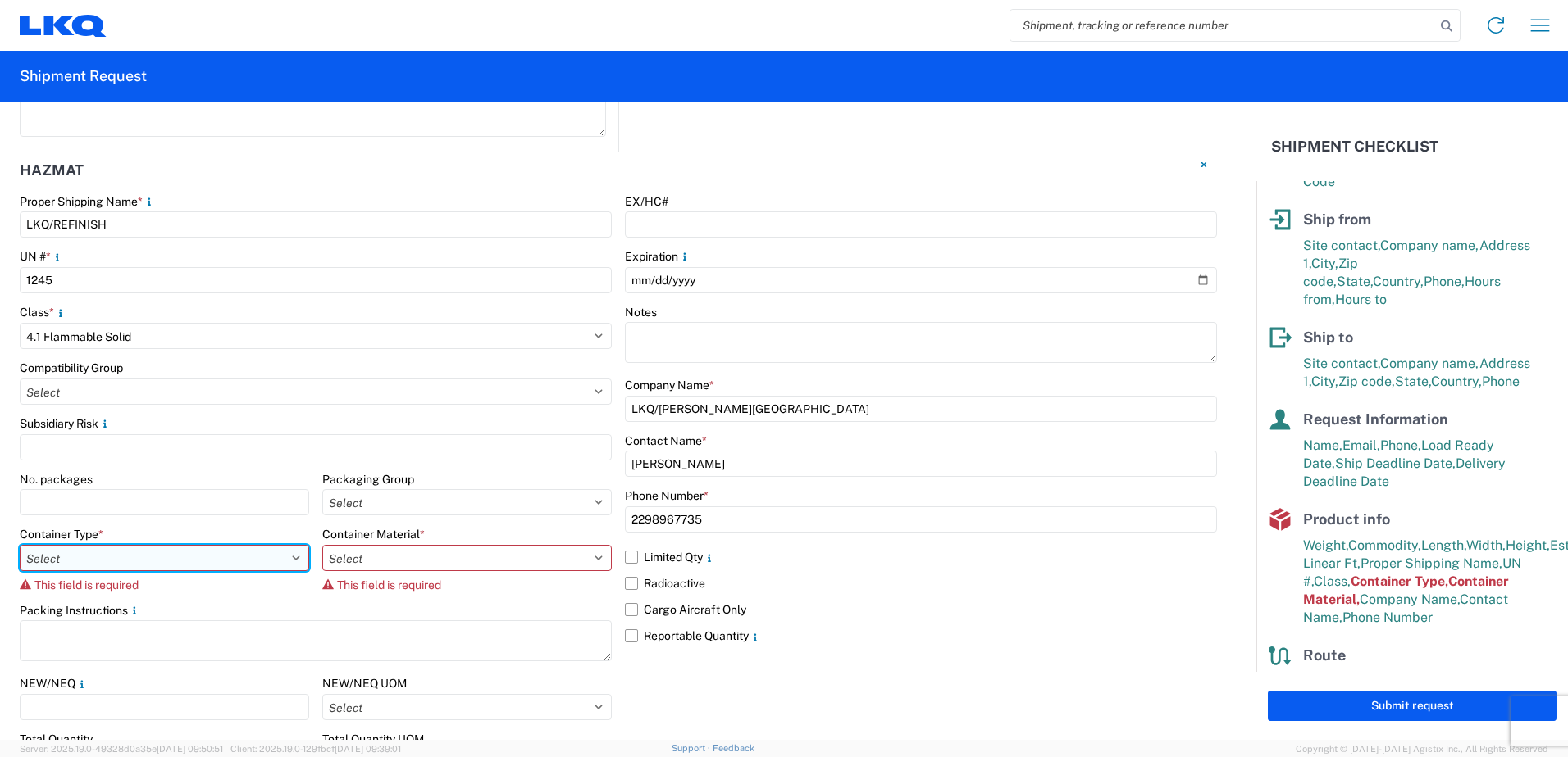
click at [234, 545] on select "Select 5 - Bags 4 - Boxes 6 - Composite Packaging 1 - Drums 3 - Jerricans None …" at bounding box center [164, 558] width 290 height 26
select select "BOXES"
click at [20, 545] on select "Select 5 - Bags 4 - Boxes 6 - Composite Packaging 1 - Drums 3 - Jerricans None …" at bounding box center [164, 558] width 290 height 26
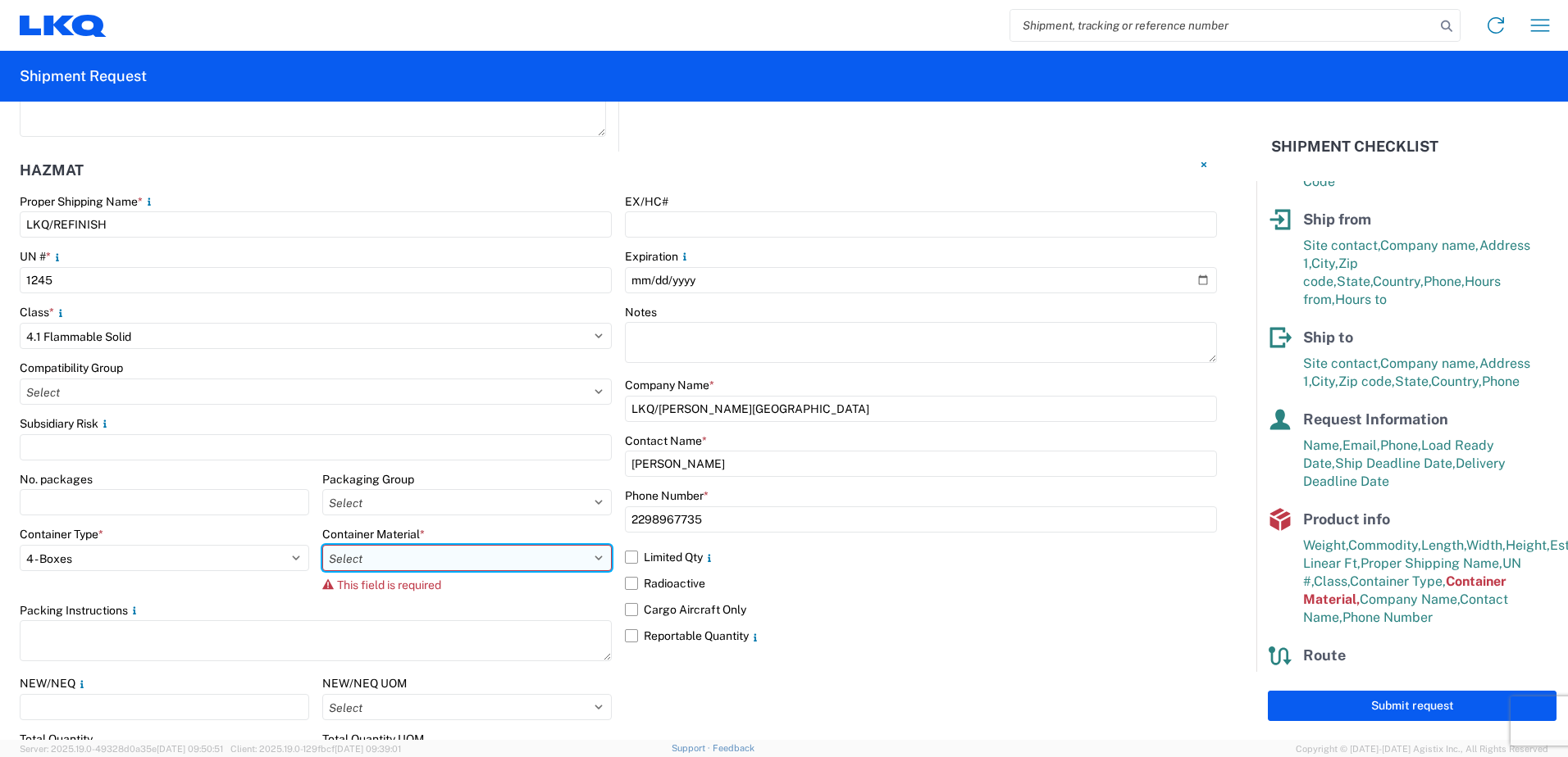
click at [377, 545] on select "Select B - Aluminum G - Fiberboard P - Glass, porcelain or stoneware (not used …" at bounding box center [467, 558] width 290 height 26
select select "NONE"
click at [322, 545] on select "Select B - Aluminum G - Fiberboard P - Glass, porcelain or stoneware (not used …" at bounding box center [467, 558] width 290 height 26
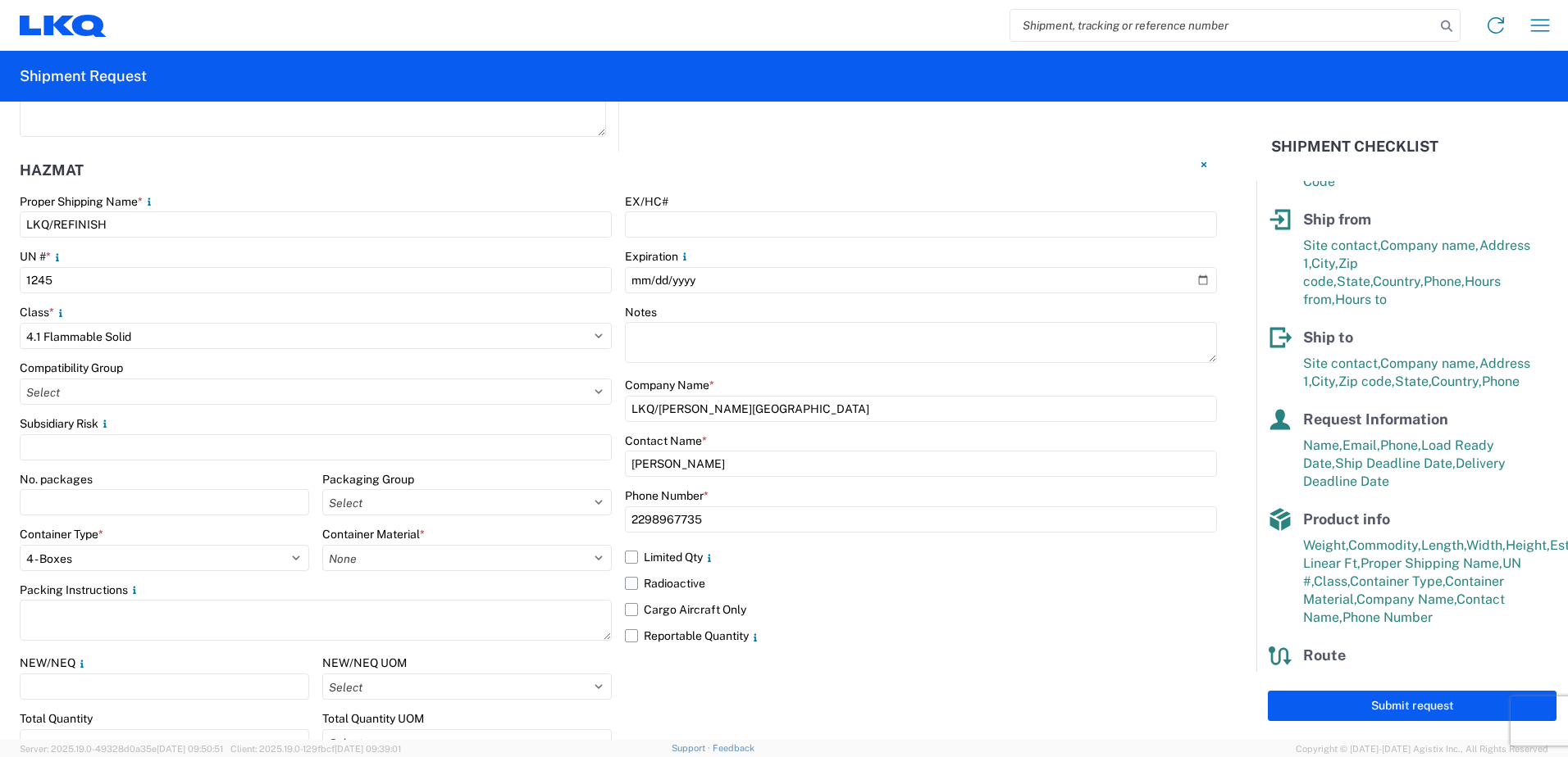
click at [1083, 571] on label "Radioactive" at bounding box center [921, 584] width 592 height 26
click at [0, 0] on input "Radioactive" at bounding box center [0, 0] width 0 height 0
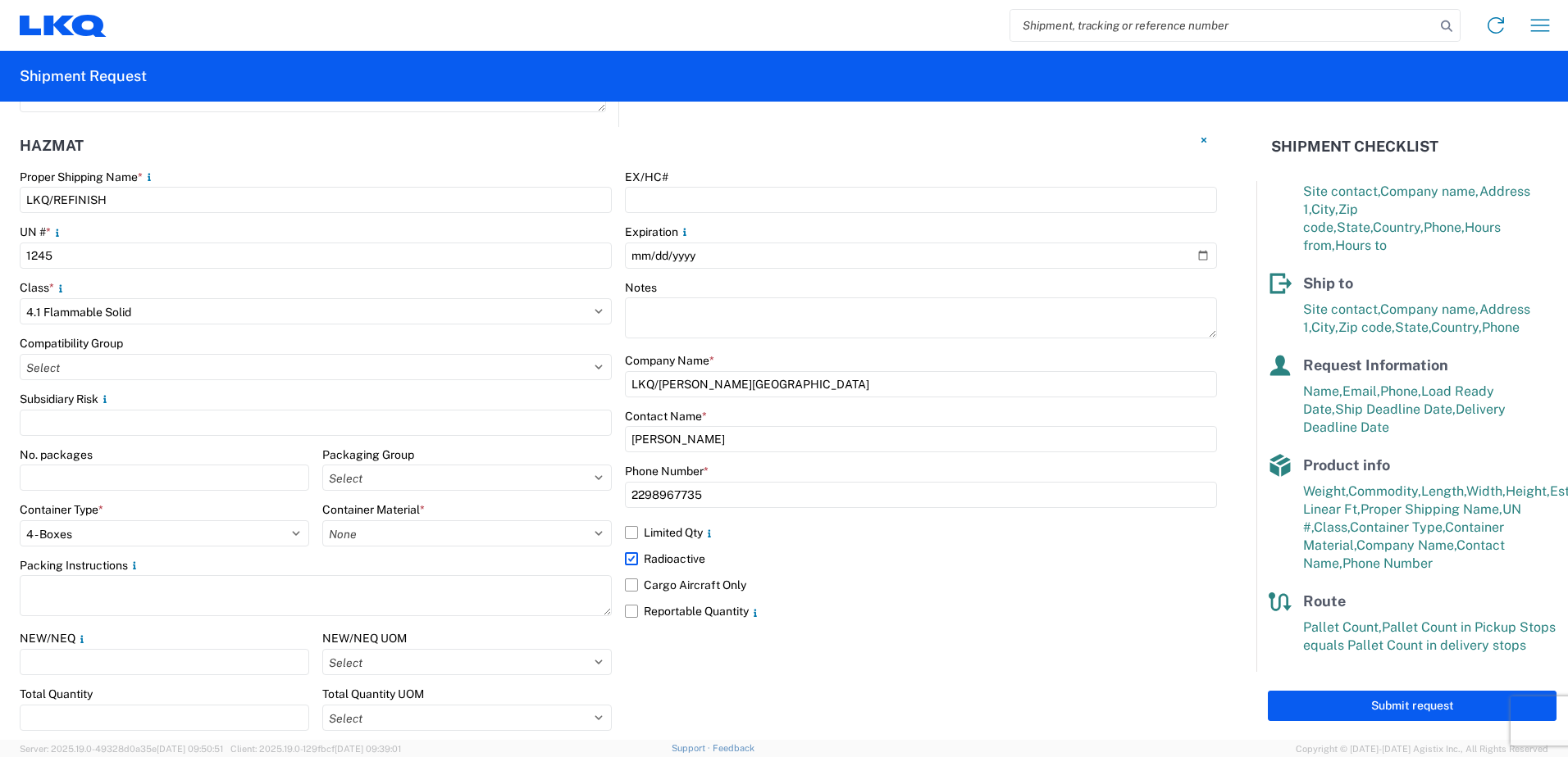
scroll to position [1968, 0]
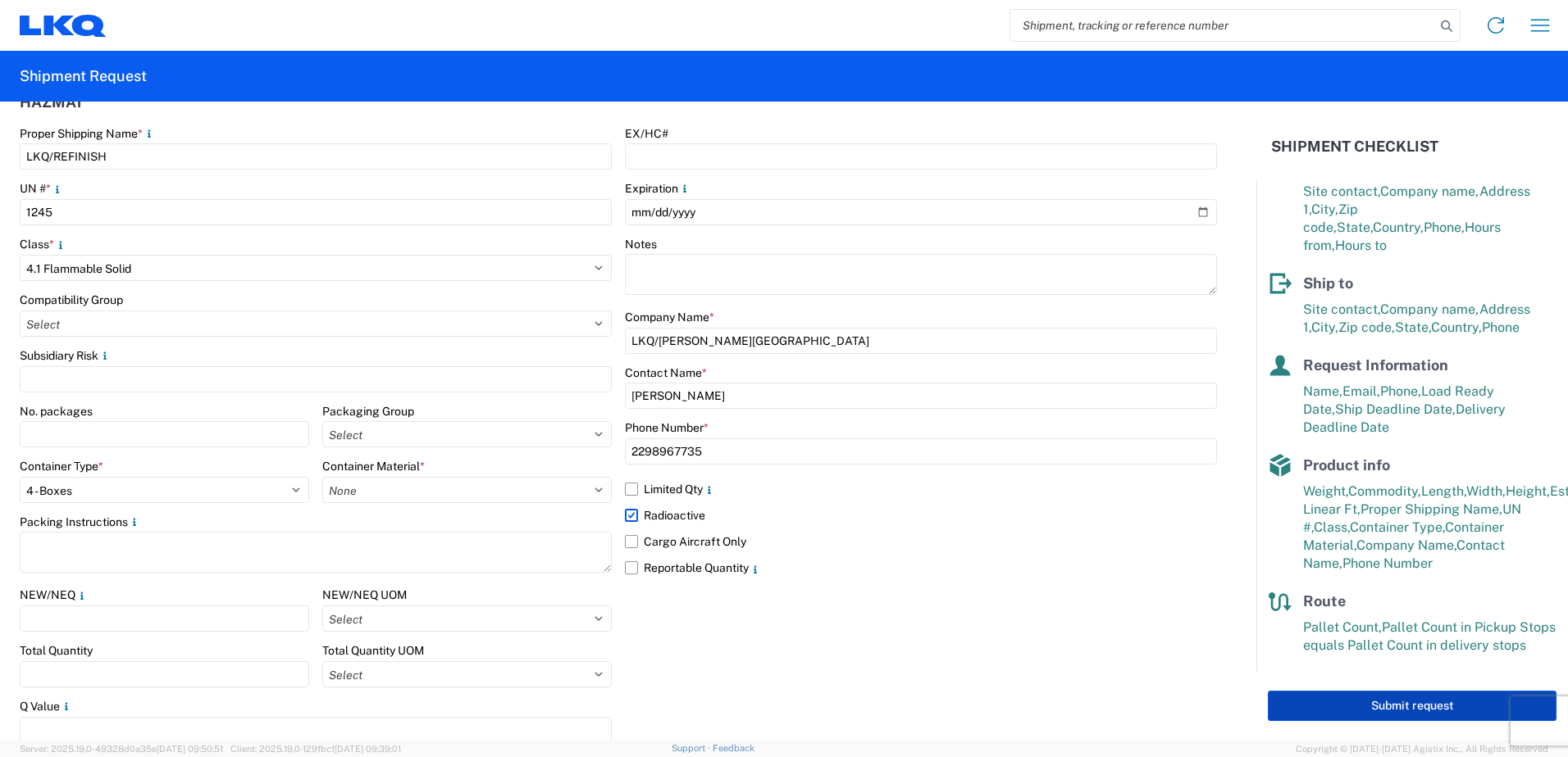
click at [1297, 697] on button "Submit request" at bounding box center [1411, 705] width 289 height 30
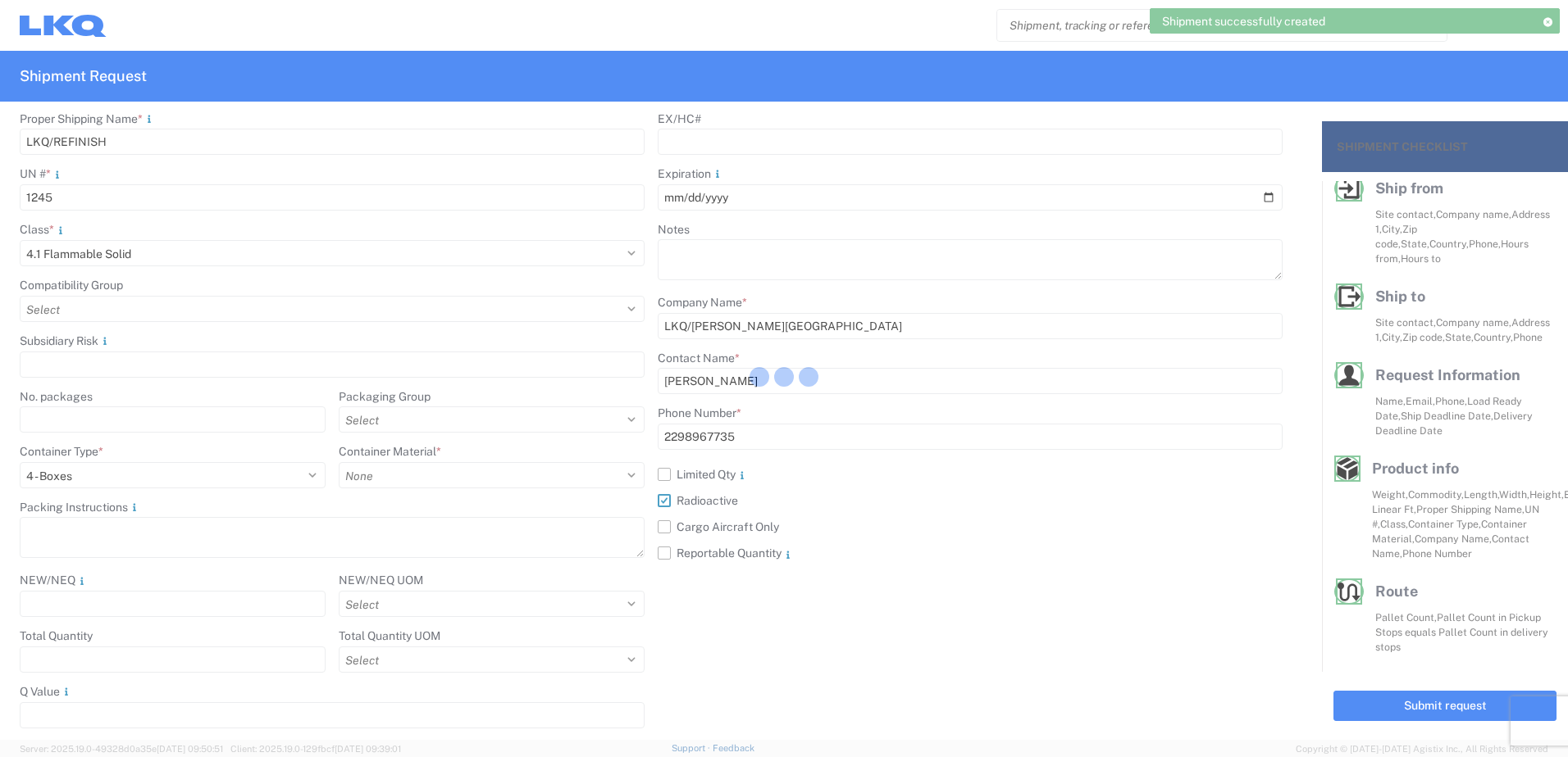
scroll to position [121, 0]
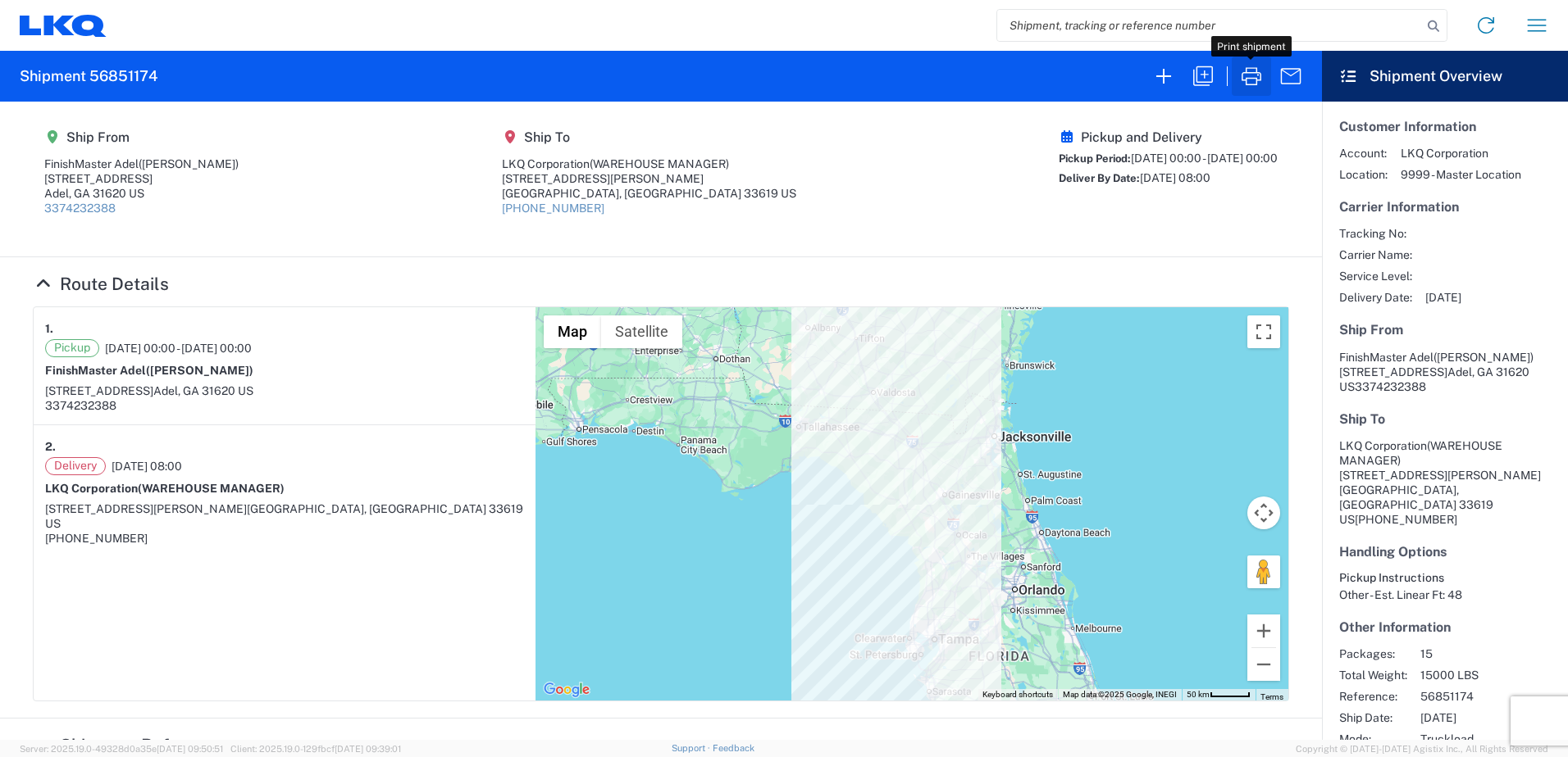
click at [1257, 82] on icon "button" at bounding box center [1250, 76] width 20 height 18
click at [1524, 27] on icon "button" at bounding box center [1536, 25] width 26 height 26
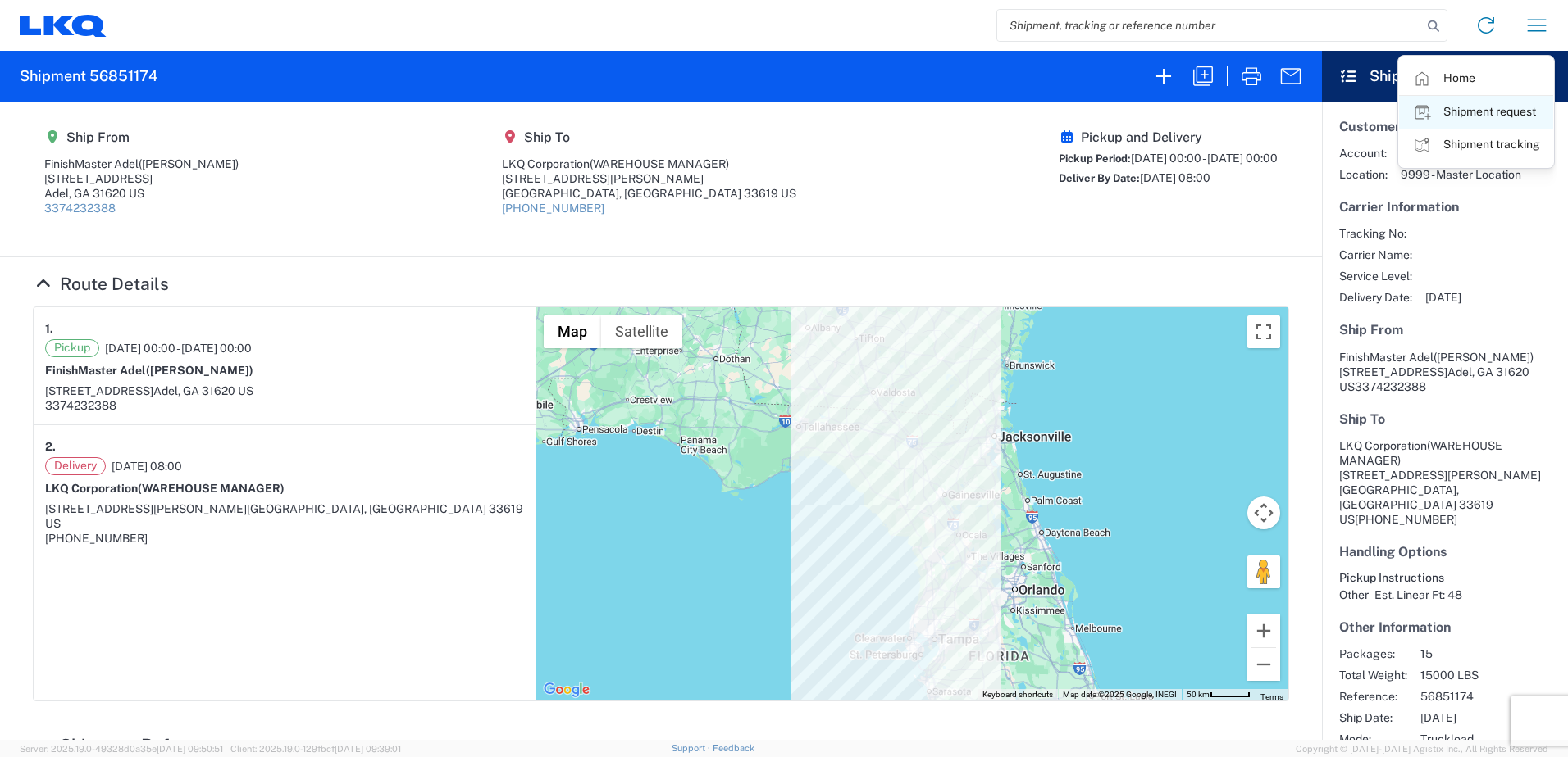
click at [1483, 116] on link "Shipment request" at bounding box center [1475, 111] width 154 height 33
select select "FULL"
select select "US"
select select "LBS"
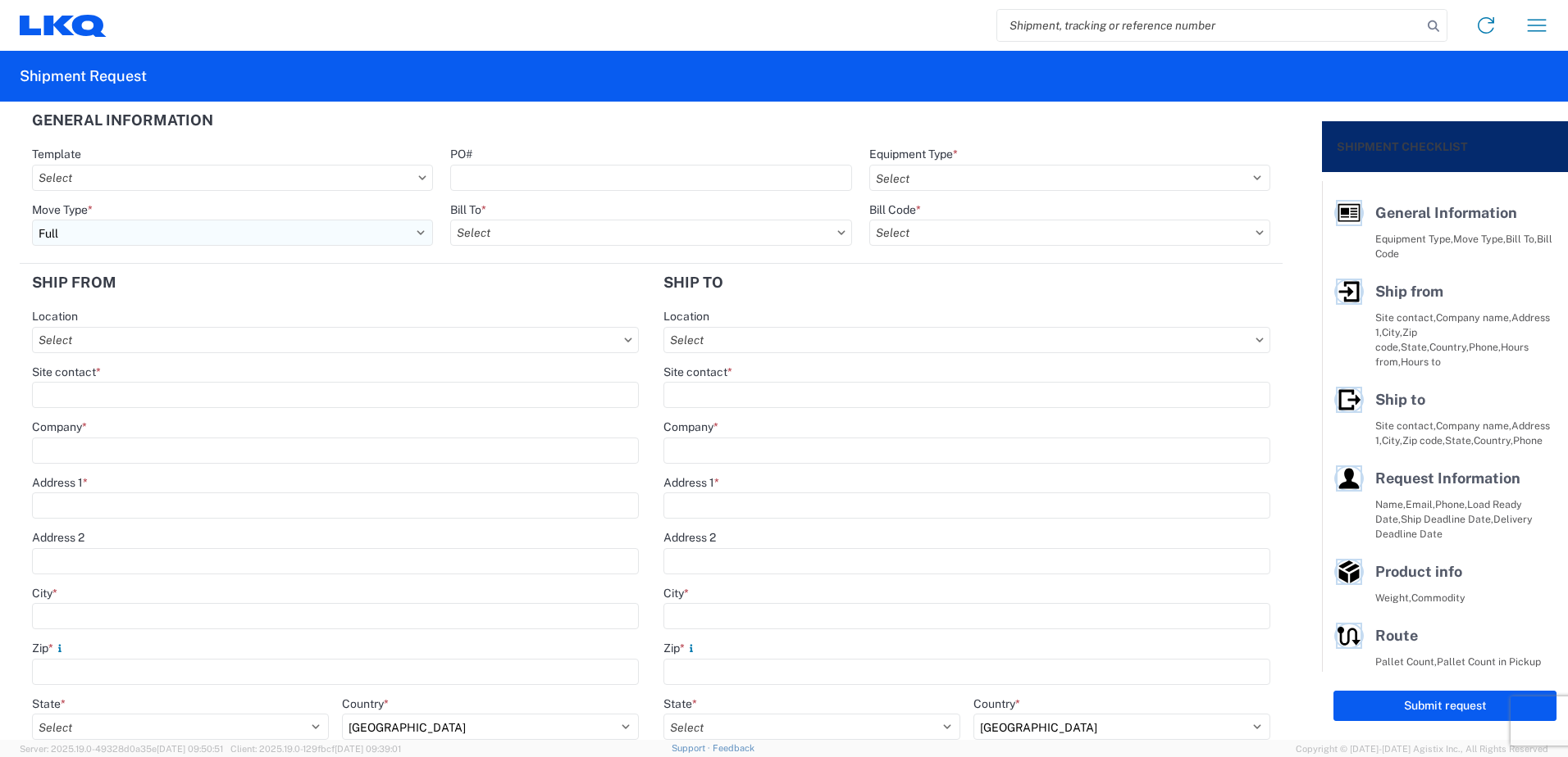
click at [210, 231] on select "Select Full Partial TL" at bounding box center [232, 232] width 401 height 26
select select "PARTIAL_TL"
click at [32, 219] on select "Select Full Partial TL" at bounding box center [232, 232] width 401 height 26
click at [458, 269] on header "Ship from" at bounding box center [336, 282] width 632 height 37
click at [508, 230] on input "text" at bounding box center [650, 232] width 401 height 26
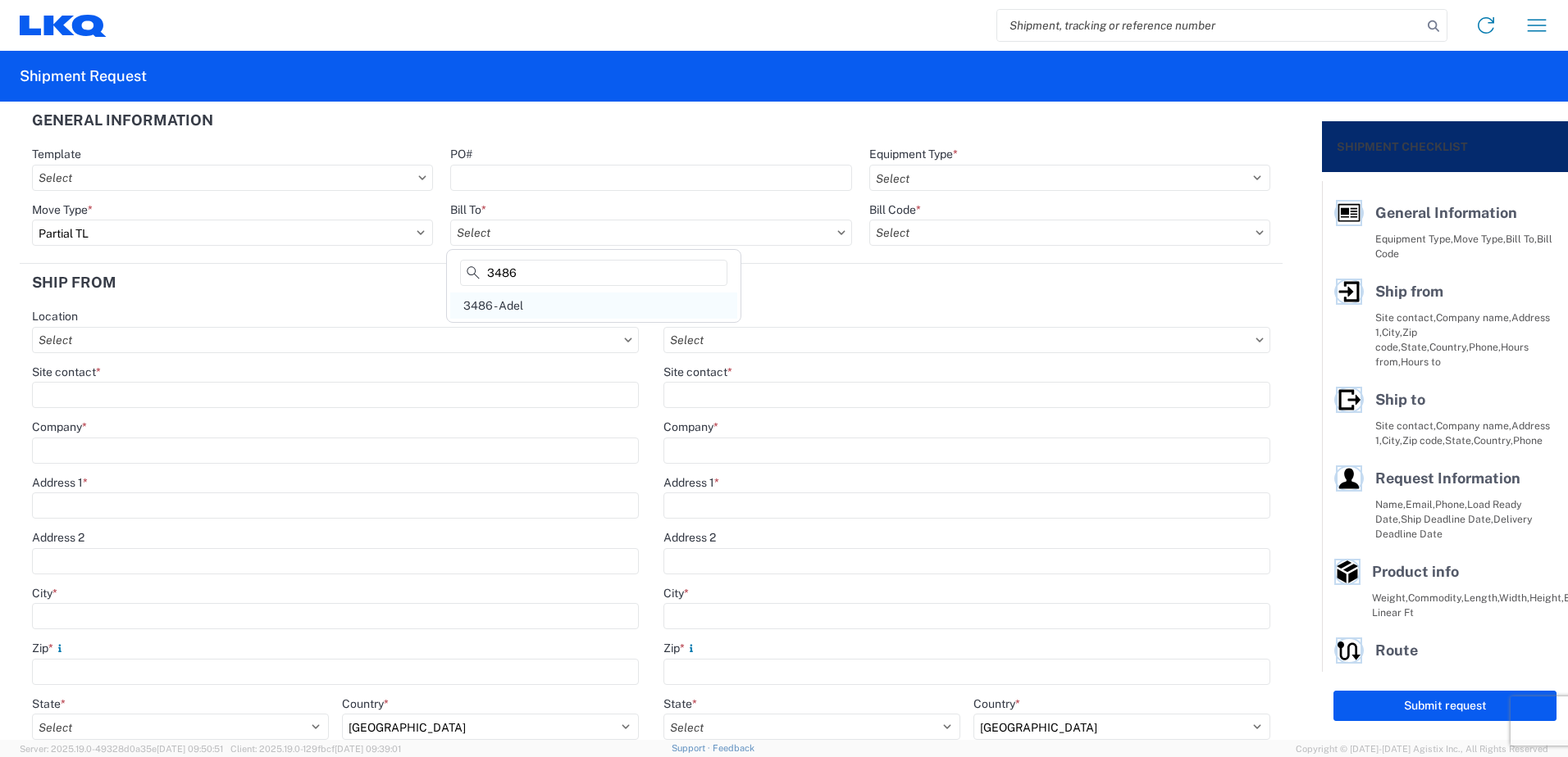
type input "3486"
click at [519, 307] on div "3486 - Adel" at bounding box center [593, 305] width 287 height 26
type input "3486 - Adel"
click at [921, 173] on select "Select 53’ Dry Van Flatbed Dropdeck (van) Lowboy (flatbed) Rail" at bounding box center [1069, 178] width 401 height 26
select select "STDV"
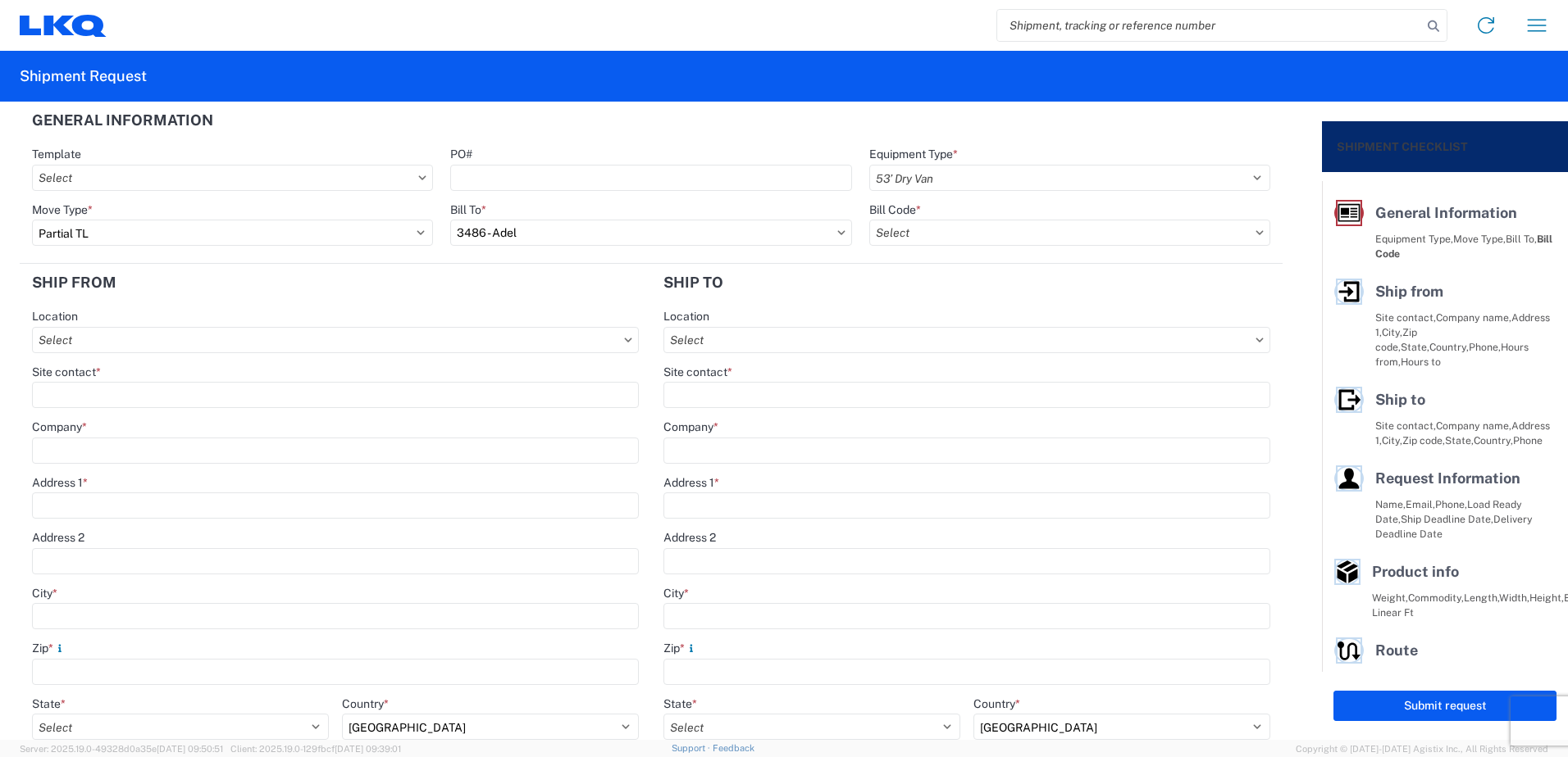
click at [869, 165] on select "Select 53’ Dry Van Flatbed Dropdeck (van) Lowboy (flatbed) Rail" at bounding box center [1069, 178] width 401 height 26
click at [904, 224] on input "text" at bounding box center [1069, 232] width 401 height 26
type input "3486"
click at [954, 334] on div "3486-6300-66000-0000 - 3486 Freight Out" at bounding box center [1008, 332] width 287 height 26
type input "3486-6300-66000-0000 - 3486 Freight Out"
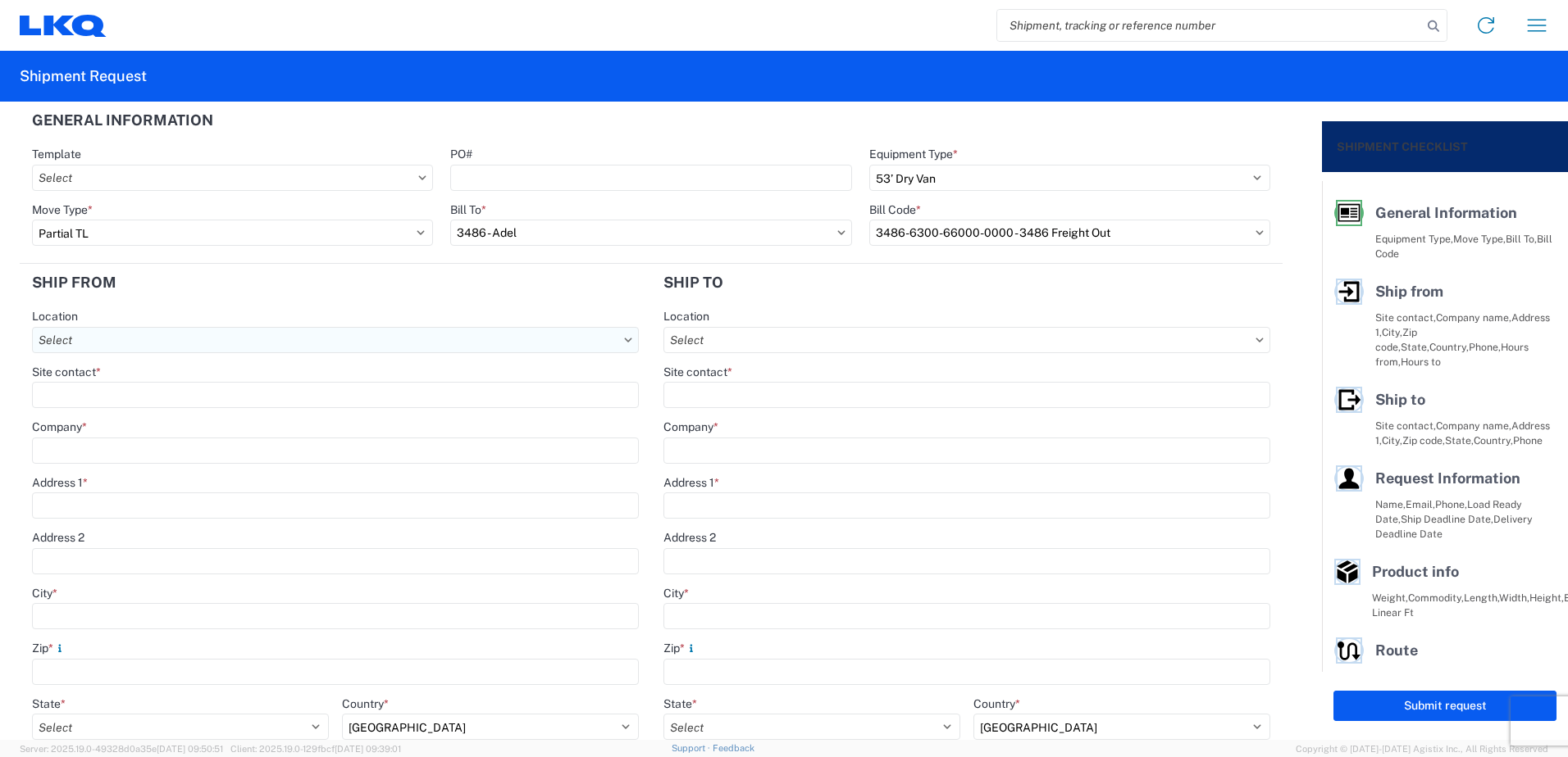
click at [97, 348] on input "text" at bounding box center [335, 340] width 606 height 26
type input "3486"
click at [135, 409] on div "3486 - Adel" at bounding box center [179, 413] width 287 height 26
type input "3486 - Adel"
type input "FinishMaster Adel"
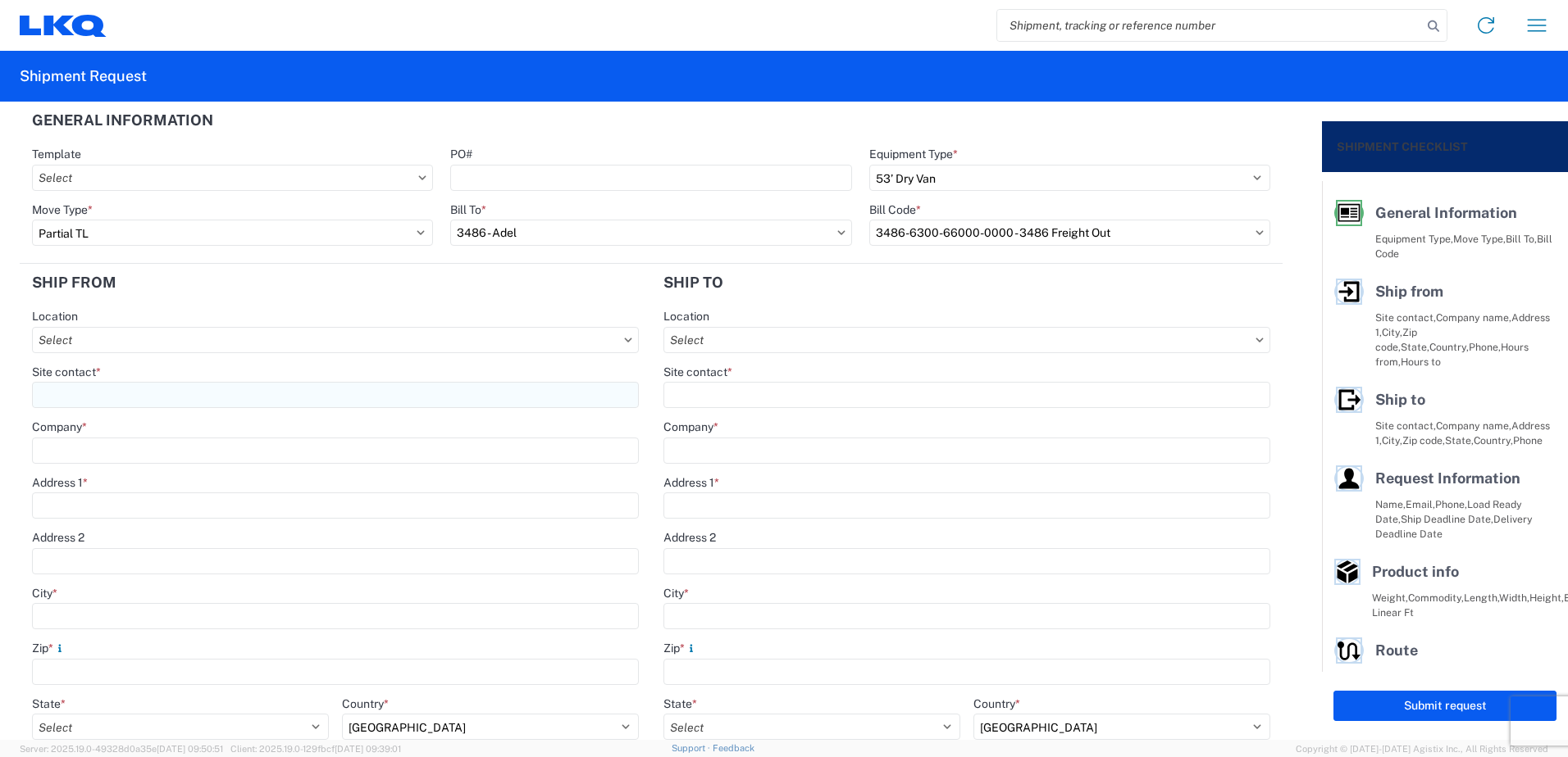
type input "[STREET_ADDRESS]"
type input "Adel"
type input "31620"
select select "GA"
type input "00:00"
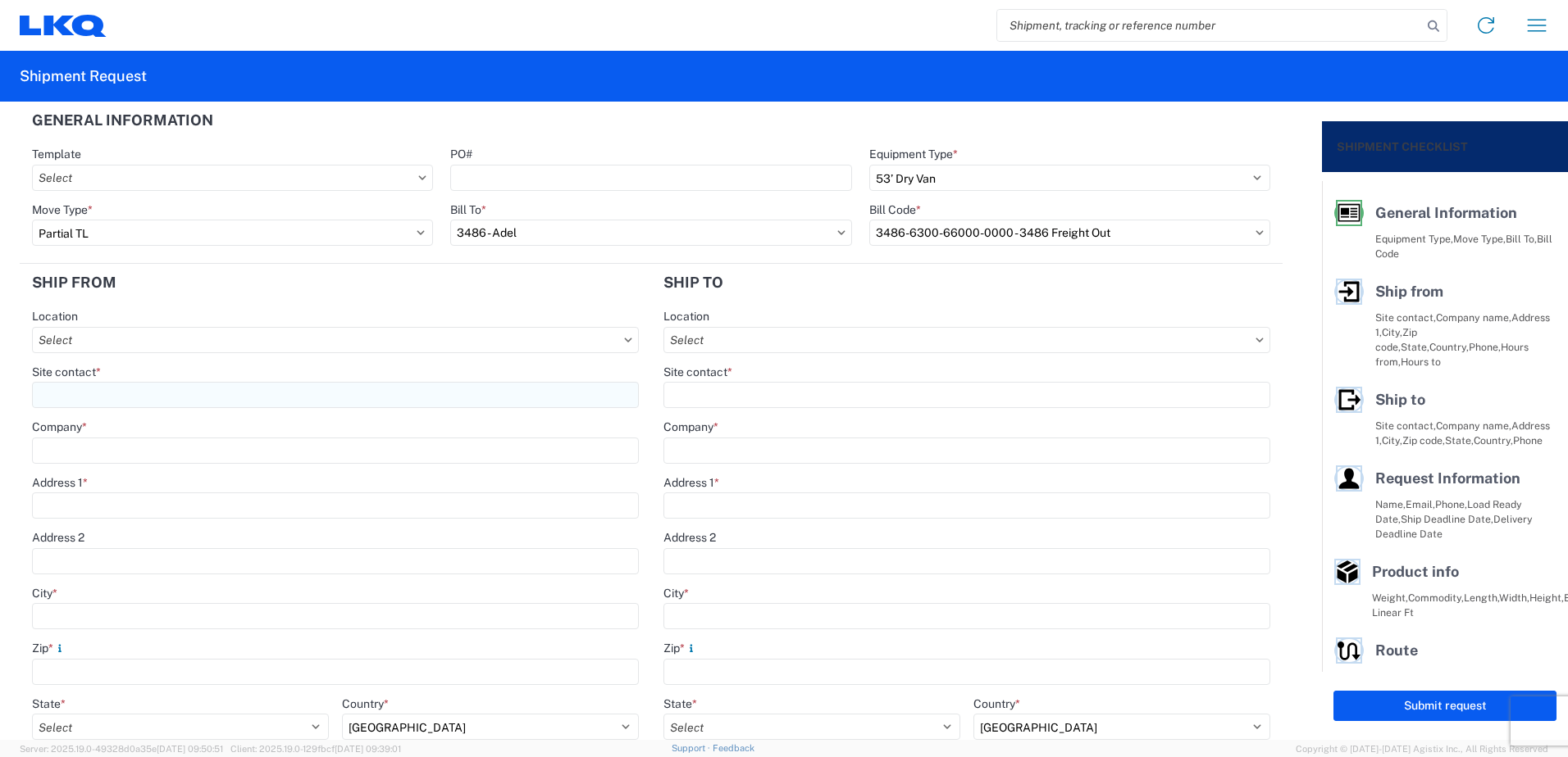
type input "00:00"
click at [777, 337] on input "text" at bounding box center [966, 340] width 606 height 26
type input "3081"
click at [762, 411] on div "3081 - [GEOGRAPHIC_DATA] (081)" at bounding box center [805, 413] width 287 height 26
type input "3081 - [GEOGRAPHIC_DATA] (081)"
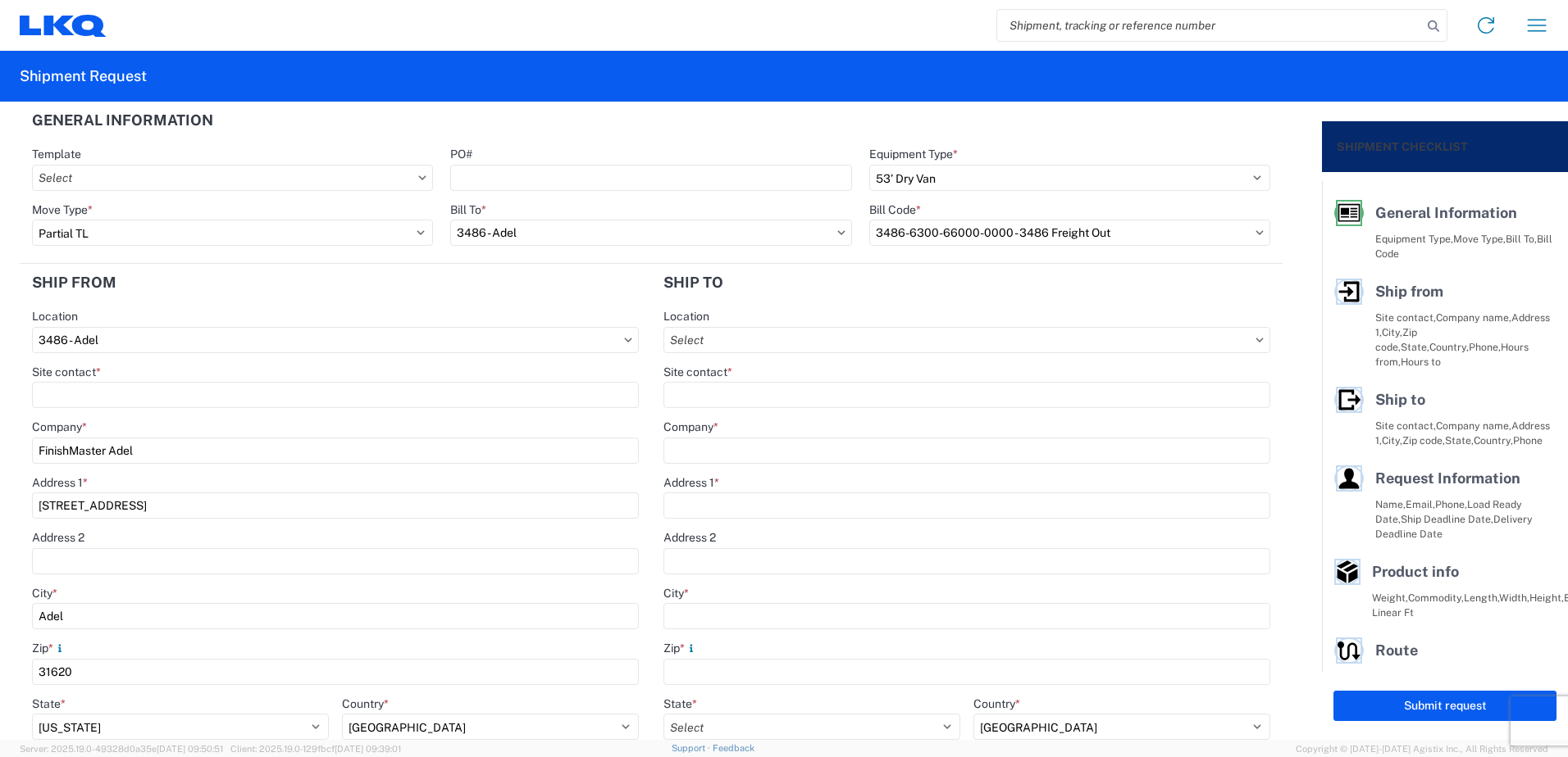
type input "LKQ Corporation"
type input "[STREET_ADDRESS]"
type input "Medley"
type input "33178"
select select "US"
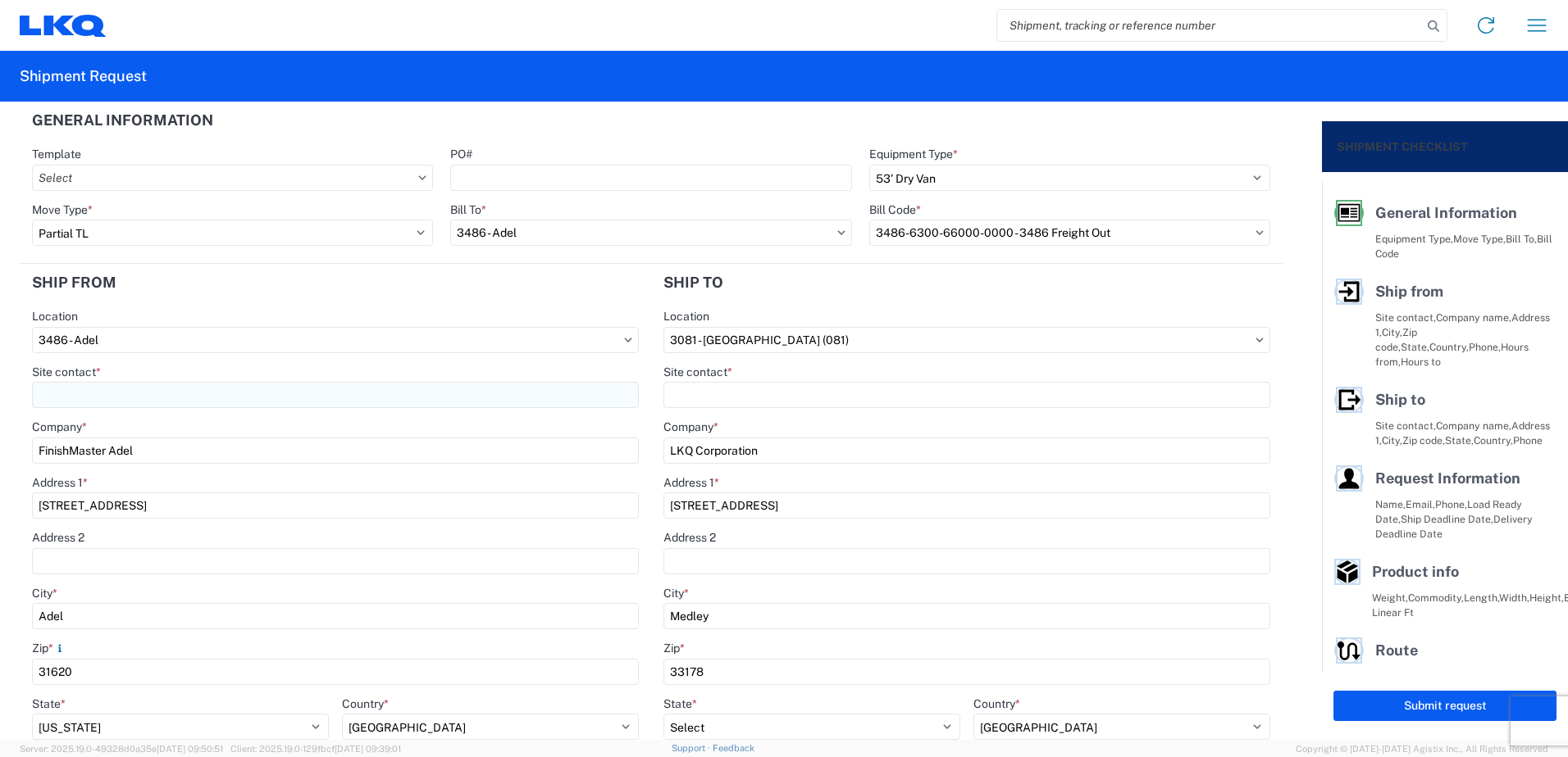
click at [166, 406] on input "Site contact *" at bounding box center [335, 395] width 606 height 26
type input "[PERSON_NAME]"
click at [700, 378] on label "Site contact *" at bounding box center [697, 372] width 68 height 15
click at [638, 382] on input "[PERSON_NAME]" at bounding box center [335, 395] width 606 height 26
click at [685, 386] on input "Site contact *" at bounding box center [966, 395] width 606 height 26
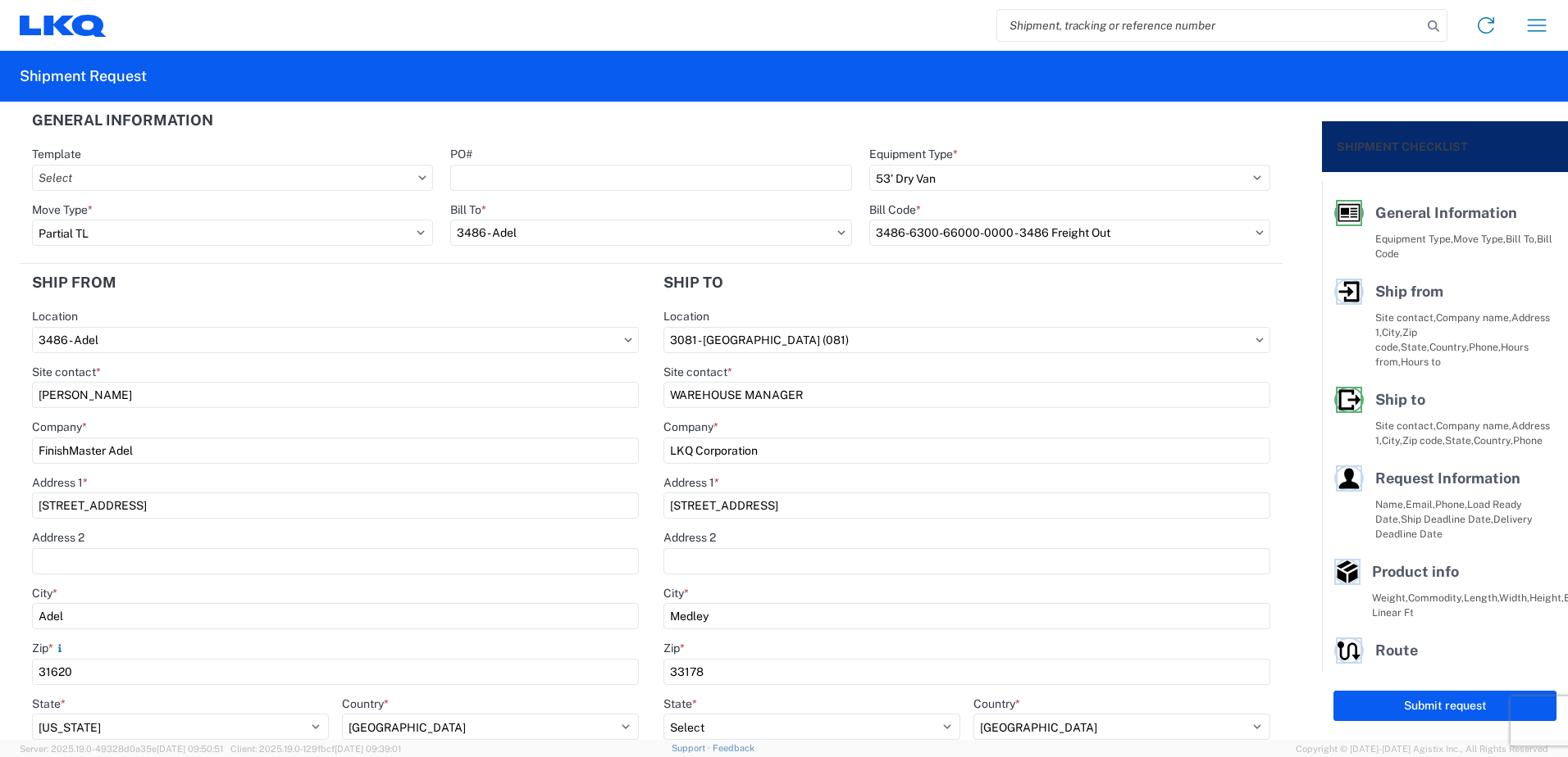
type input "WAREHOUSE MANAGER"
click at [246, 472] on agx-form-control-wrapper-v2 "Company * FinishMaster Adel" at bounding box center [335, 447] width 606 height 55
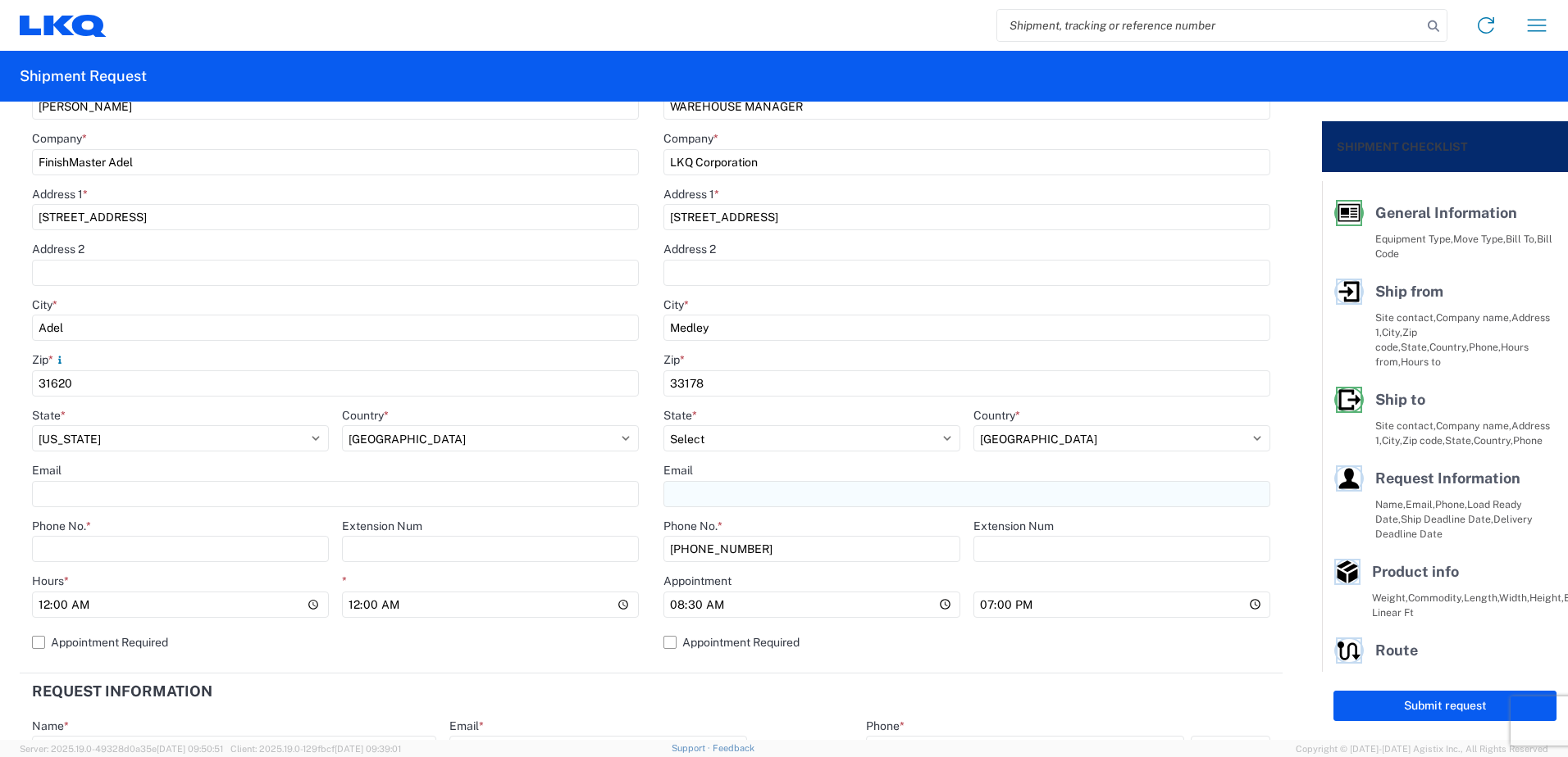
scroll to position [328, 0]
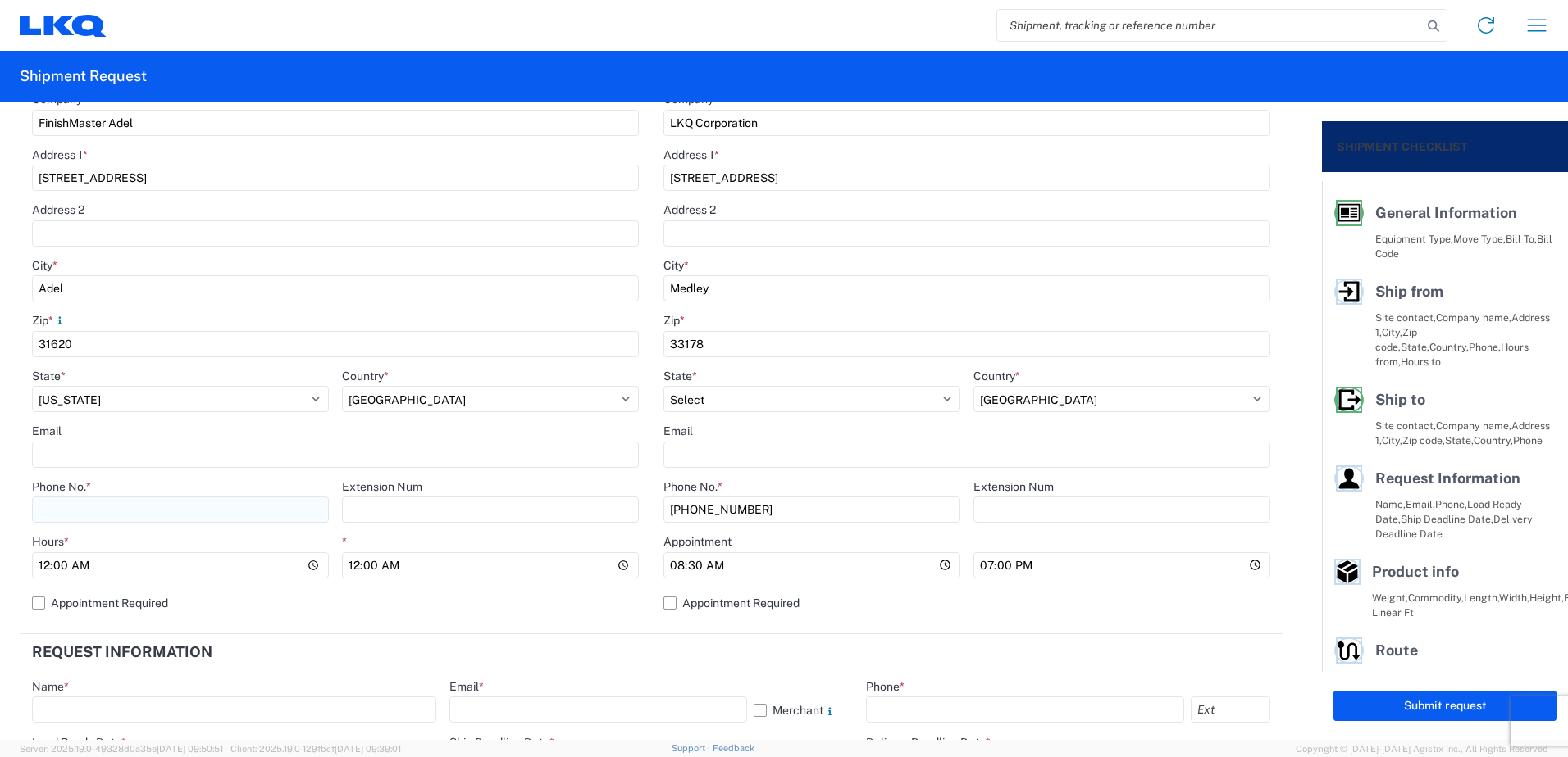
click at [131, 513] on input "Phone No. *" at bounding box center [180, 510] width 297 height 26
type input "3374232388"
click at [468, 532] on agx-form-control-wrapper-v2 "Extension Num" at bounding box center [490, 507] width 297 height 55
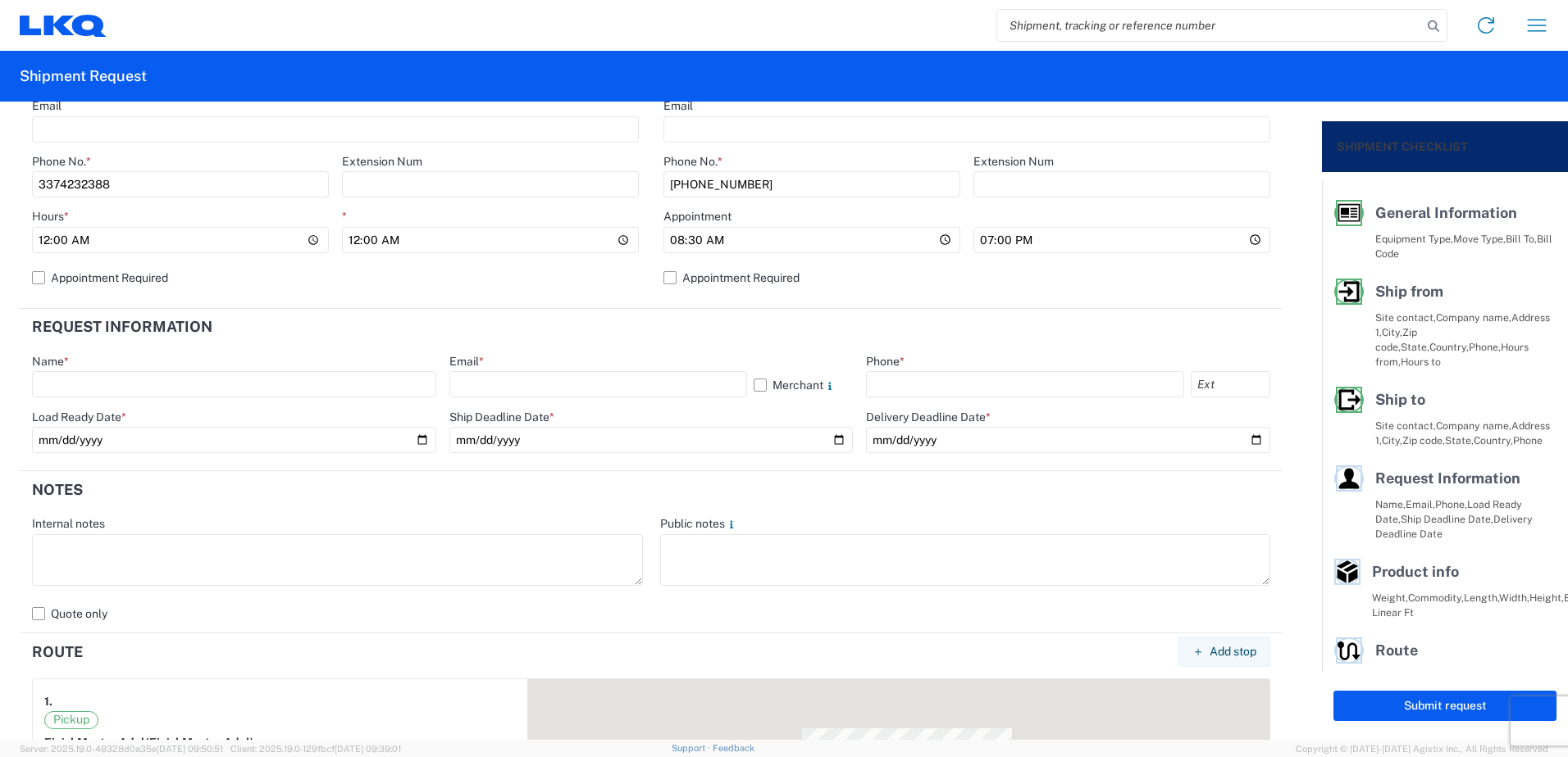
scroll to position [656, 0]
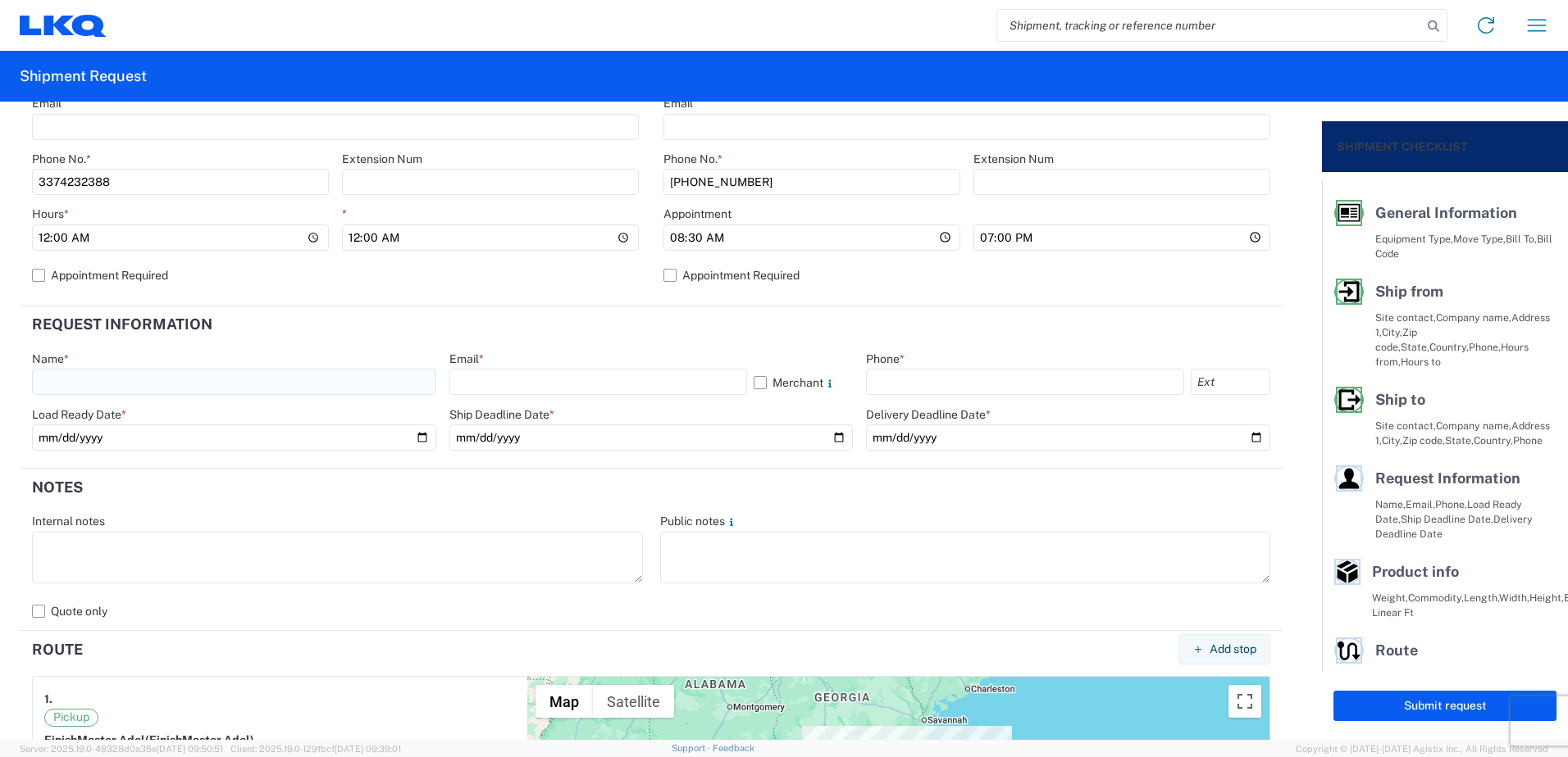
click at [196, 382] on input "text" at bounding box center [233, 382] width 404 height 26
type input "[PERSON_NAME]"
click at [391, 321] on header "Request Information" at bounding box center [650, 324] width 1262 height 37
drag, startPoint x: 462, startPoint y: 362, endPoint x: 464, endPoint y: 385, distance: 23.1
click at [461, 377] on div "Email * Merchant" at bounding box center [650, 373] width 404 height 44
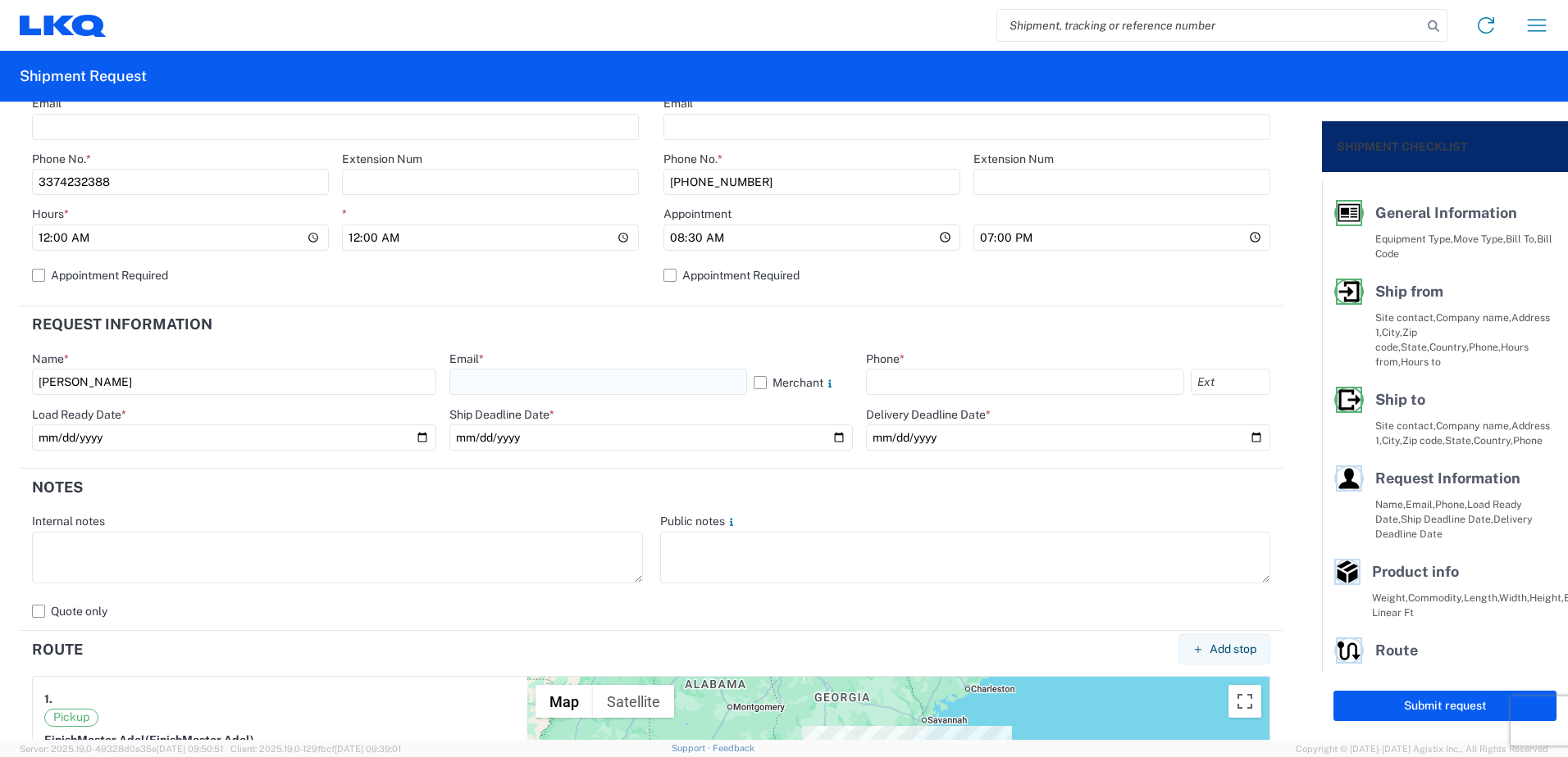
click at [464, 385] on input "text" at bounding box center [598, 382] width 298 height 26
type input "[EMAIL_ADDRESS][DOMAIN_NAME]"
click at [530, 353] on div "Email *" at bounding box center [650, 359] width 404 height 15
click at [999, 390] on input "text" at bounding box center [1024, 382] width 318 height 26
type input "3374232388"
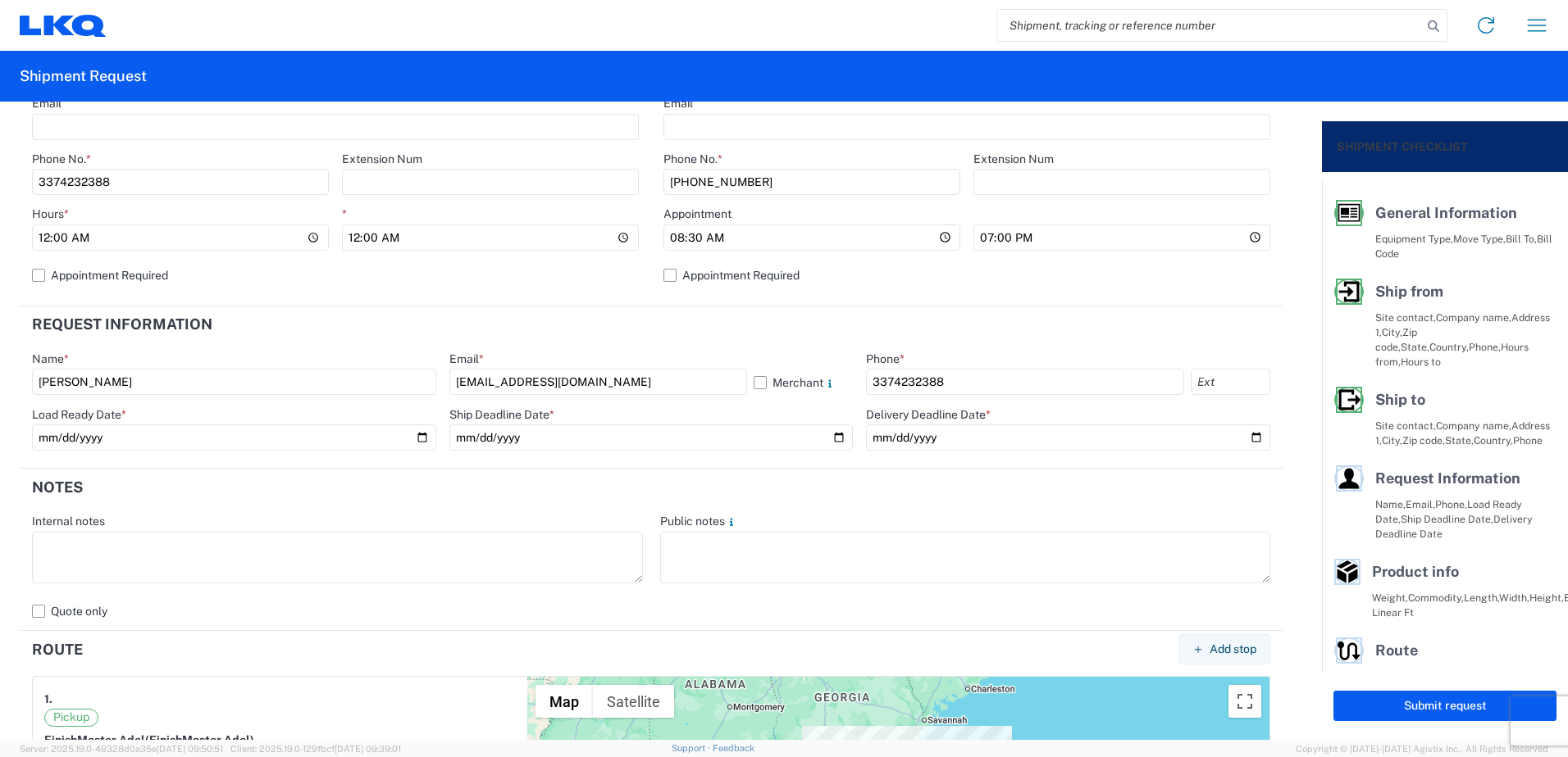
click at [1097, 353] on div "Phone *" at bounding box center [1068, 359] width 404 height 15
click at [417, 441] on input "date" at bounding box center [233, 438] width 404 height 26
type input "[DATE]"
click at [638, 426] on input "date" at bounding box center [650, 438] width 404 height 26
click at [835, 441] on input "date" at bounding box center [650, 438] width 404 height 26
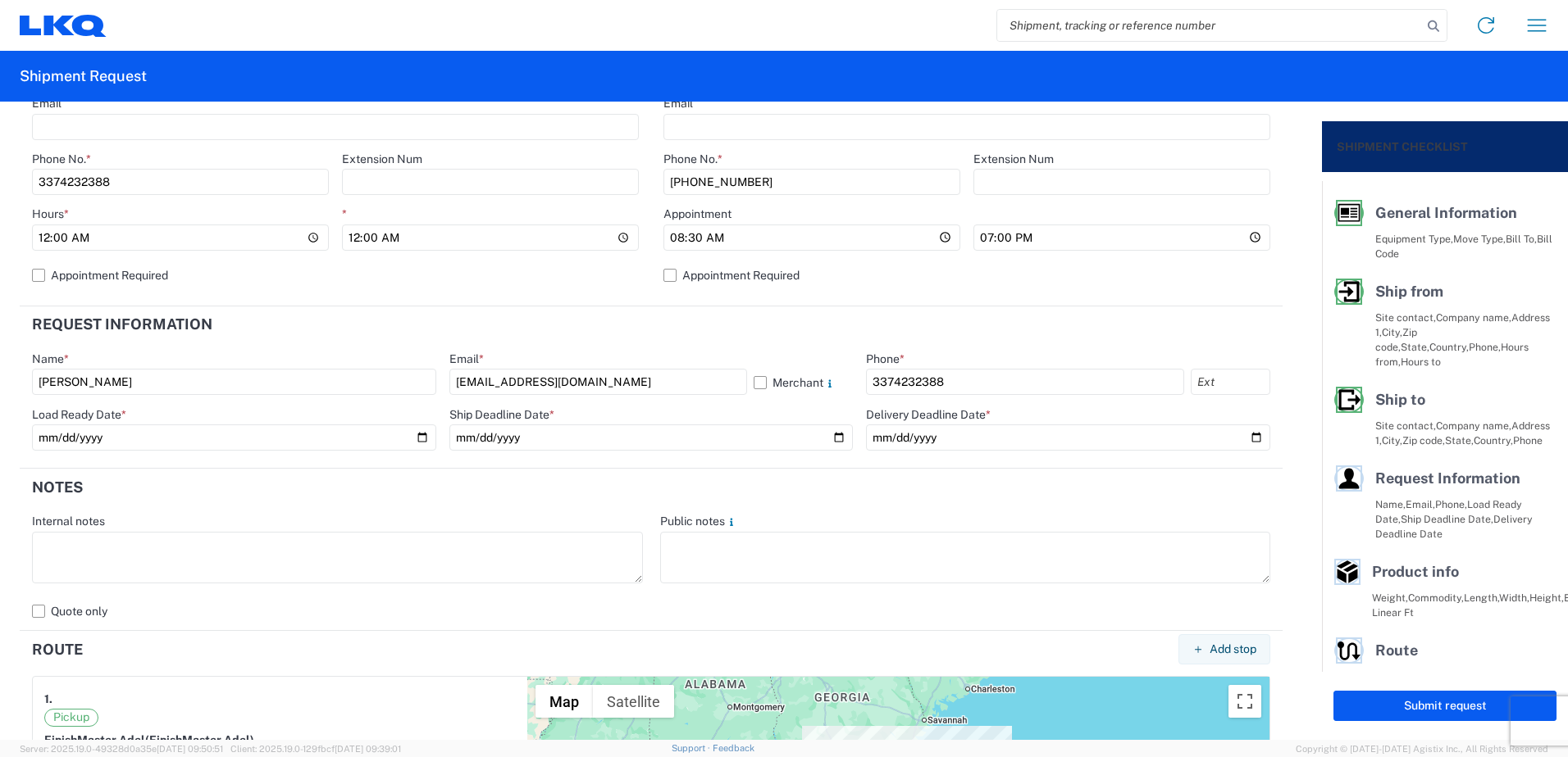
type input "[DATE]"
click at [1042, 447] on input "date" at bounding box center [1068, 438] width 404 height 26
click at [1238, 438] on input "date" at bounding box center [1068, 438] width 404 height 26
click at [826, 480] on header "Notes" at bounding box center [650, 486] width 1262 height 37
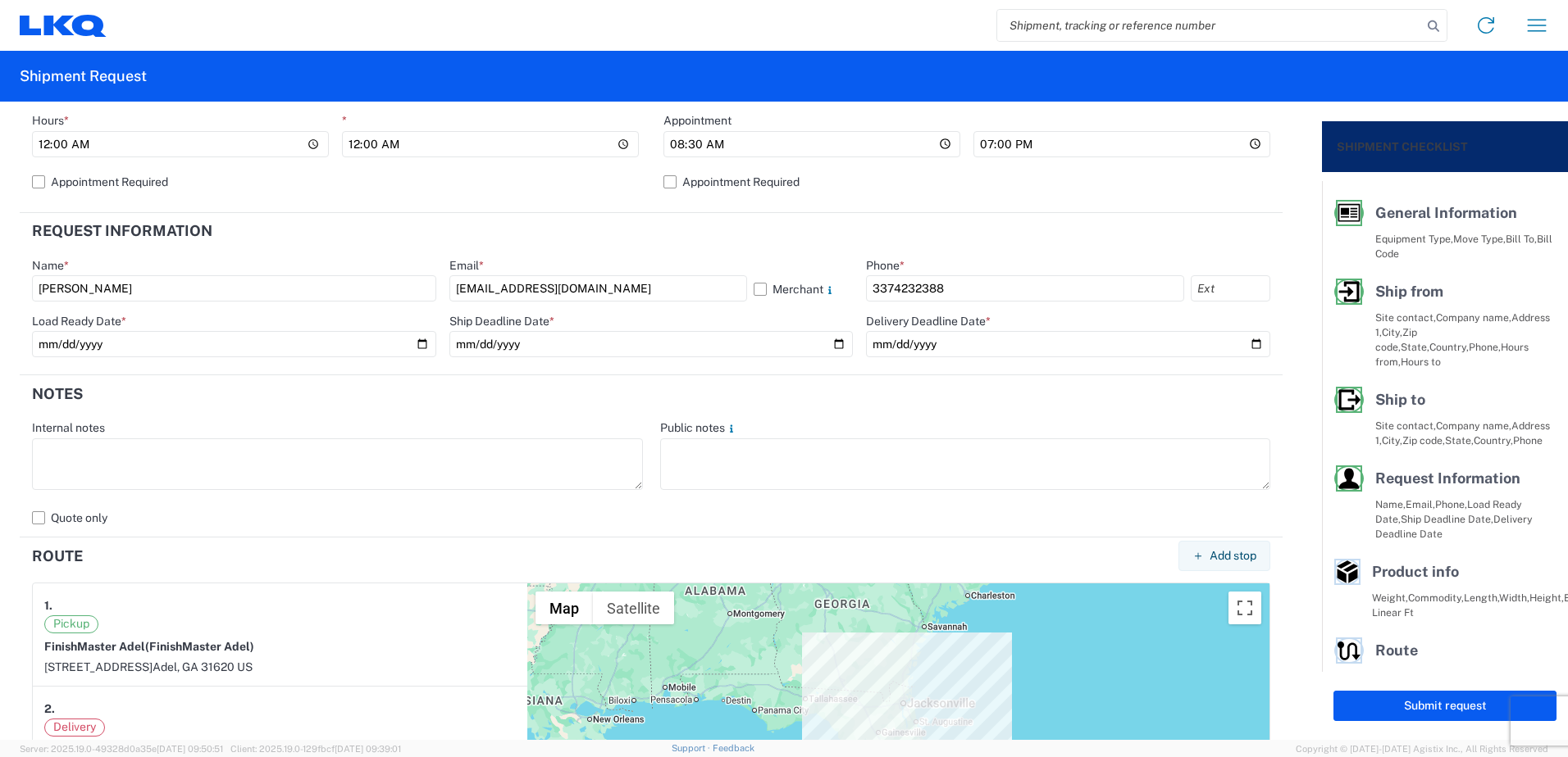
scroll to position [737, 0]
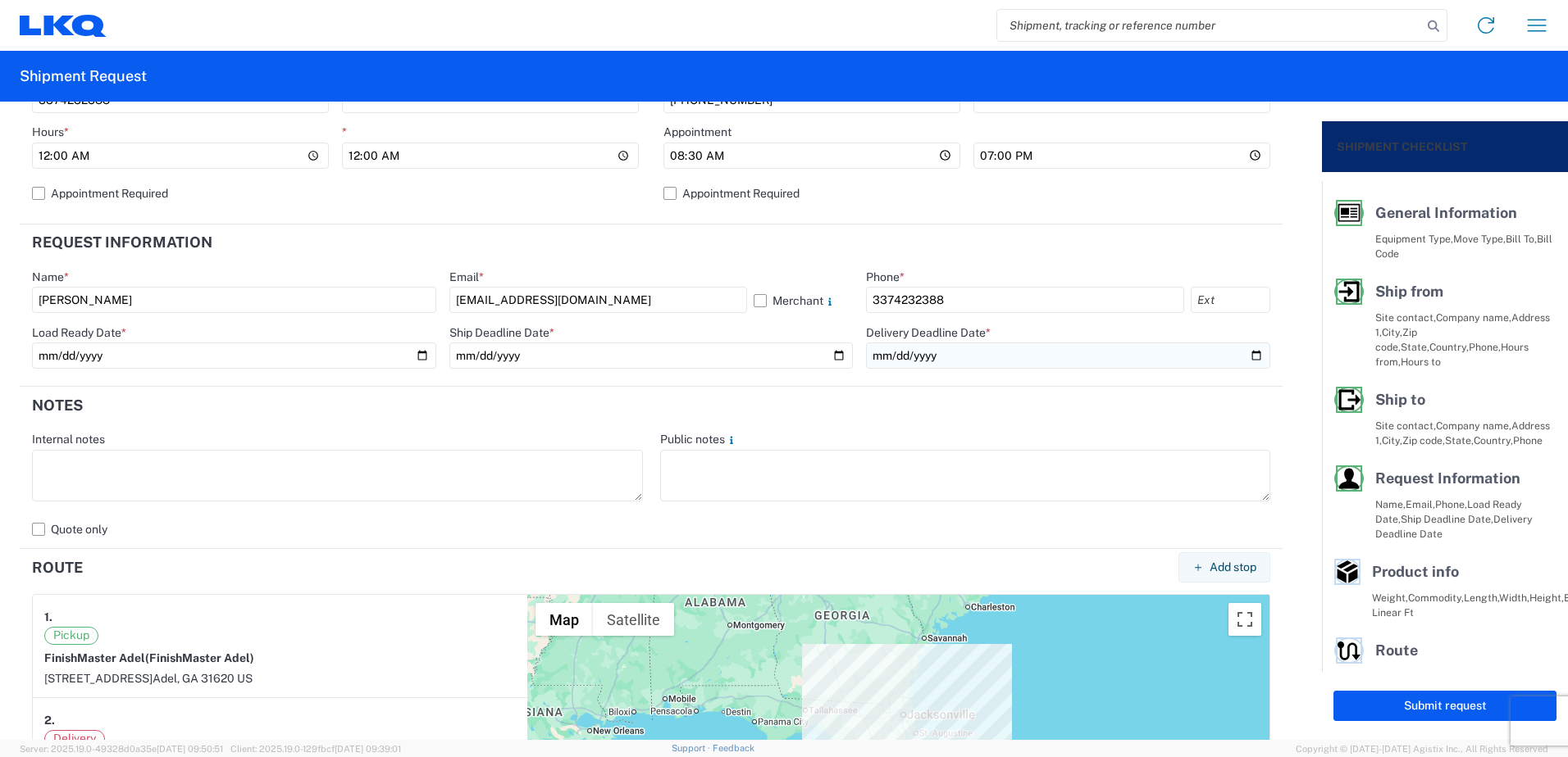
click at [1244, 359] on input "[DATE]" at bounding box center [1068, 356] width 404 height 26
type input "[DATE]"
click at [1108, 403] on header "Notes" at bounding box center [650, 405] width 1262 height 37
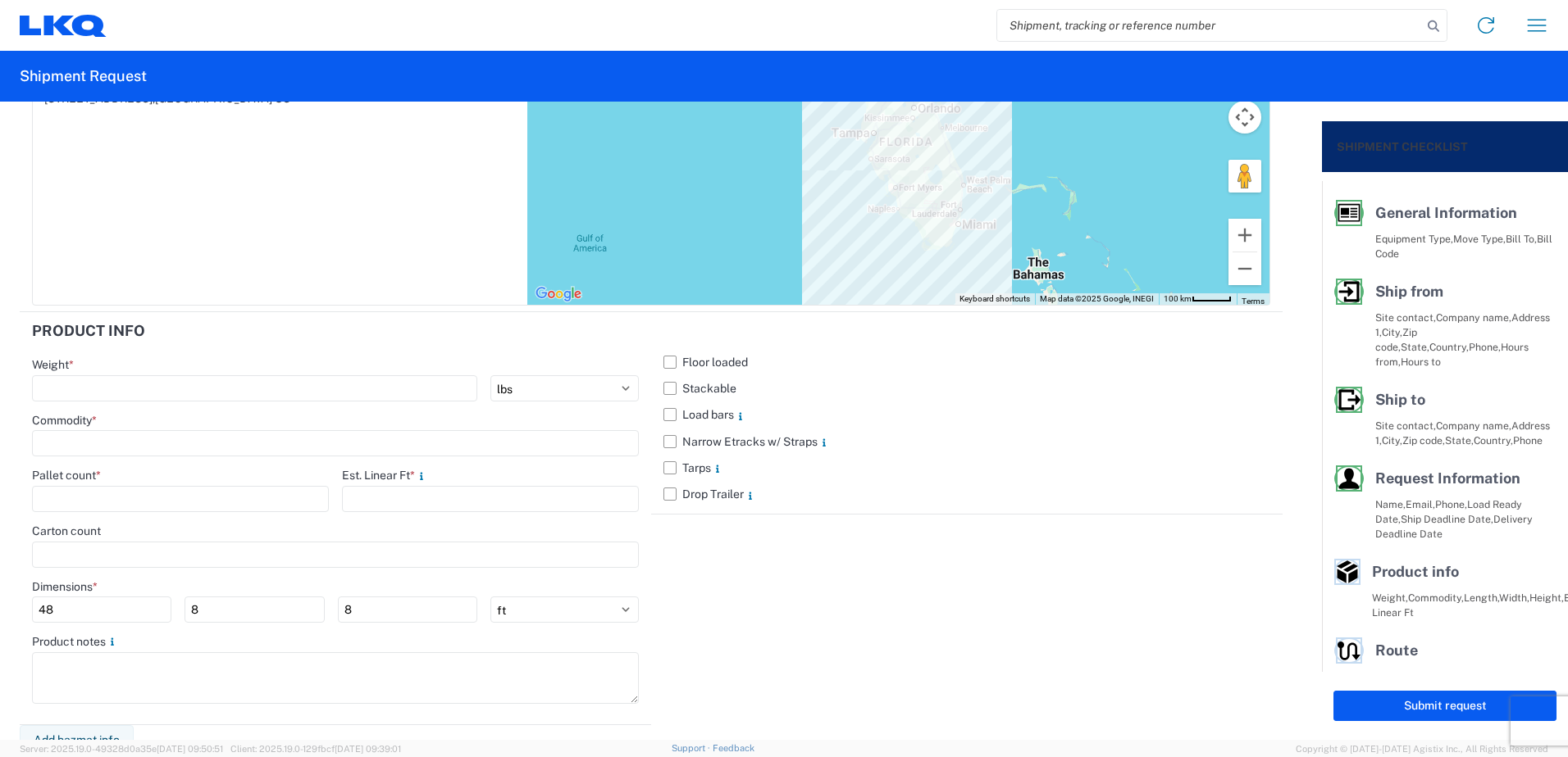
scroll to position [1436, 0]
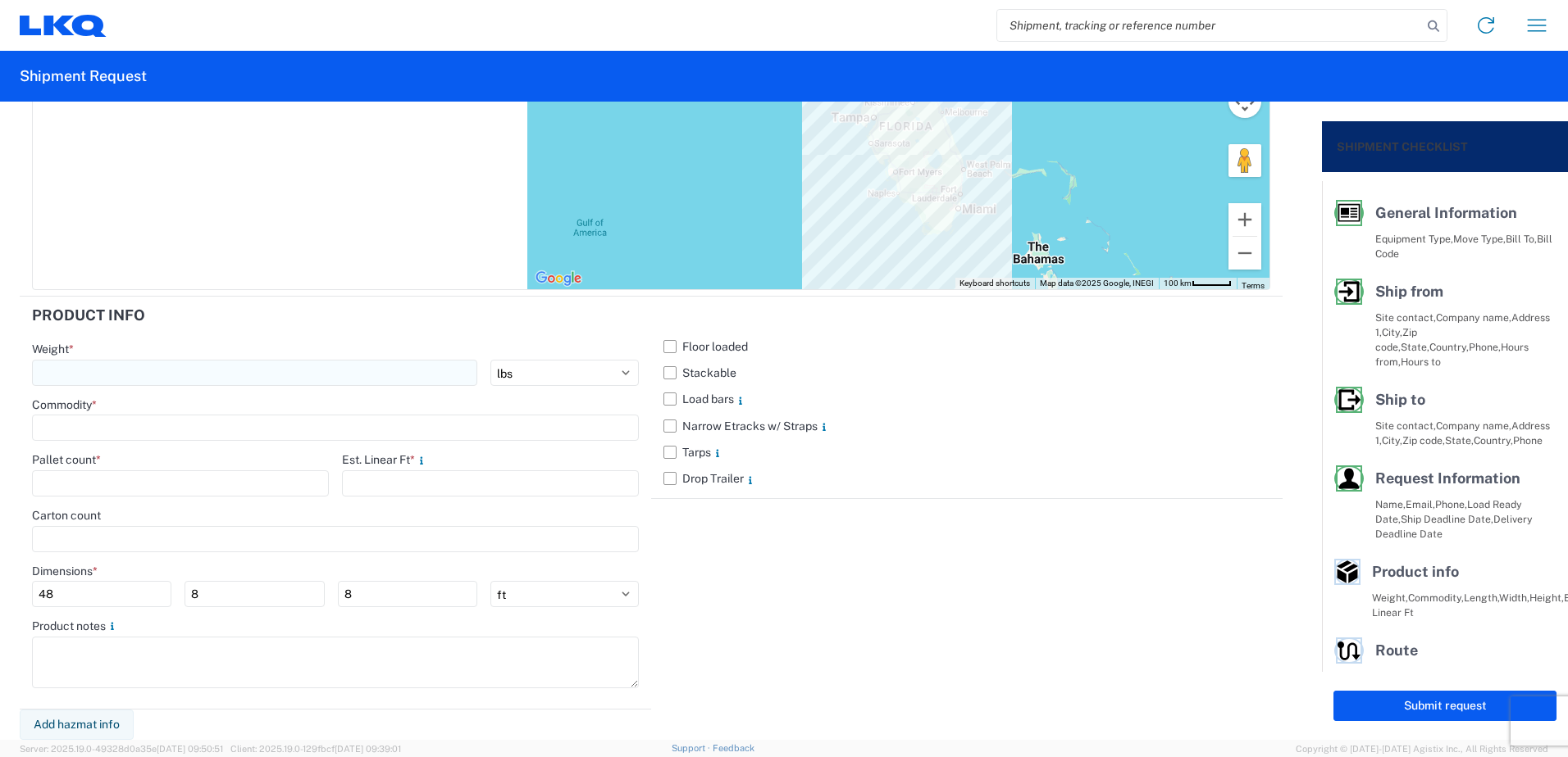
click at [103, 376] on input "number" at bounding box center [254, 373] width 445 height 26
type input "20000"
click at [97, 429] on input at bounding box center [335, 428] width 606 height 26
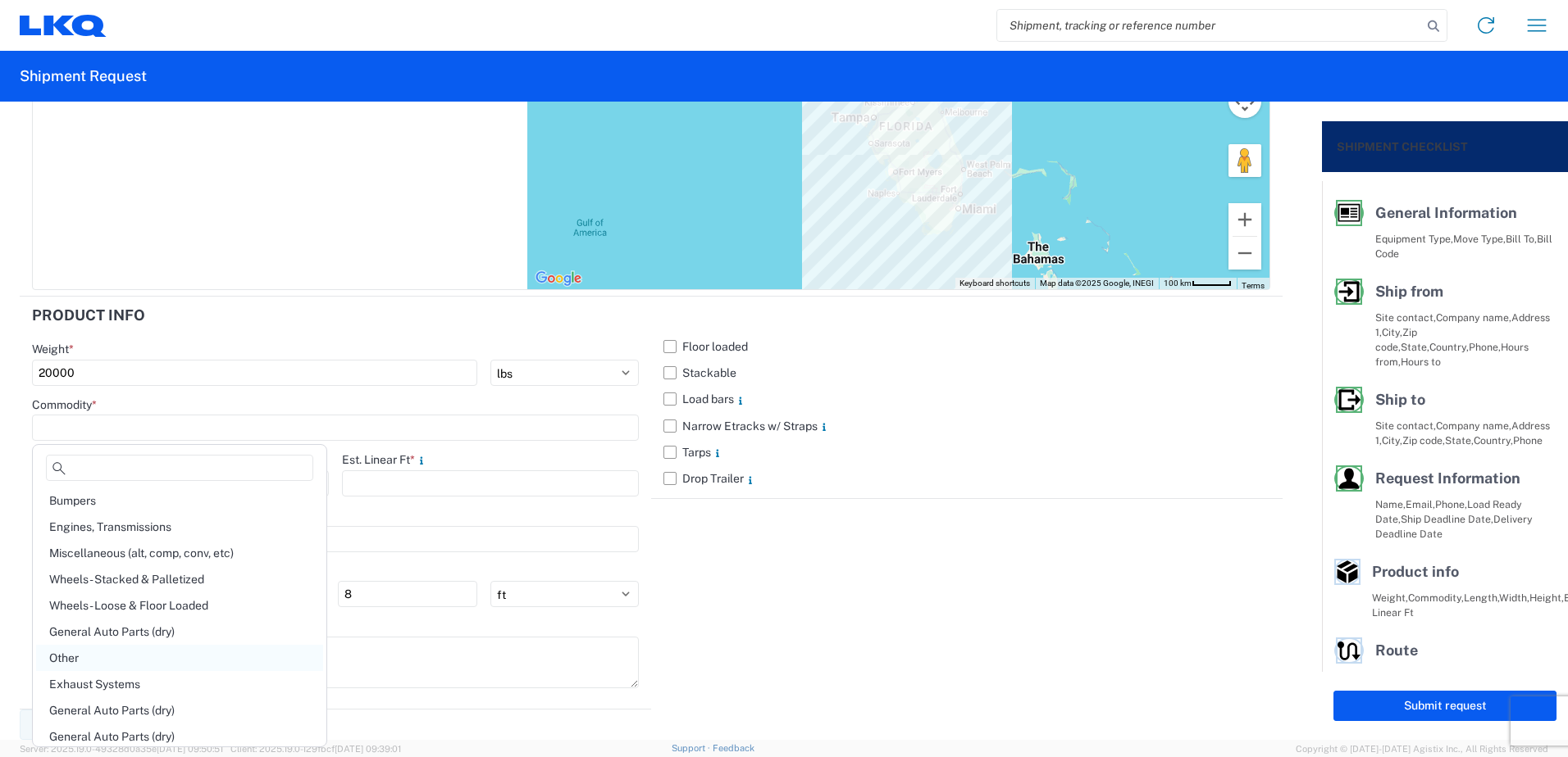
click at [113, 653] on div "Other" at bounding box center [179, 658] width 287 height 26
type input "Other"
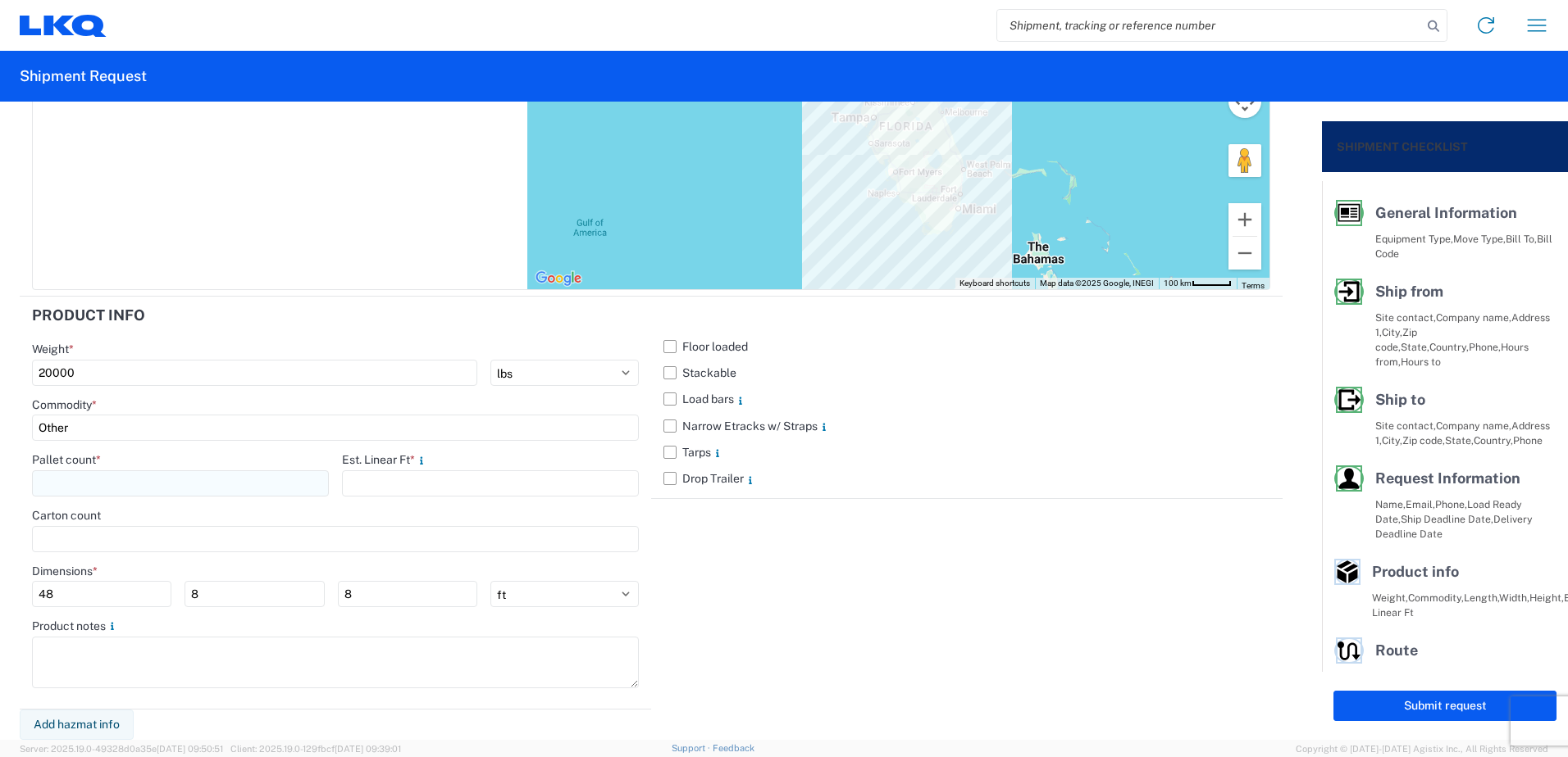
click at [118, 477] on input "number" at bounding box center [180, 483] width 297 height 26
type input "20"
click at [135, 513] on div "Carton count" at bounding box center [335, 515] width 606 height 15
click at [124, 540] on input "number" at bounding box center [335, 540] width 606 height 26
click at [173, 498] on agx-form-control-wrapper-v2 "Pallet count * 20" at bounding box center [180, 480] width 297 height 55
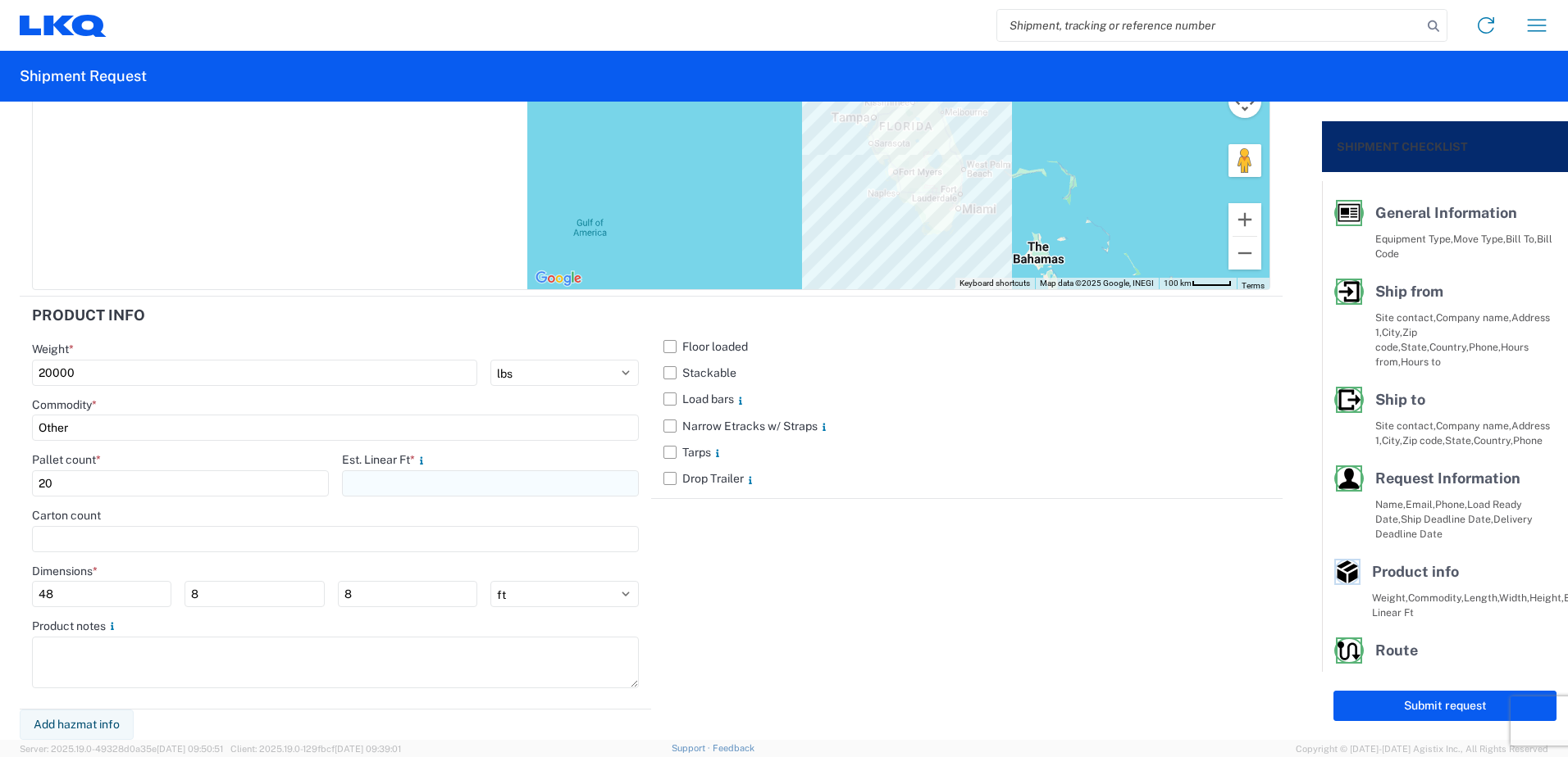
click at [396, 488] on input "number" at bounding box center [490, 483] width 297 height 26
type input "50"
click at [456, 459] on div "Est. Linear Ft *" at bounding box center [490, 460] width 297 height 15
click at [1398, 699] on button "Submit request" at bounding box center [1444, 705] width 223 height 30
select select "US"
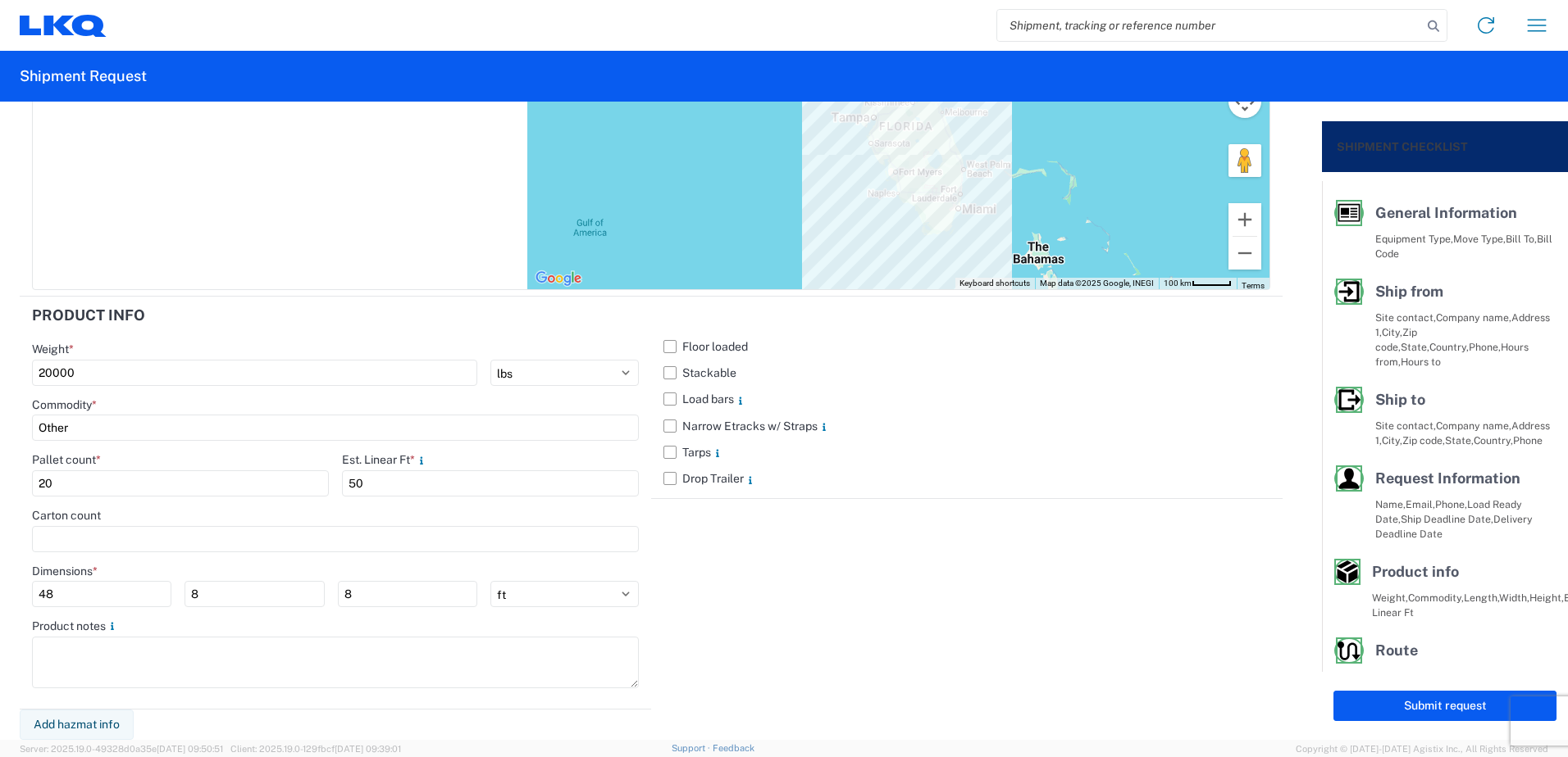
select select "US"
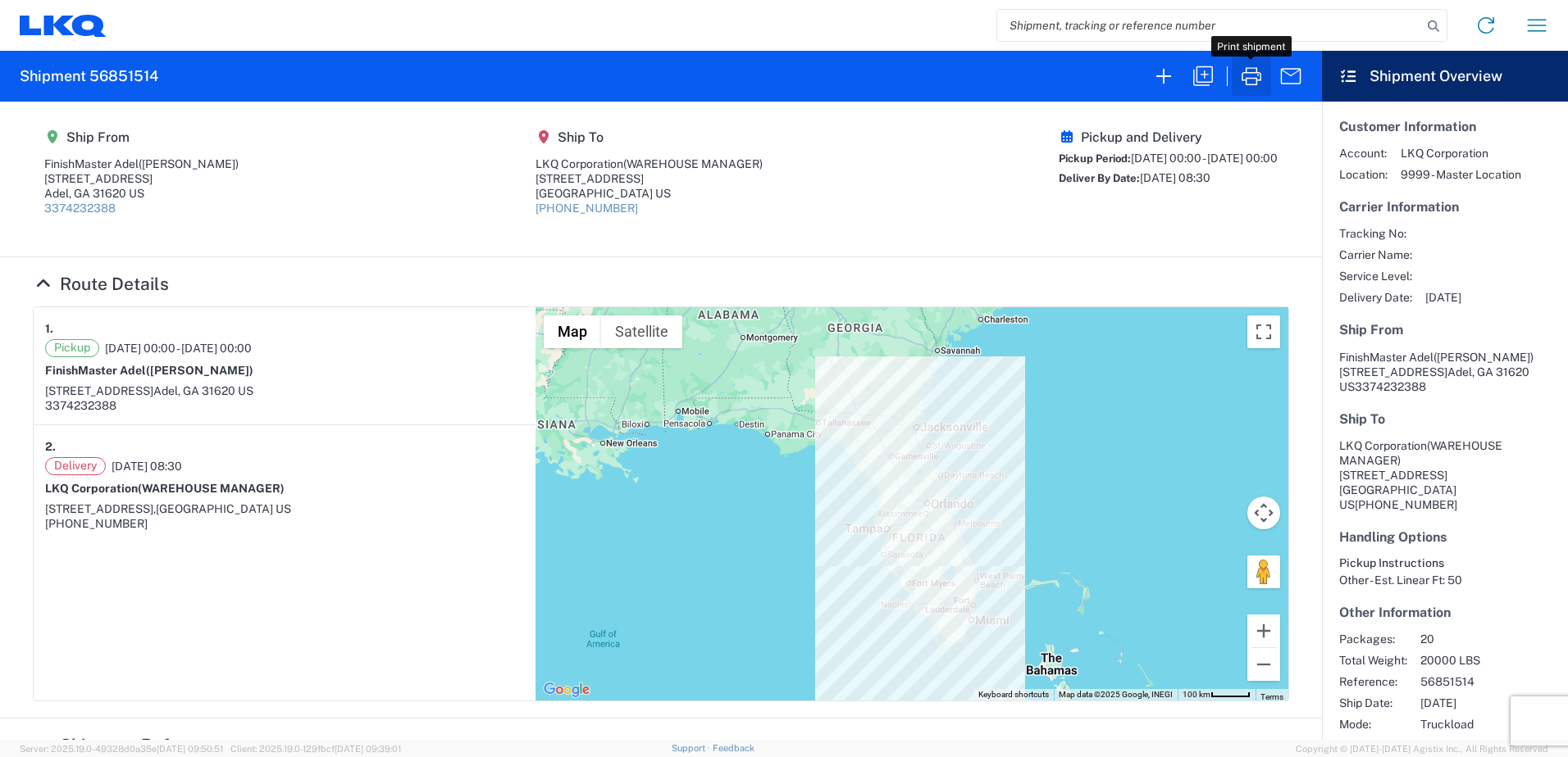
click at [1248, 82] on icon "button" at bounding box center [1251, 76] width 26 height 26
